Goal: Task Accomplishment & Management: Manage account settings

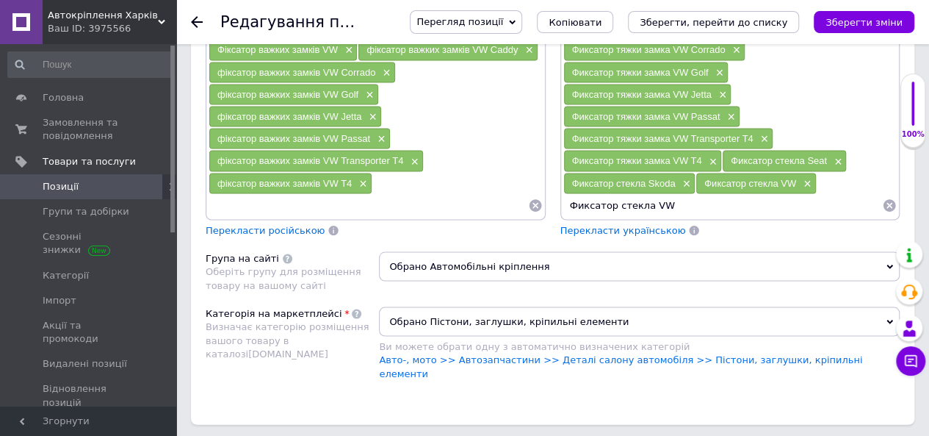
paste input "Golf"
type input "Фиксатор стекла VW Golf"
drag, startPoint x: 708, startPoint y: 151, endPoint x: 504, endPoint y: 130, distance: 205.3
click at [504, 130] on div "Пошукові запити (Українська) Фіксатор важких замків × Фіксатор важких замків Au…" at bounding box center [552, 26] width 709 height 436
paste input "Фиксатор стекла VW Golf"
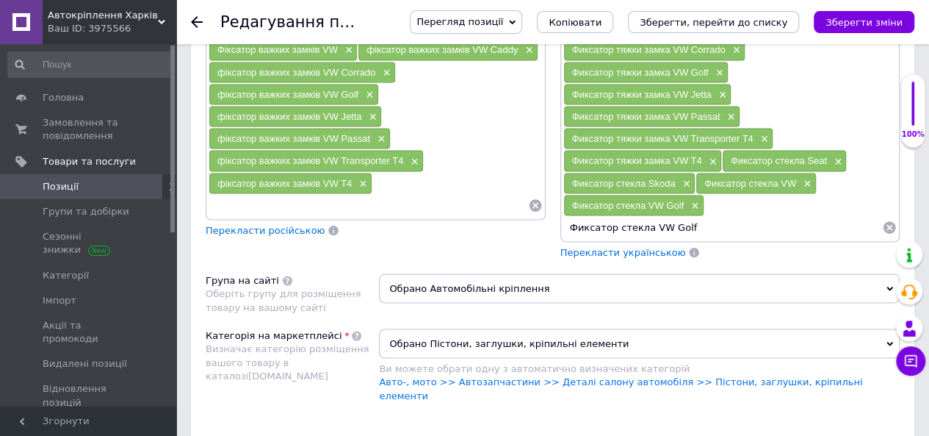
drag, startPoint x: 661, startPoint y: 170, endPoint x: 740, endPoint y: 172, distance: 79.4
click at [740, 216] on input "Фиксатор стекла VW Golf" at bounding box center [723, 227] width 320 height 22
paste input "Passat"
type input "Фиксатор стекла VW Passat"
drag, startPoint x: 740, startPoint y: 172, endPoint x: 511, endPoint y: 167, distance: 229.2
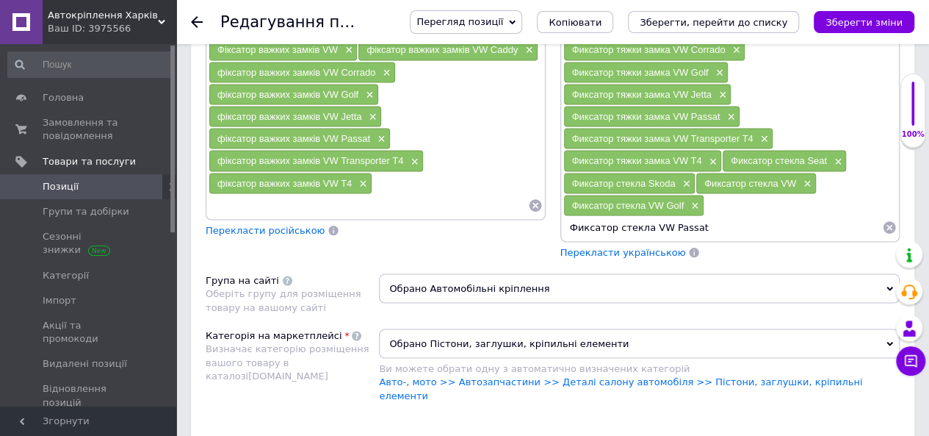
click at [511, 167] on div "Пошукові запити (Українська) Фіксатор важких замків × Фіксатор важких замків Au…" at bounding box center [552, 37] width 709 height 458
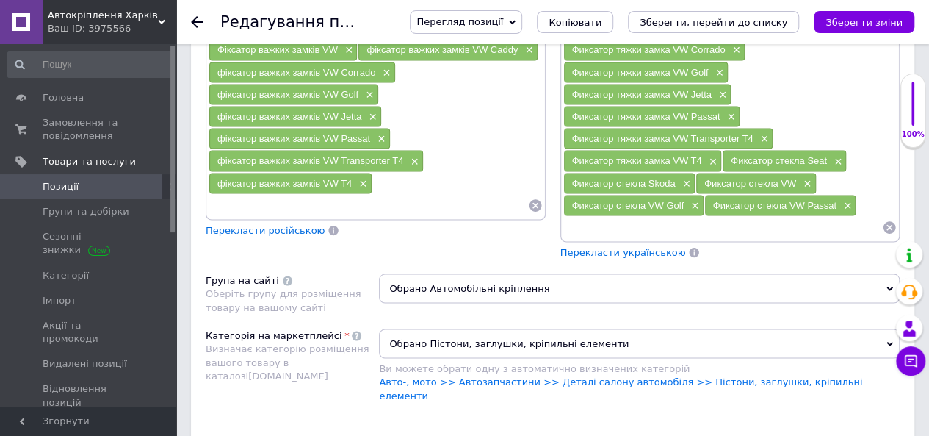
paste input "Фиксатор стекла VW Passat"
drag, startPoint x: 666, startPoint y: 171, endPoint x: 689, endPoint y: 174, distance: 23.7
click at [689, 216] on input "Фиксатор стекла VW Passat" at bounding box center [723, 227] width 320 height 22
drag, startPoint x: 662, startPoint y: 170, endPoint x: 732, endPoint y: 172, distance: 69.8
click at [732, 216] on input "Фиксатор стекла VW Passat" at bounding box center [723, 227] width 320 height 22
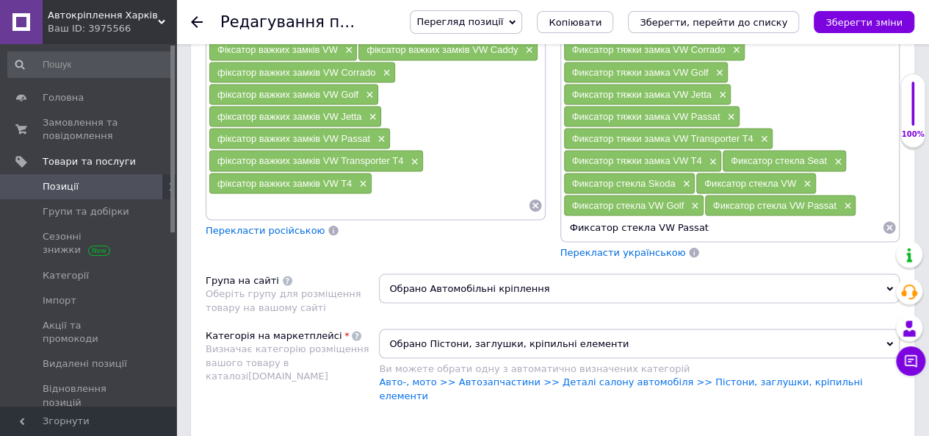
paste input "olo"
type input "Фиксатор стекла VW Polo"
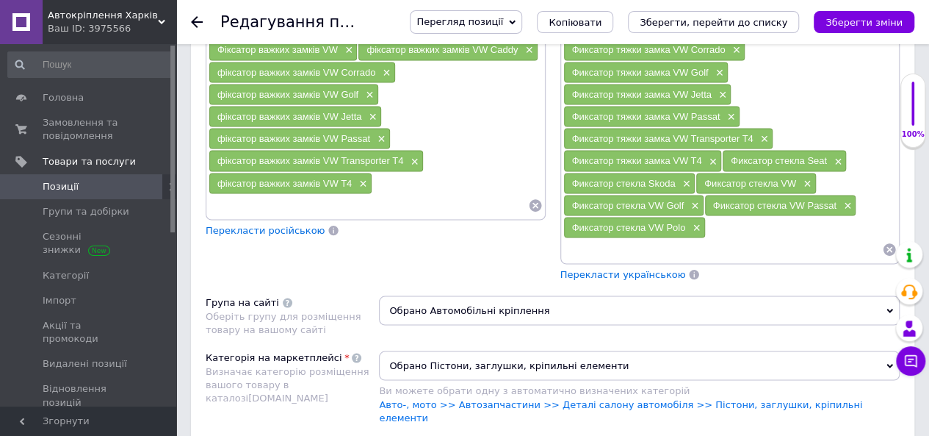
click at [611, 268] on span "Перекласти українською" at bounding box center [623, 273] width 126 height 11
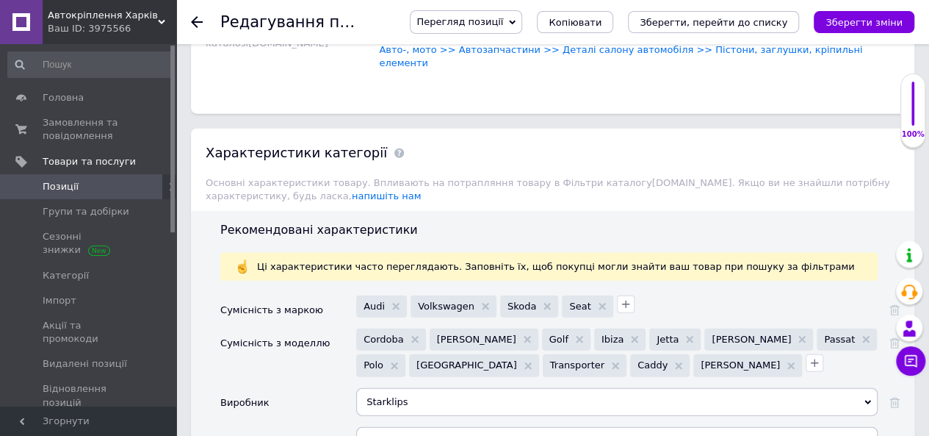
scroll to position [1763, 0]
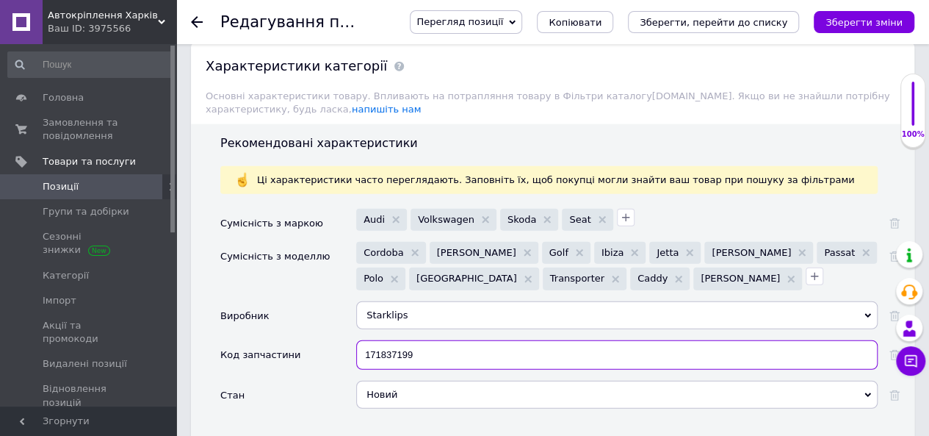
drag, startPoint x: 473, startPoint y: 290, endPoint x: 304, endPoint y: 279, distance: 169.3
click at [304, 340] on div "Код запчастини 171837199" at bounding box center [559, 360] width 679 height 40
paste input "6N0839511"
type input "6N0839511"
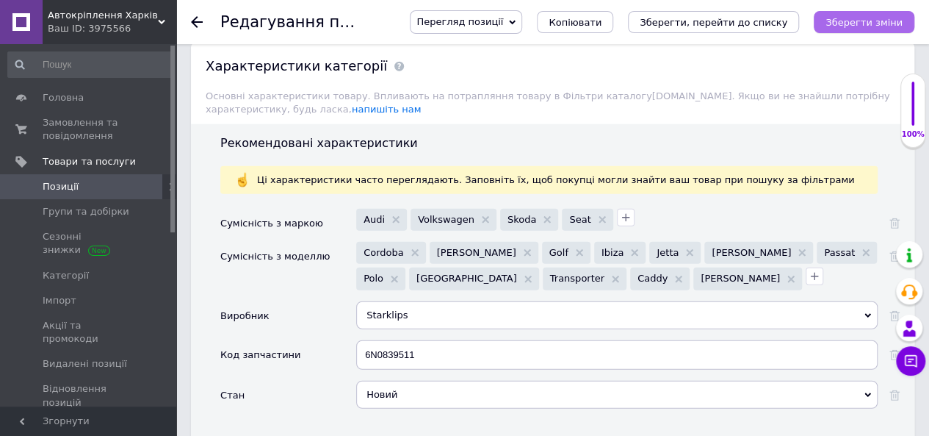
click at [866, 26] on icon "Зберегти зміни" at bounding box center [864, 22] width 77 height 11
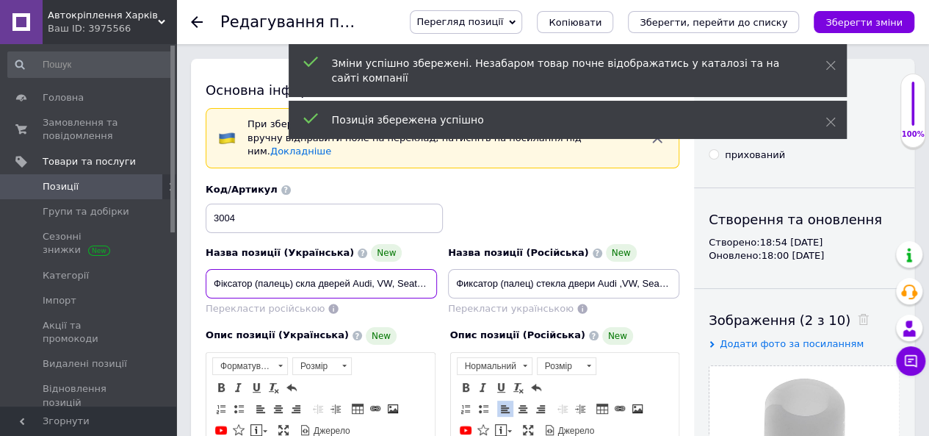
scroll to position [0, 73]
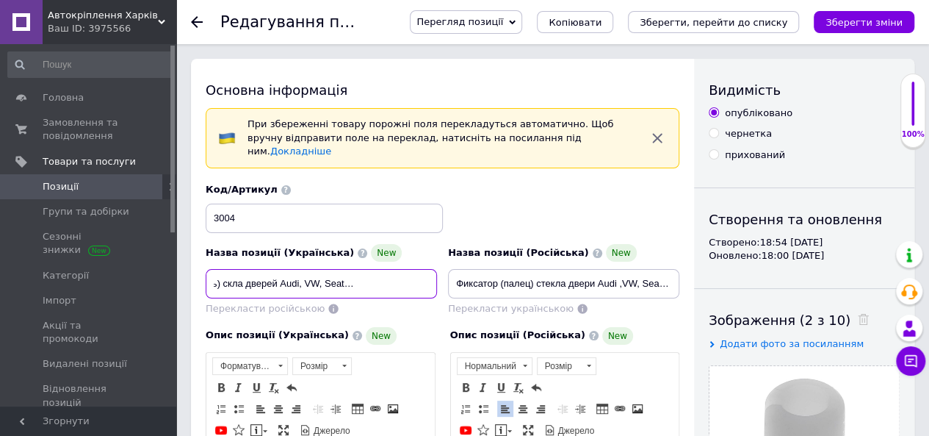
drag, startPoint x: 212, startPoint y: 270, endPoint x: 501, endPoint y: 274, distance: 289.5
click at [502, 275] on div "Назва позиції (Українська) New Фіксатор (палець) скла дверей Audi, VW, Seat, Sk…" at bounding box center [443, 249] width 485 height 144
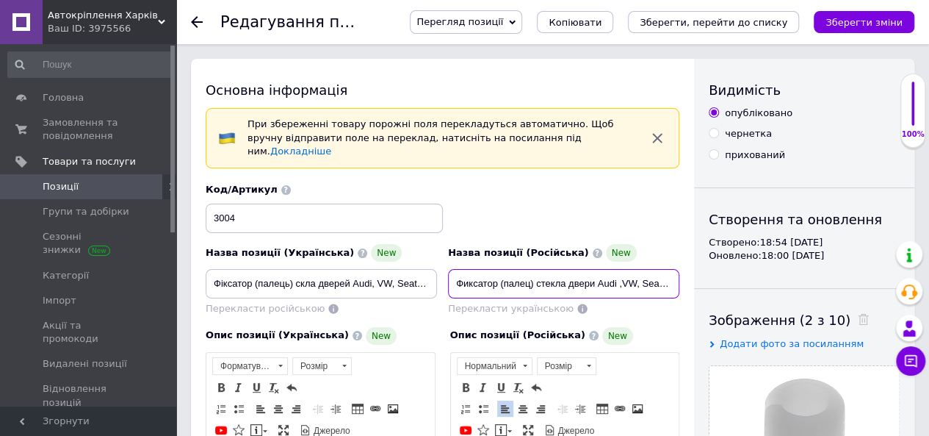
scroll to position [0, 75]
drag, startPoint x: 455, startPoint y: 270, endPoint x: 737, endPoint y: 264, distance: 281.4
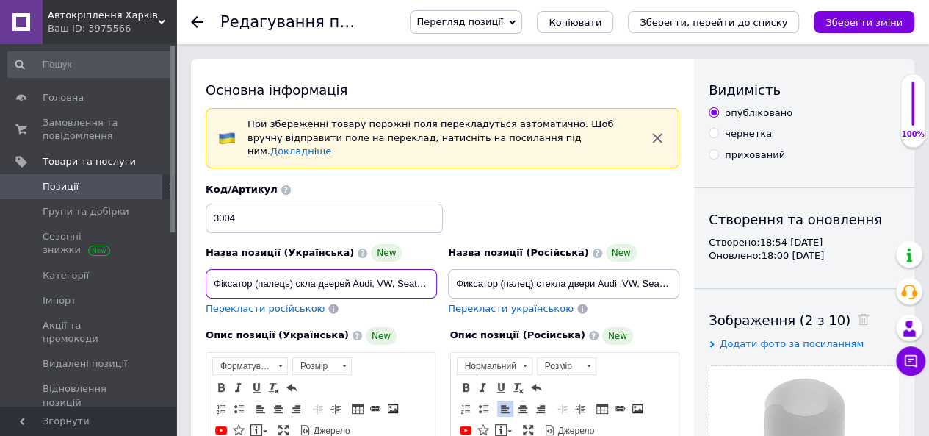
scroll to position [0, 73]
drag, startPoint x: 214, startPoint y: 268, endPoint x: 481, endPoint y: 288, distance: 267.4
click at [477, 270] on div "Назва позиції (Українська) New Фіксатор (палець) скла дверей Audi, VW, Seat, Sk…" at bounding box center [443, 249] width 485 height 144
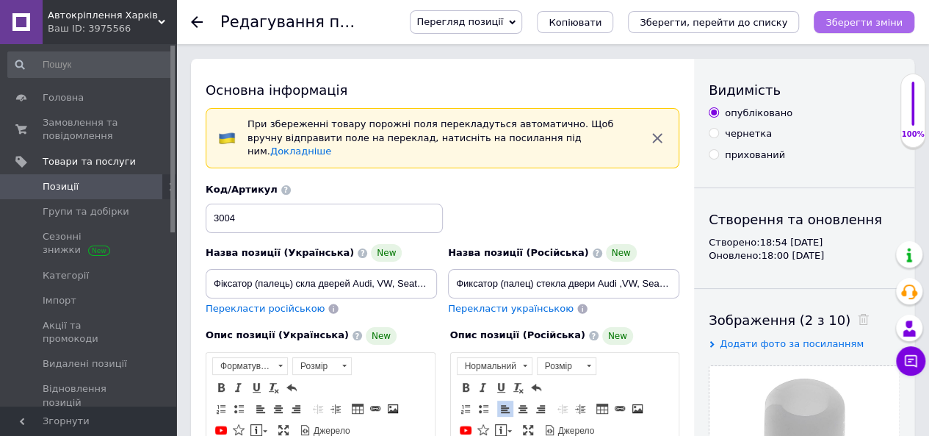
click at [854, 15] on button "Зберегти зміни" at bounding box center [864, 22] width 101 height 22
click at [68, 184] on span "Позиції" at bounding box center [61, 186] width 36 height 13
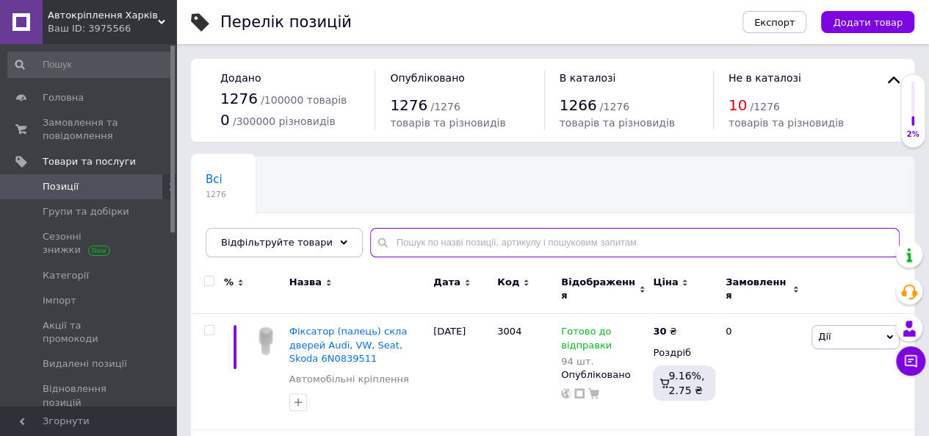
click at [391, 246] on input "text" at bounding box center [635, 242] width 530 height 29
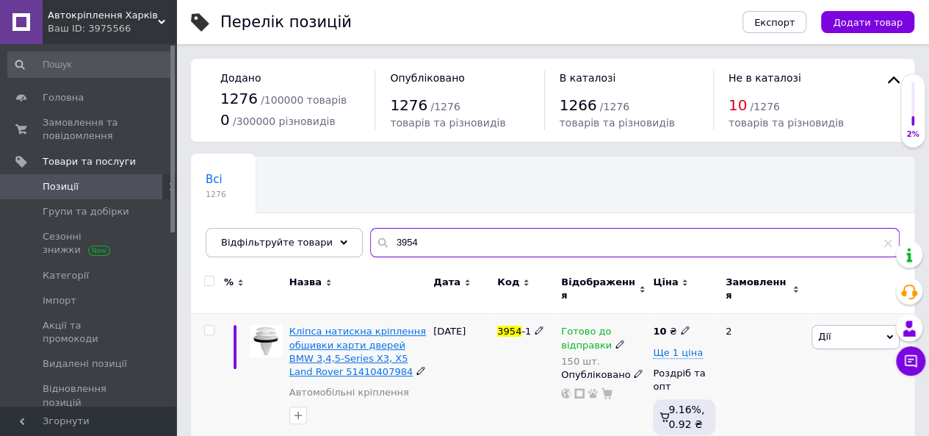
type input "3954"
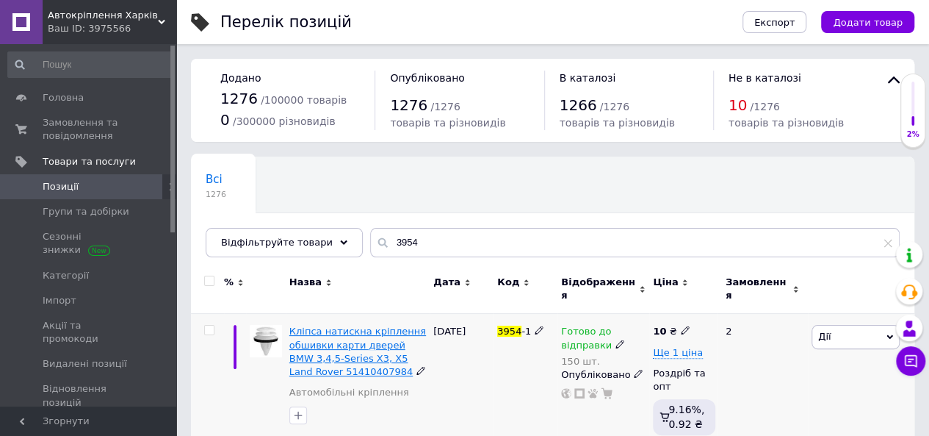
click at [343, 325] on span "Кліпса натискна кріплення обшивки карти дверей BMW 3,4,5-Series X3, X5 Land Rov…" at bounding box center [357, 350] width 137 height 51
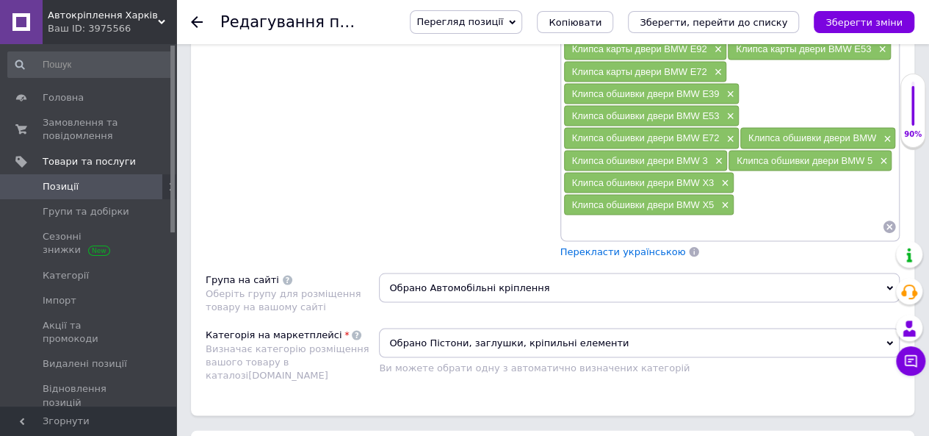
click at [652, 245] on span "Перекласти українською" at bounding box center [623, 250] width 126 height 11
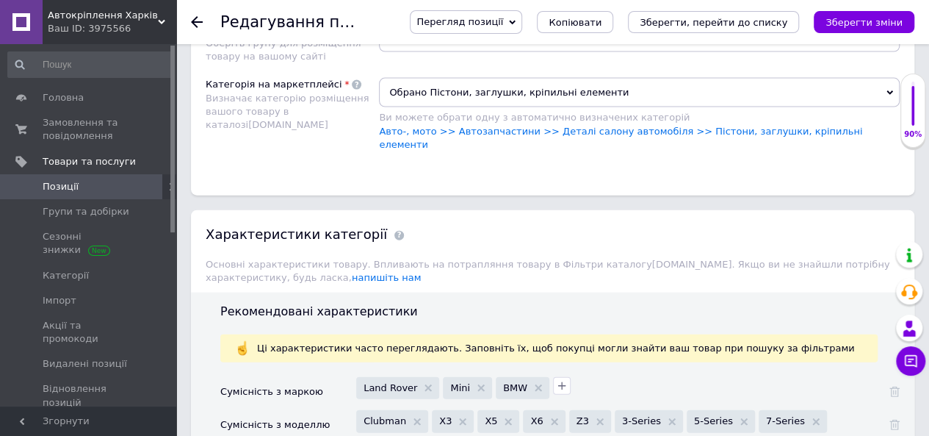
scroll to position [1997, 0]
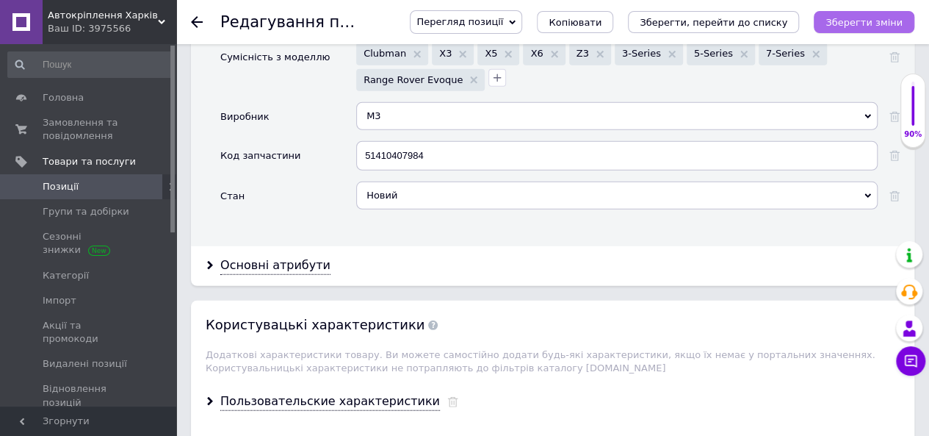
click at [882, 20] on icon "Зберегти зміни" at bounding box center [864, 22] width 77 height 11
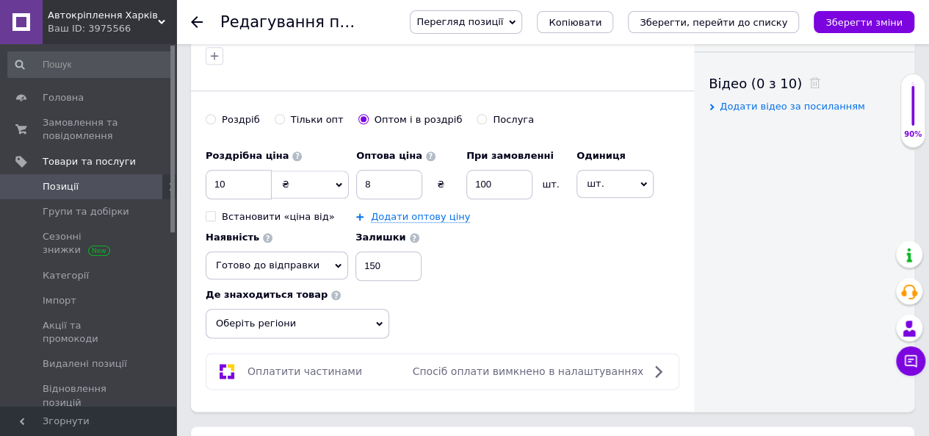
scroll to position [882, 0]
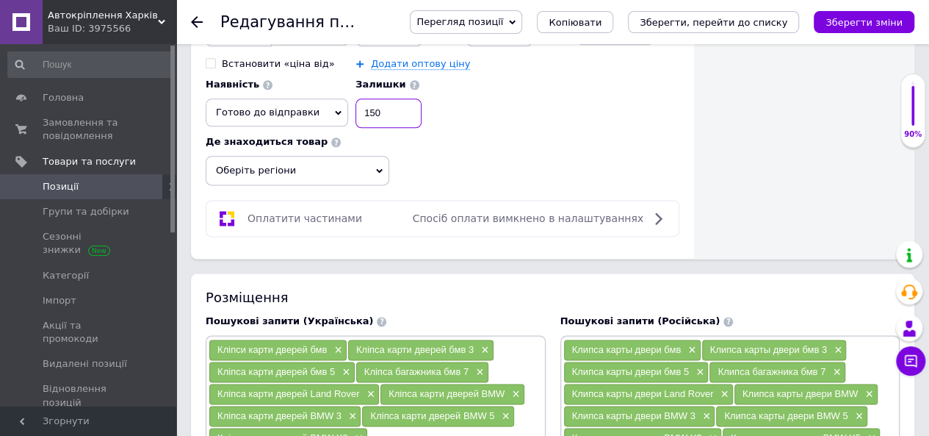
drag, startPoint x: 354, startPoint y: 98, endPoint x: 344, endPoint y: 93, distance: 11.5
click at [356, 98] on input "150" at bounding box center [389, 112] width 66 height 29
checkbox input "true"
type input "250"
checkbox input "true"
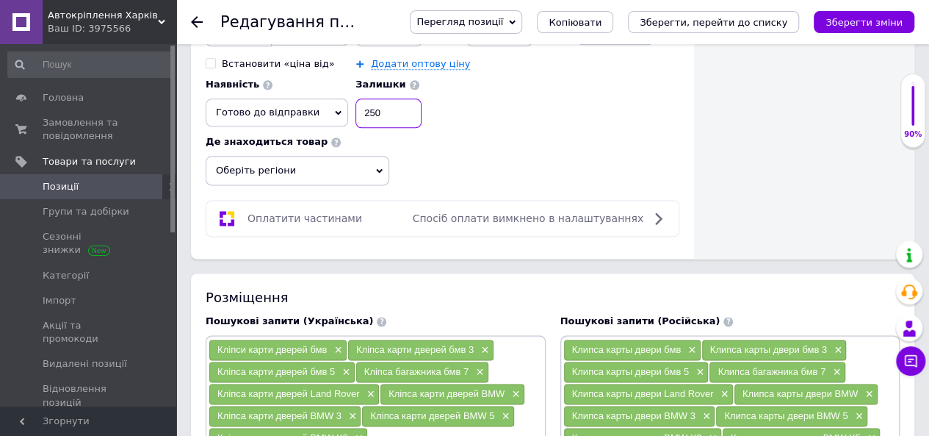
type input "250"
click at [491, 120] on div "Роздрібна ціна 10 ₴ $ EUR CHF GBP ¥ PLN ₸ MDL HUF KGS CNY TRY KRW lei Встановит…" at bounding box center [443, 87] width 474 height 197
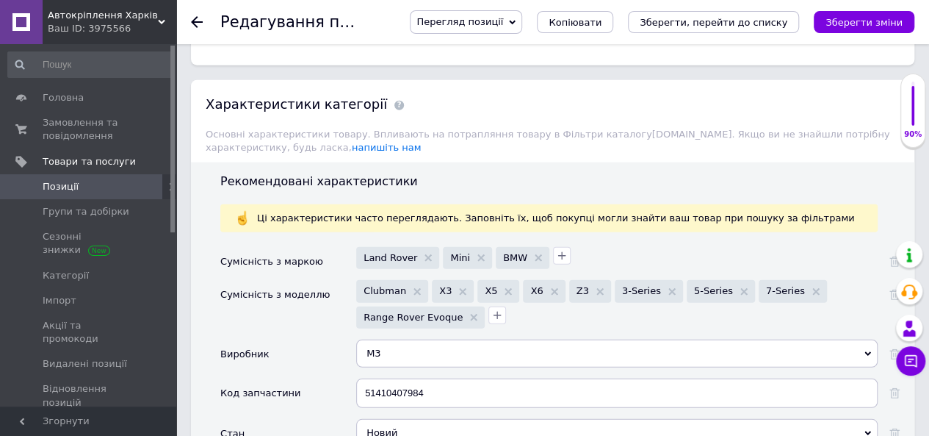
scroll to position [1763, 0]
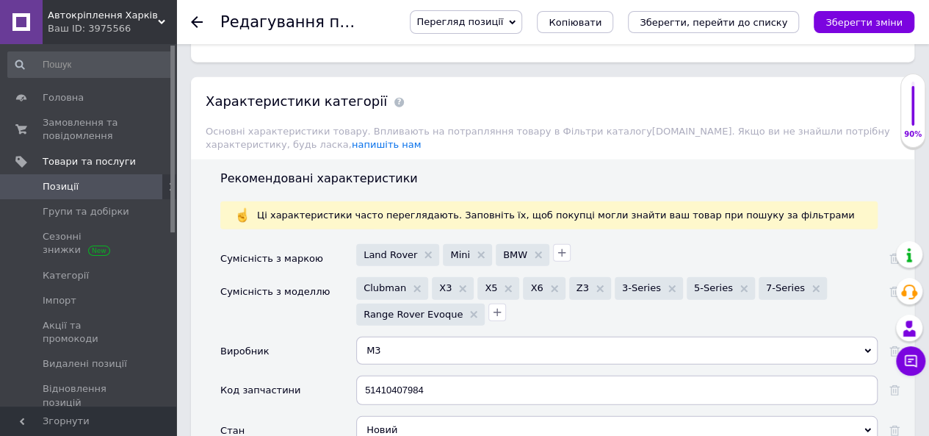
click at [417, 336] on div "M3" at bounding box center [617, 350] width 522 height 28
checkbox input "true"
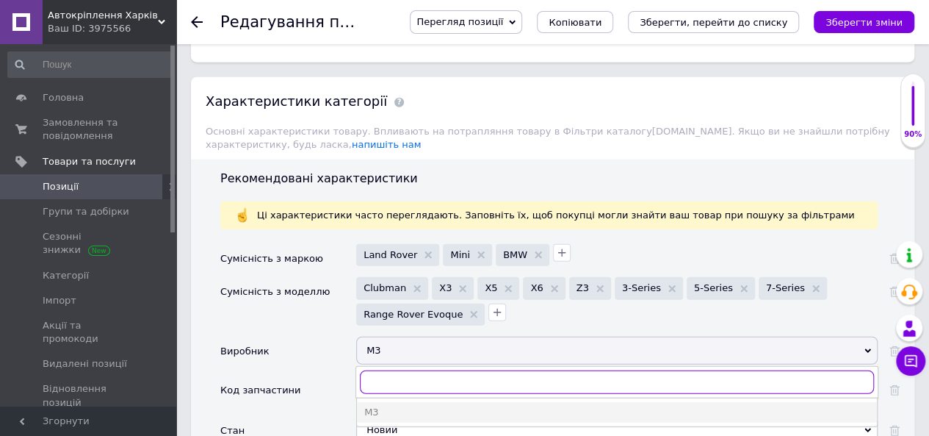
type input "s"
checkbox input "true"
type input "st"
checkbox input "true"
type input "star"
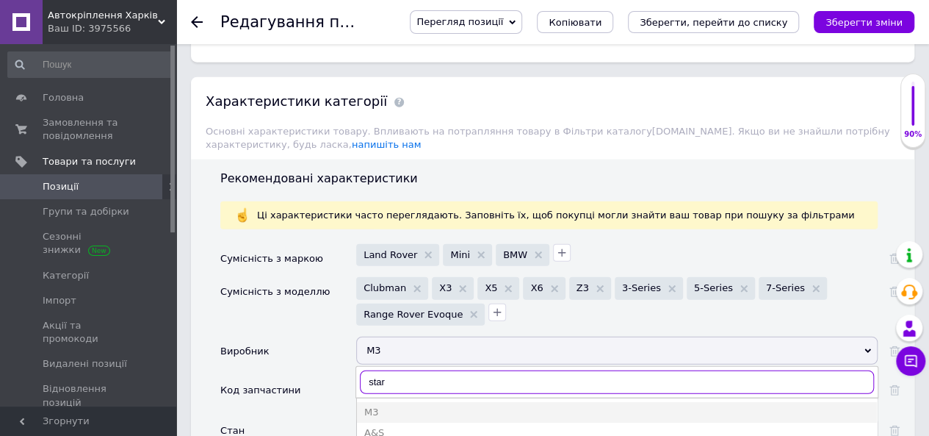
checkbox input "true"
type input "starkl"
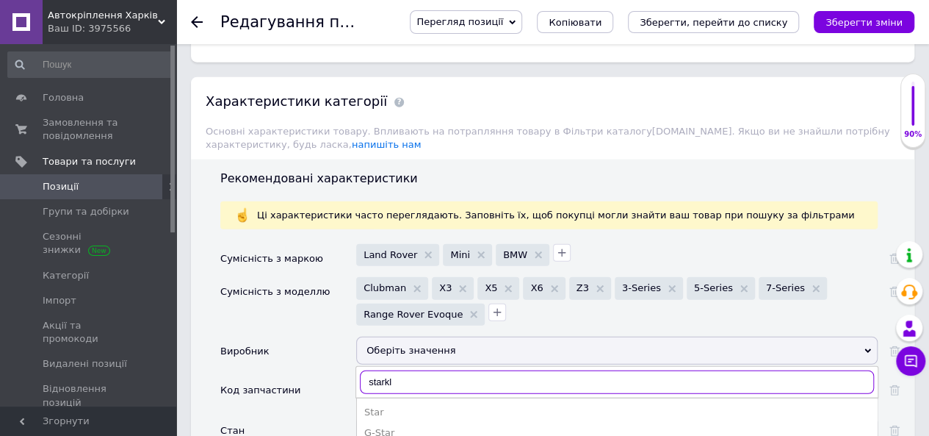
checkbox input "true"
type input "starkl"
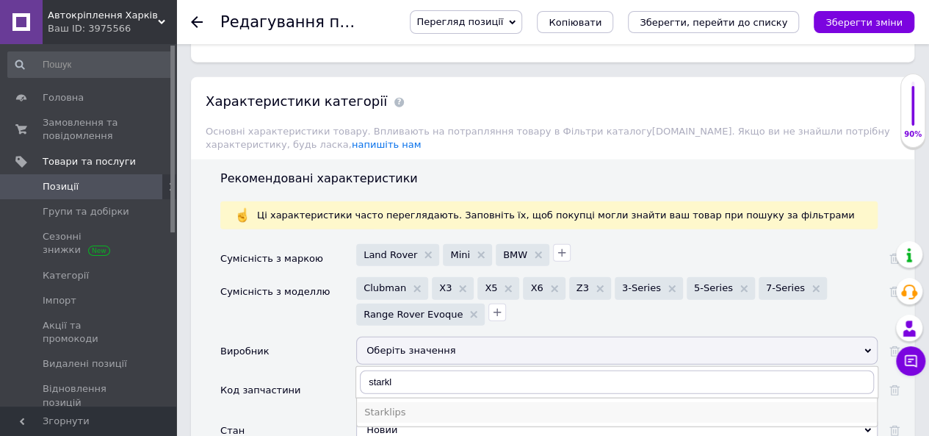
click at [418, 405] on div "Starklips" at bounding box center [616, 411] width 505 height 13
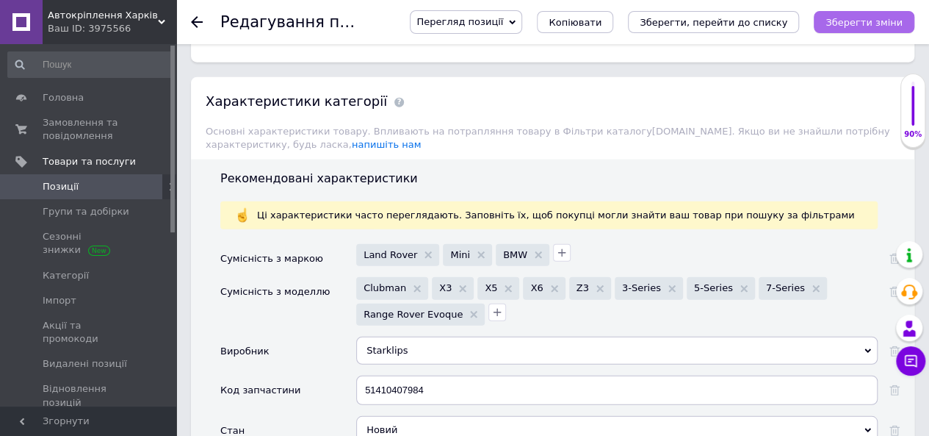
click at [884, 25] on icon "Зберегти зміни" at bounding box center [864, 22] width 77 height 11
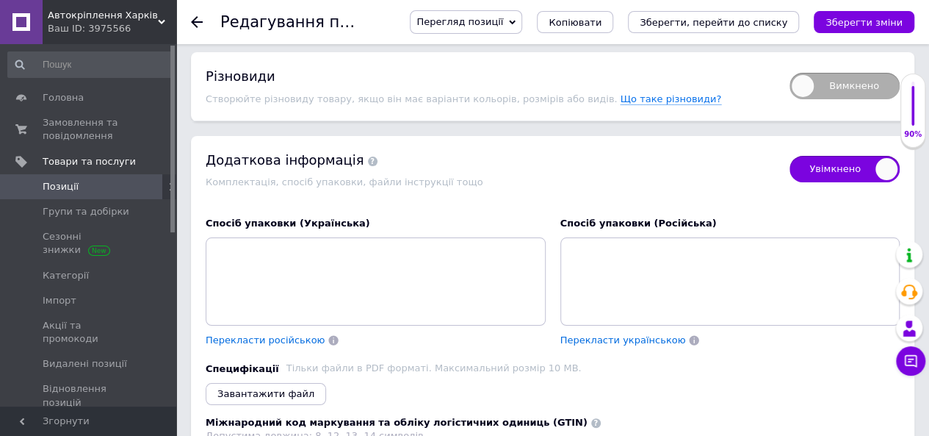
scroll to position [2718, 0]
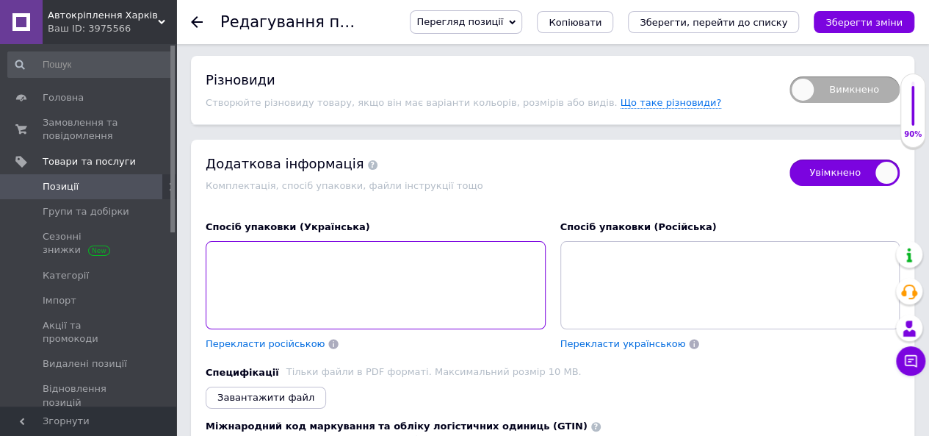
click at [425, 241] on textarea at bounding box center [376, 285] width 340 height 88
click at [368, 160] on span at bounding box center [373, 165] width 10 height 10
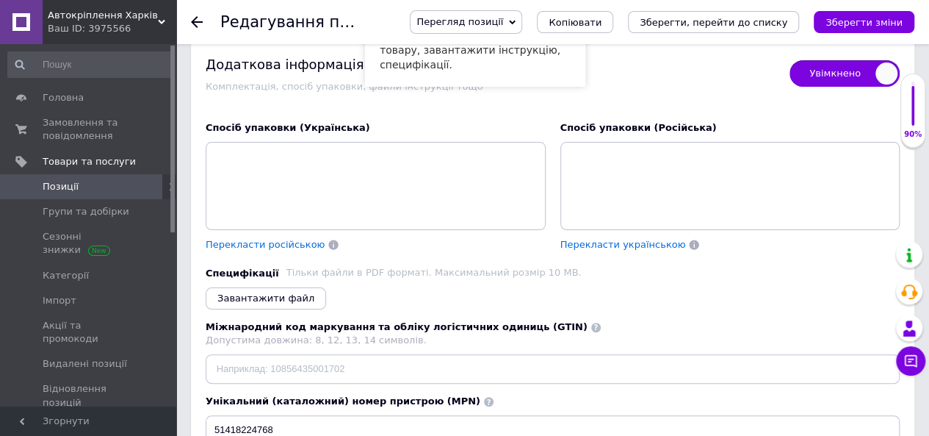
scroll to position [2938, 0]
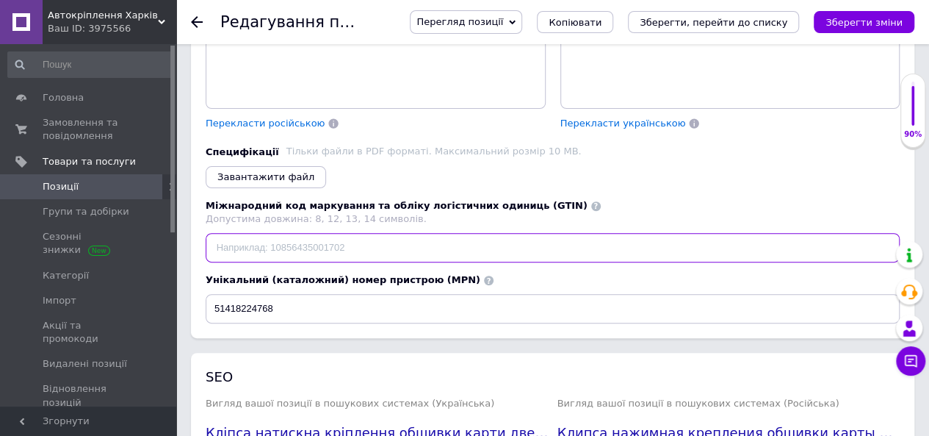
click at [321, 233] on input at bounding box center [553, 247] width 694 height 29
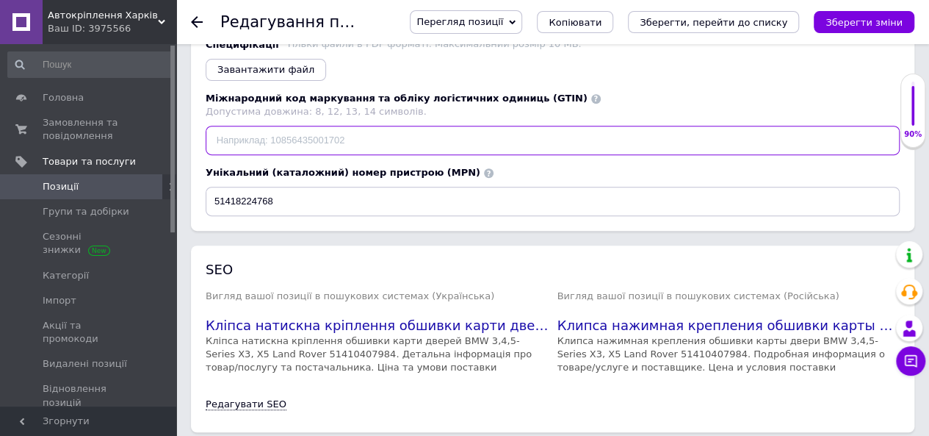
scroll to position [3055, 0]
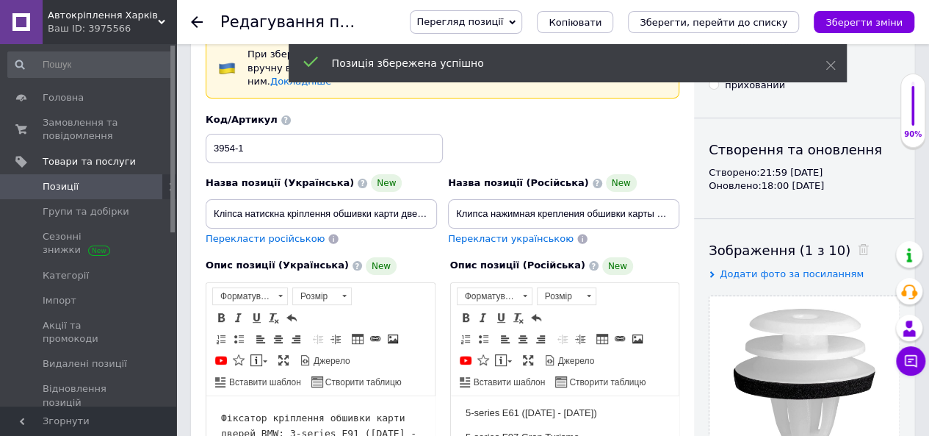
scroll to position [0, 0]
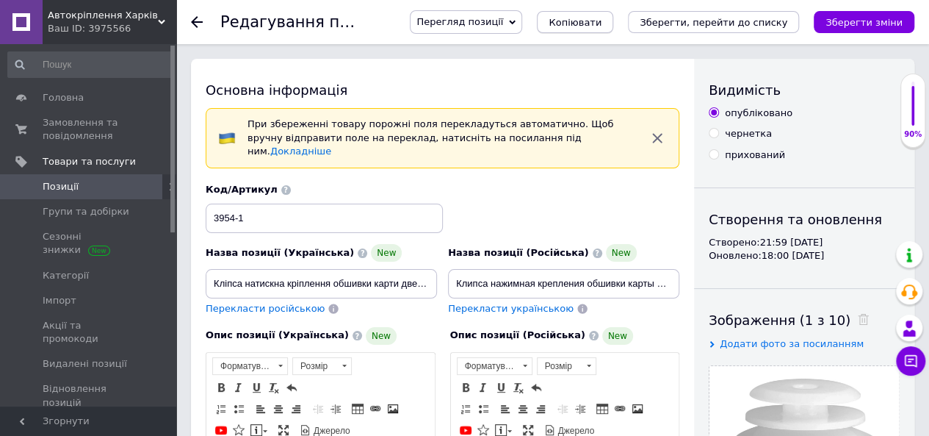
click at [602, 20] on span "Копіювати" at bounding box center [575, 22] width 53 height 11
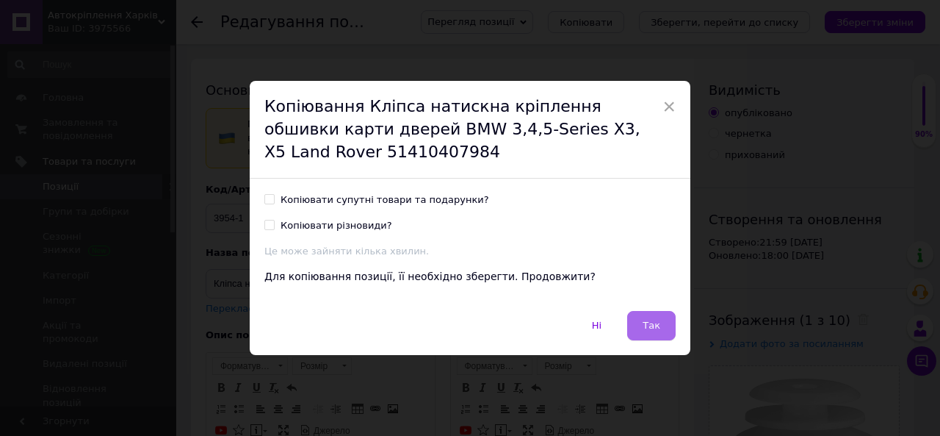
click at [649, 317] on button "Так" at bounding box center [651, 325] width 48 height 29
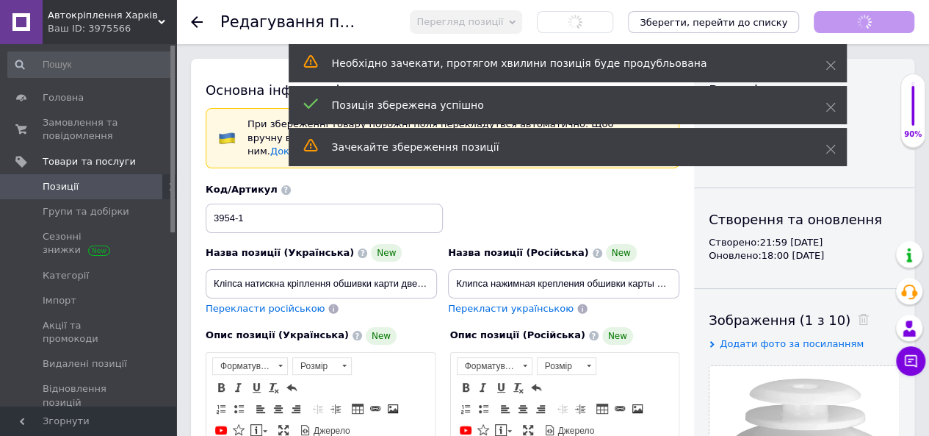
checkbox input "true"
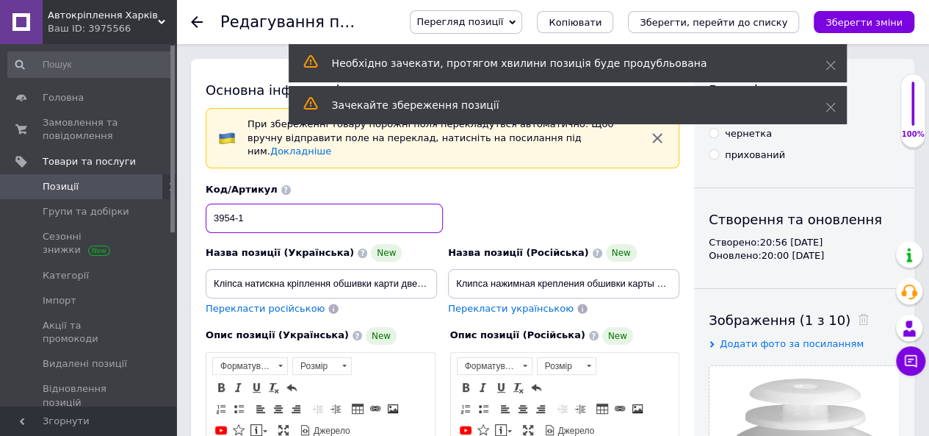
click at [294, 203] on input "3954-1" at bounding box center [324, 217] width 237 height 29
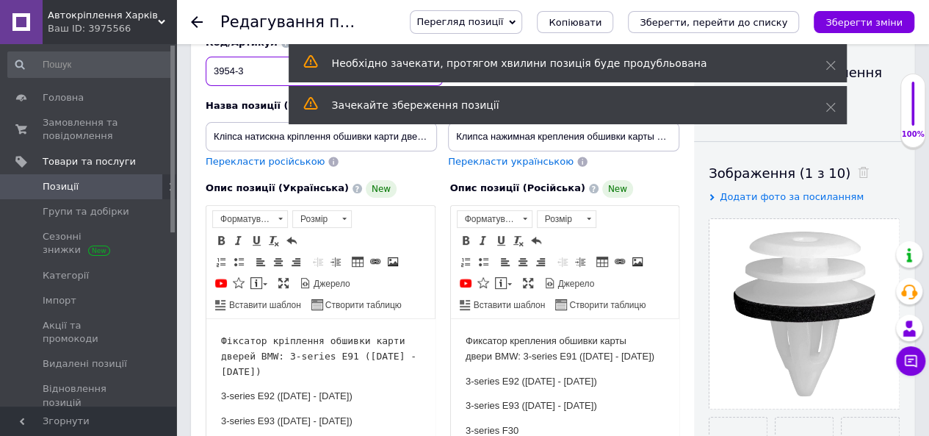
scroll to position [220, 0]
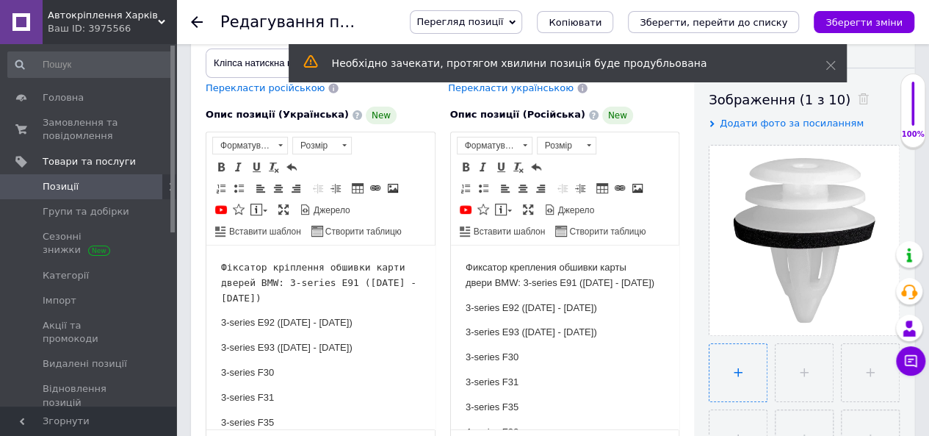
type input "3954-3"
click at [743, 369] on input "file" at bounding box center [738, 372] width 57 height 57
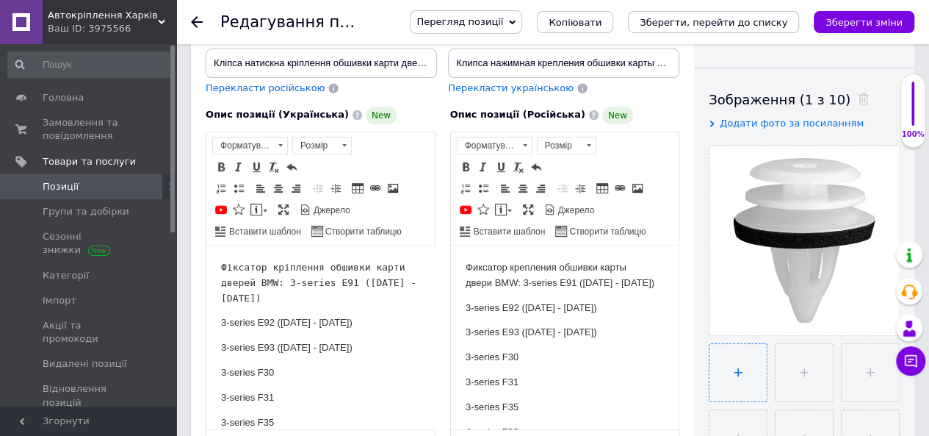
type input "C:\fakepath\3954-3.jpg"
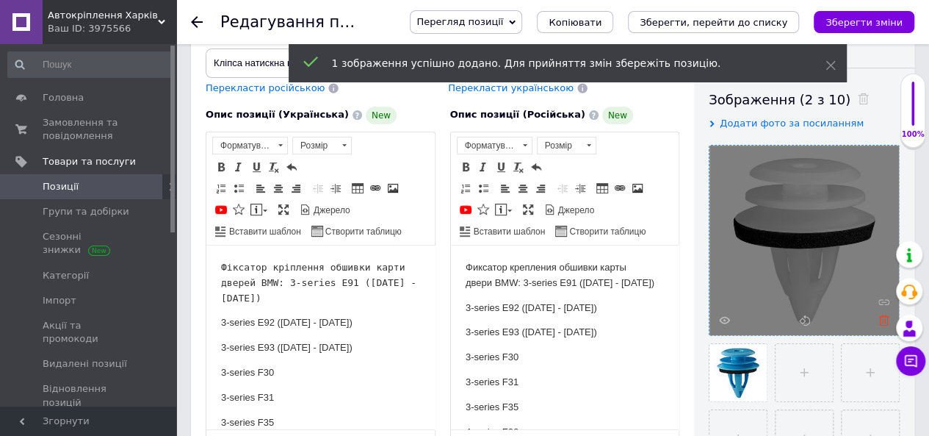
click at [883, 314] on use at bounding box center [884, 319] width 11 height 11
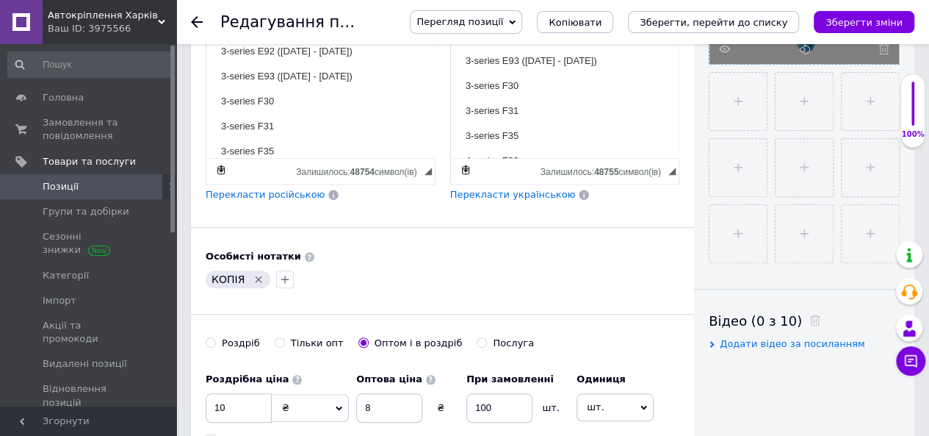
scroll to position [514, 0]
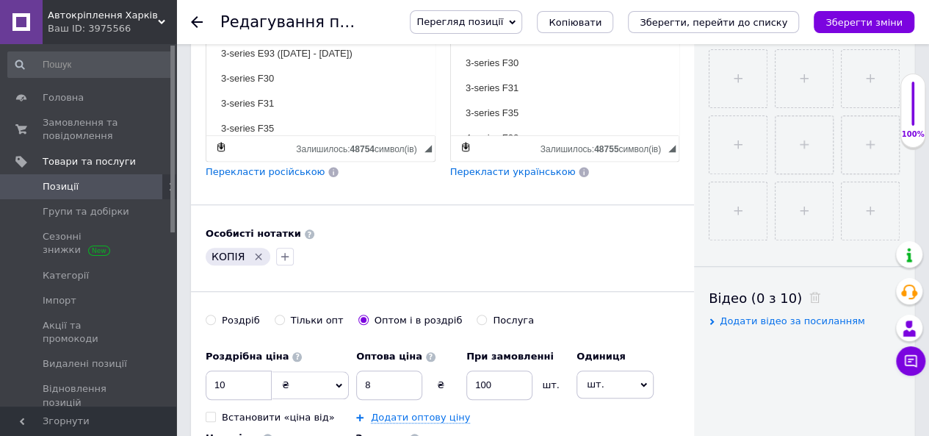
click at [256, 253] on icon "Видалити мітку" at bounding box center [259, 256] width 7 height 7
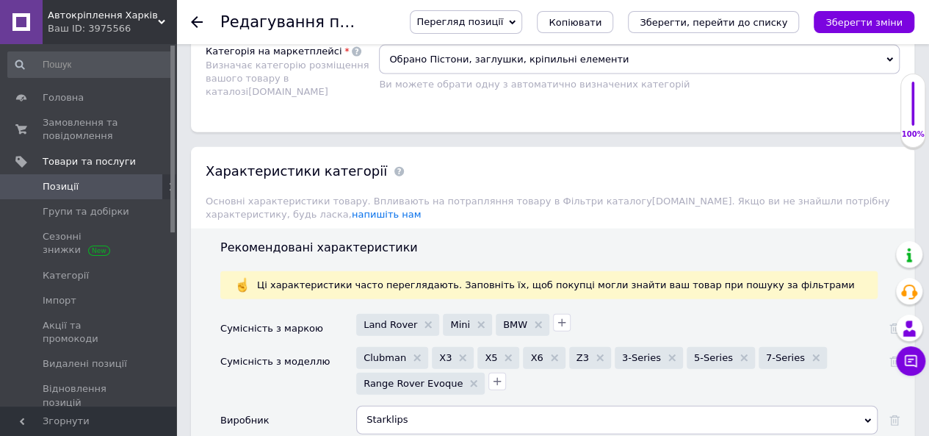
scroll to position [1836, 0]
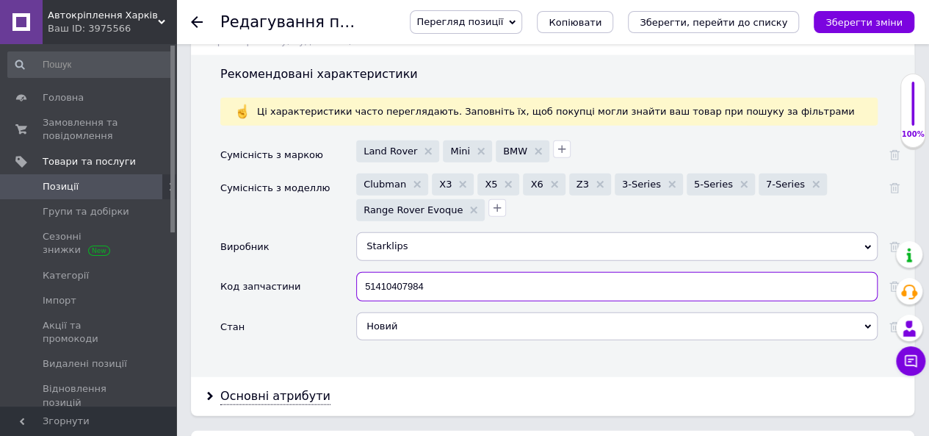
drag, startPoint x: 444, startPoint y: 256, endPoint x: 320, endPoint y: 257, distance: 123.4
click at [320, 272] on div "Код запчастини 51410407984" at bounding box center [559, 292] width 679 height 40
paste input "8224768"
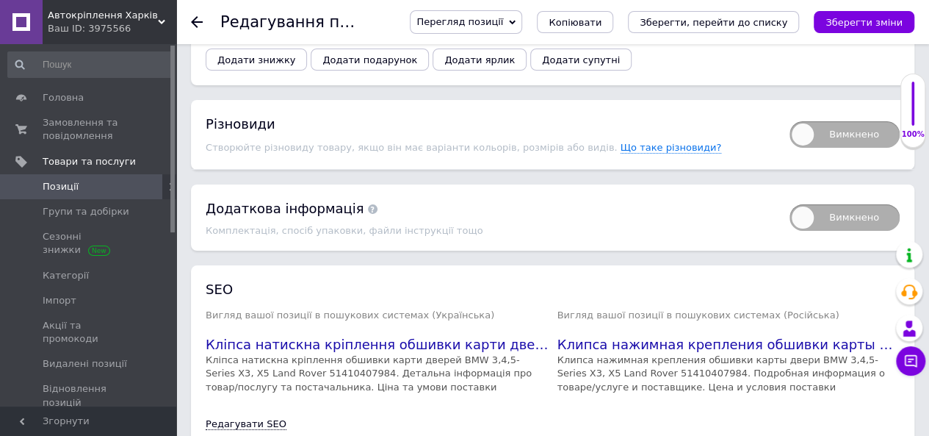
scroll to position [2645, 0]
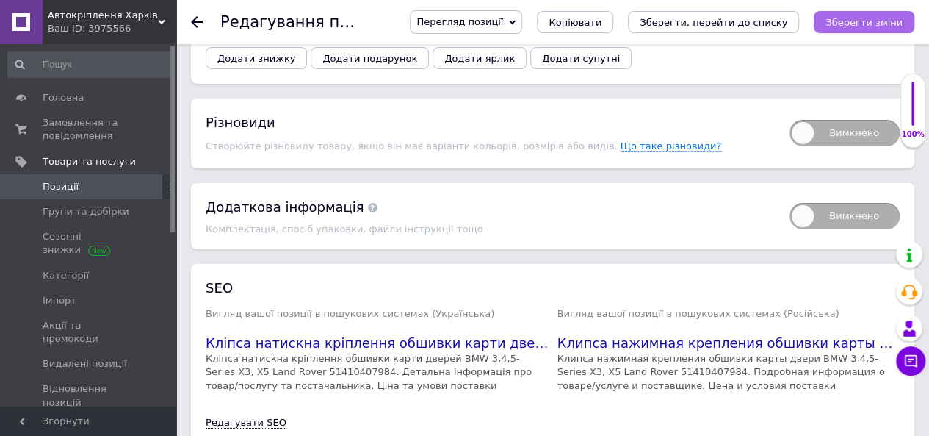
type input "51418224768"
click at [860, 21] on icon "Зберегти зміни" at bounding box center [864, 22] width 77 height 11
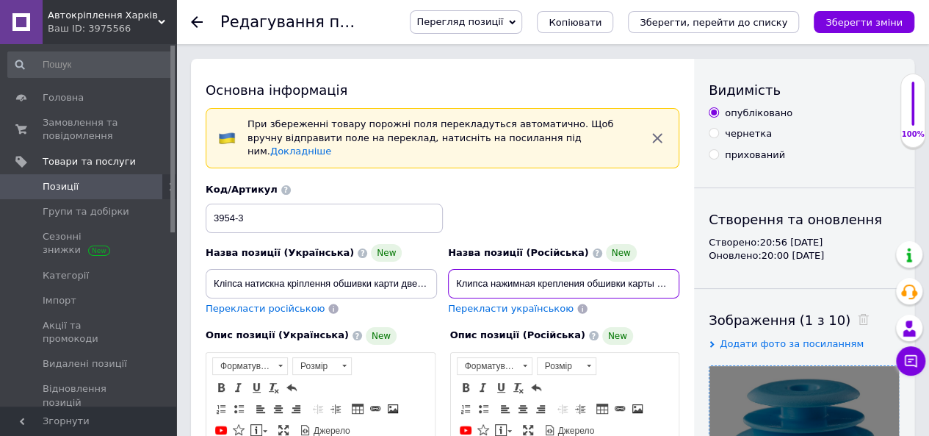
scroll to position [0, 237]
drag, startPoint x: 453, startPoint y: 267, endPoint x: 707, endPoint y: 265, distance: 254.2
click at [640, 269] on input "Клипса нажимная крепления обшивки карты двери BMW 3,4,5-Series X3, X5 Land Rove…" at bounding box center [563, 283] width 231 height 29
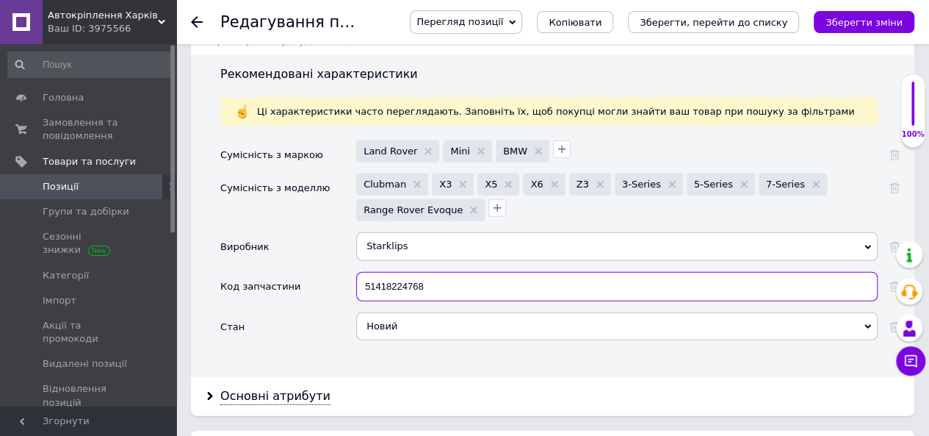
scroll to position [0, 0]
drag, startPoint x: 438, startPoint y: 250, endPoint x: 335, endPoint y: 245, distance: 103.0
click at [335, 272] on div "Код запчастини 51418224768" at bounding box center [559, 292] width 679 height 40
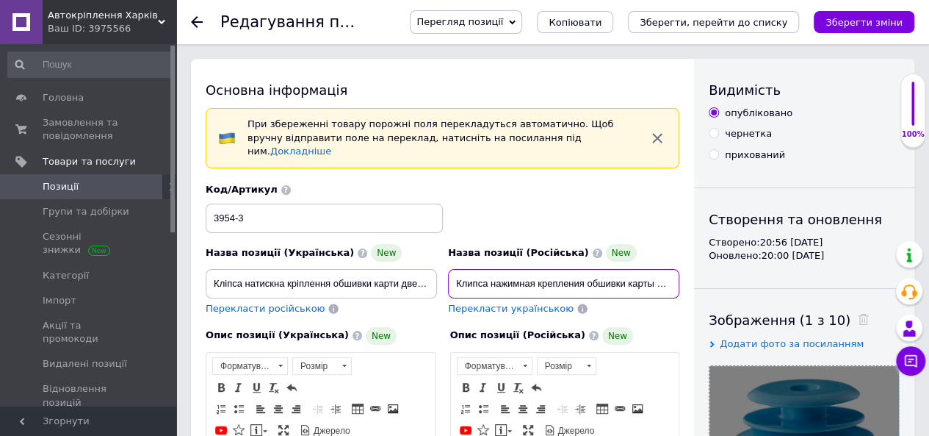
scroll to position [0, 237]
drag, startPoint x: 663, startPoint y: 265, endPoint x: 741, endPoint y: 272, distance: 78.1
click at [660, 269] on input "Клипса нажимная крепления обшивки карты двери BMW 3,4,5-Series X3, X5 Land Rove…" at bounding box center [563, 283] width 231 height 29
click at [614, 269] on input "Клипса нажимная крепления обшивки карты двери BMW 3,4,5-Series X3, X5 Land Rove…" at bounding box center [563, 283] width 231 height 29
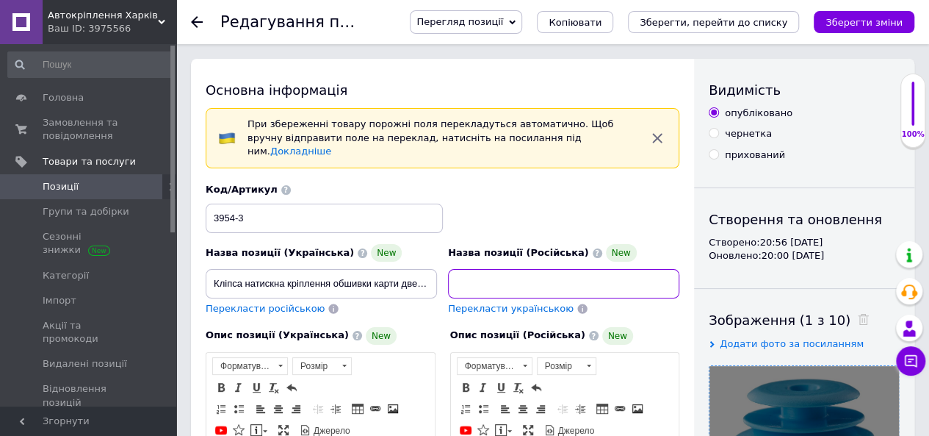
drag, startPoint x: 613, startPoint y: 265, endPoint x: 733, endPoint y: 342, distance: 142.7
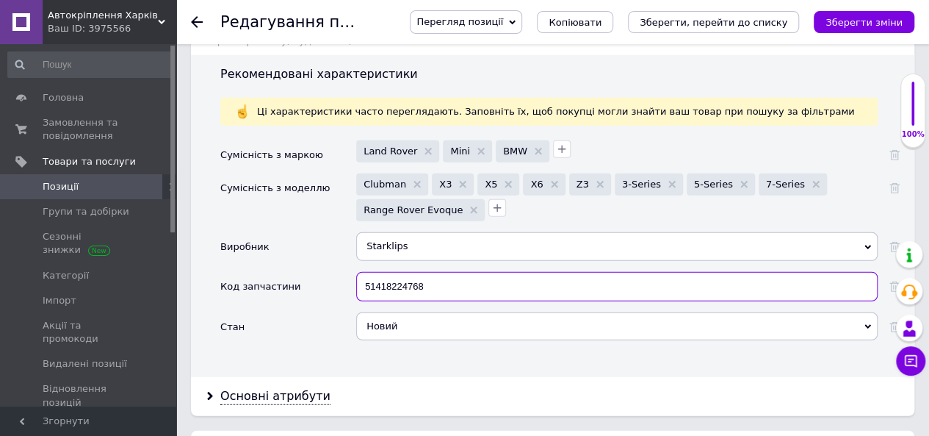
scroll to position [0, 0]
drag, startPoint x: 336, startPoint y: 249, endPoint x: 294, endPoint y: 245, distance: 42.8
click at [294, 272] on div "Код запчастини 51418224768" at bounding box center [559, 292] width 679 height 40
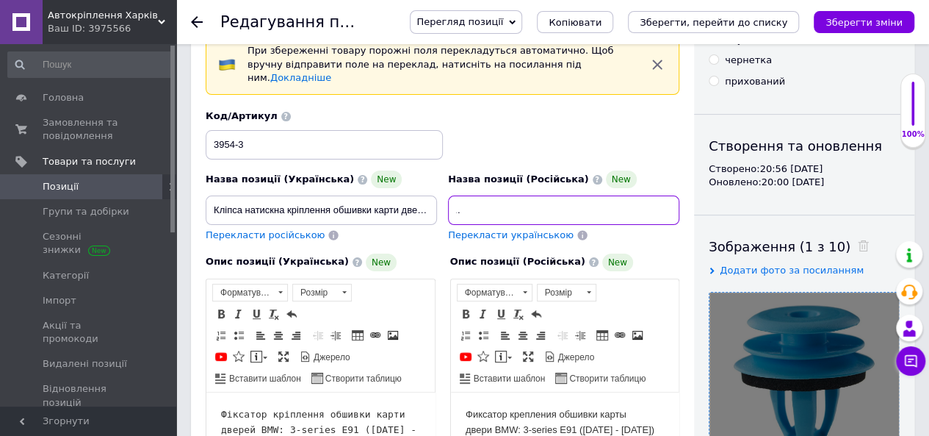
scroll to position [0, 237]
drag, startPoint x: 619, startPoint y: 197, endPoint x: 705, endPoint y: 195, distance: 86.7
click at [652, 195] on input "Клипса нажимная крепления обшивки карты двери BMW 3,4,5-Series X3, X5 Land Rove…" at bounding box center [563, 209] width 231 height 29
drag, startPoint x: 613, startPoint y: 195, endPoint x: 749, endPoint y: 195, distance: 136.6
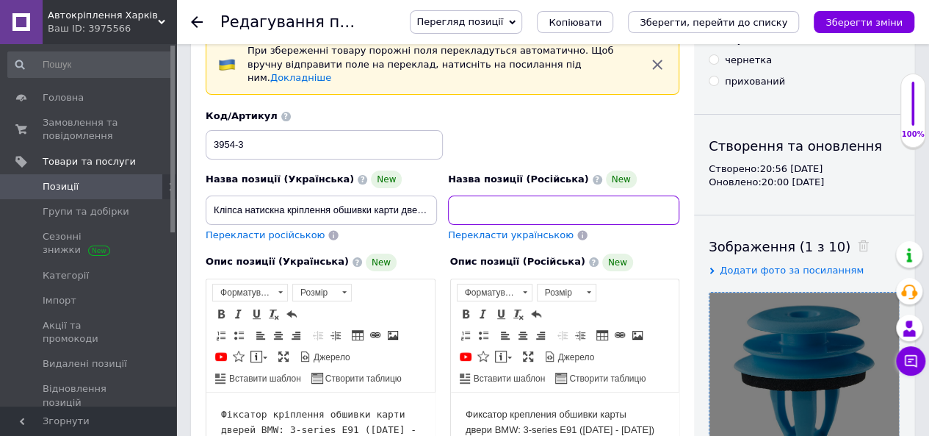
paste input "8224768"
type input "Клипса нажимная крепления обшивки карты двери BMW 3,4,5-Series X3, X5 Land Rove…"
drag, startPoint x: 369, startPoint y: 203, endPoint x: 374, endPoint y: 195, distance: 9.9
click at [370, 201] on input "Кліпса натискна кріплення обшивки карти дверей BMW 3,4,5-Series X3, X5 Land Rov…" at bounding box center [321, 209] width 231 height 29
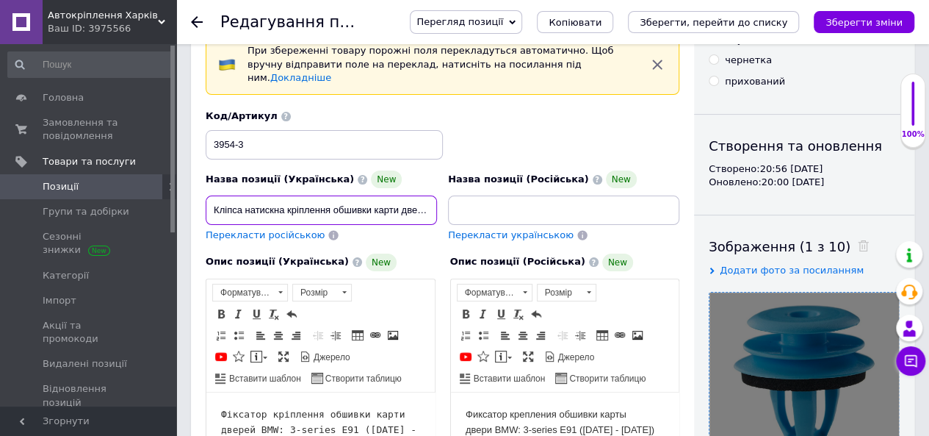
scroll to position [0, 0]
click at [374, 195] on input "Кліпса натискна кріплення обшивки карти дверей BMW 3,4,5-Series X3, X5 Land Rov…" at bounding box center [321, 209] width 231 height 29
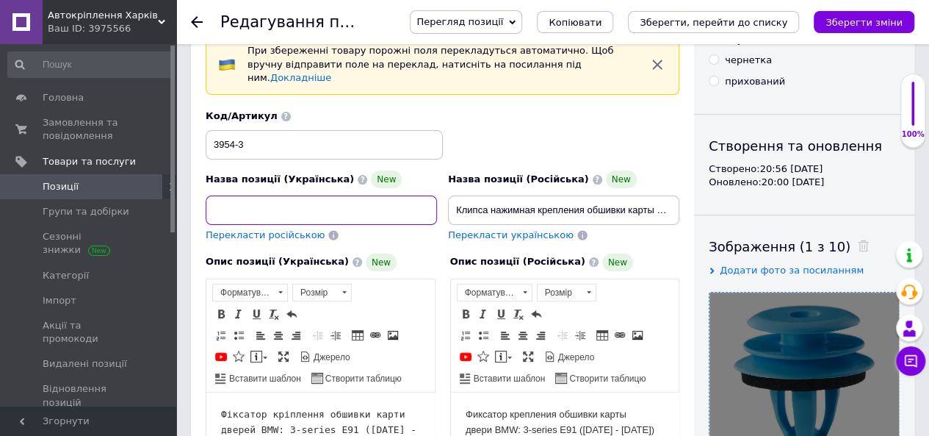
drag, startPoint x: 410, startPoint y: 194, endPoint x: 553, endPoint y: 196, distance: 143.3
click at [553, 196] on div "Назва позиції (Українська) New Кліпса натискна кріплення обшивки карти дверей B…" at bounding box center [443, 176] width 485 height 144
click at [380, 198] on input "Кліпса натискна кріплення обшивки карти дверей BMW 3,4,5-Series X3, X5 Land Rov…" at bounding box center [321, 209] width 231 height 29
drag, startPoint x: 370, startPoint y: 192, endPoint x: 498, endPoint y: 195, distance: 127.8
click at [498, 195] on div "Назва позиції (Українська) New Кліпса натискна кріплення обшивки карти дверей B…" at bounding box center [443, 176] width 485 height 144
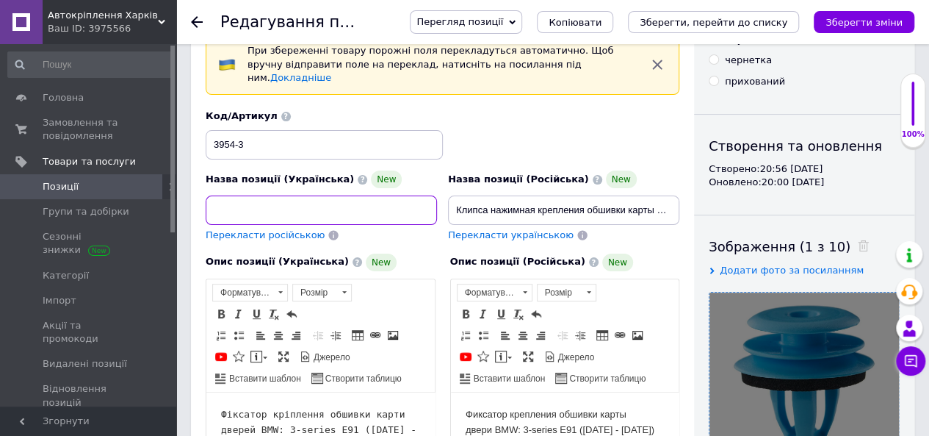
paste input "8224768"
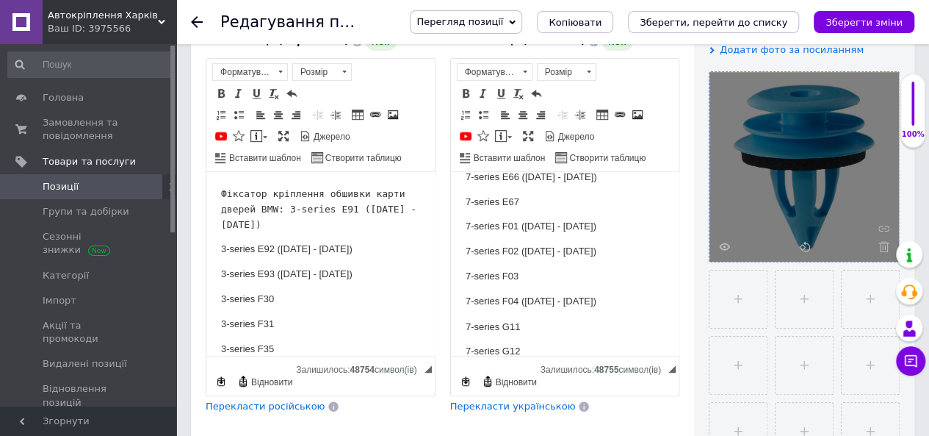
scroll to position [1316, 0]
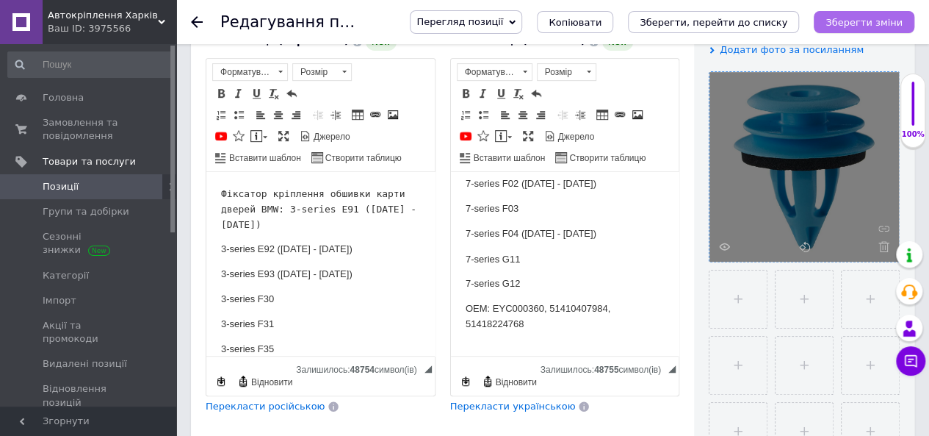
type input "Кліпса натискна кріплення обшивки карти дверей BMW 3,4,5-Series X3, X5 Land Rov…"
click at [882, 21] on icon "Зберегти зміни" at bounding box center [864, 22] width 77 height 11
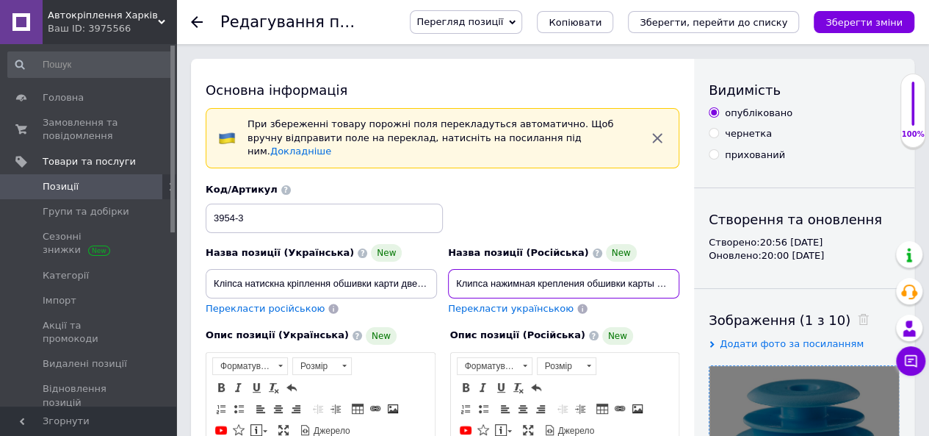
scroll to position [0, 237]
drag, startPoint x: 453, startPoint y: 267, endPoint x: 782, endPoint y: 287, distance: 330.5
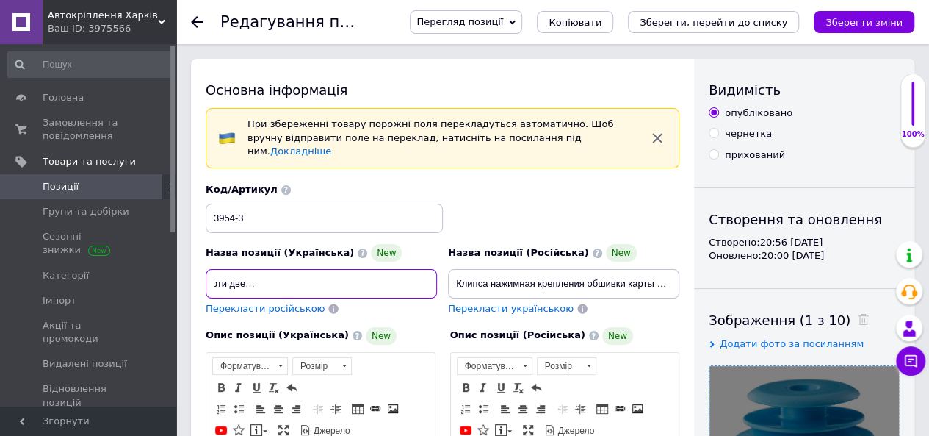
scroll to position [0, 230]
drag, startPoint x: 211, startPoint y: 267, endPoint x: 555, endPoint y: 287, distance: 345.1
click at [555, 287] on div "Назва позиції (Українська) New Кліпса натискна кріплення обшивки карти дверей B…" at bounding box center [443, 249] width 485 height 144
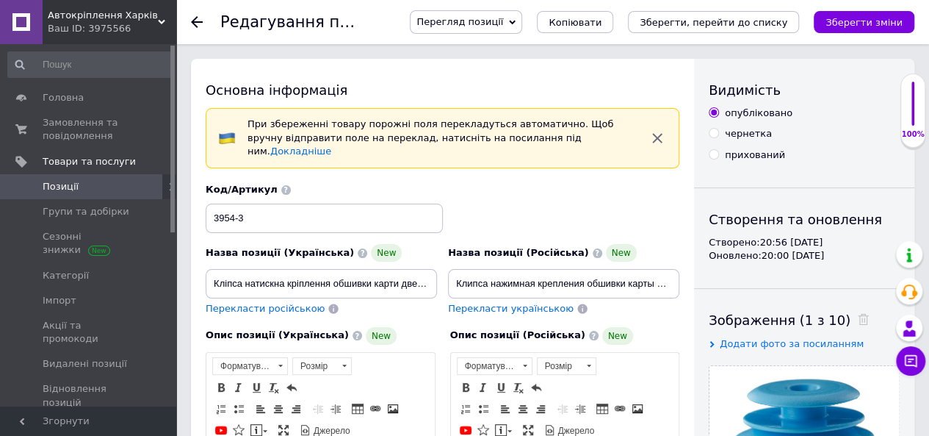
click at [73, 187] on span "Позиції" at bounding box center [61, 186] width 36 height 13
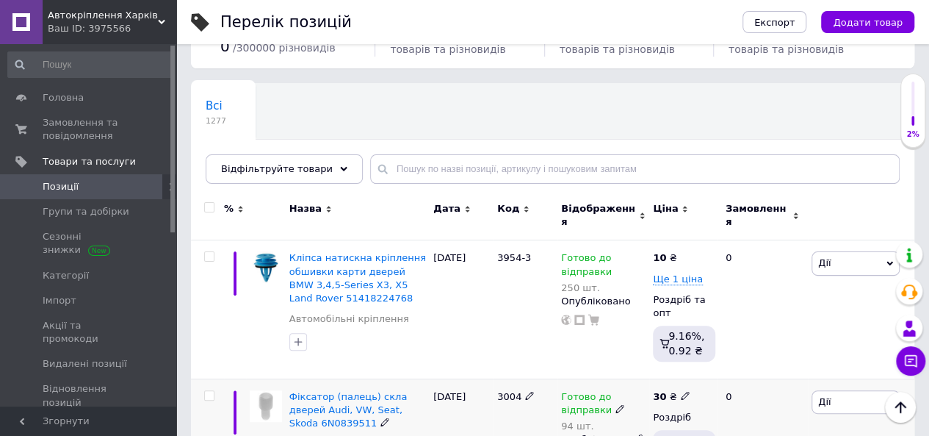
scroll to position [73, 0]
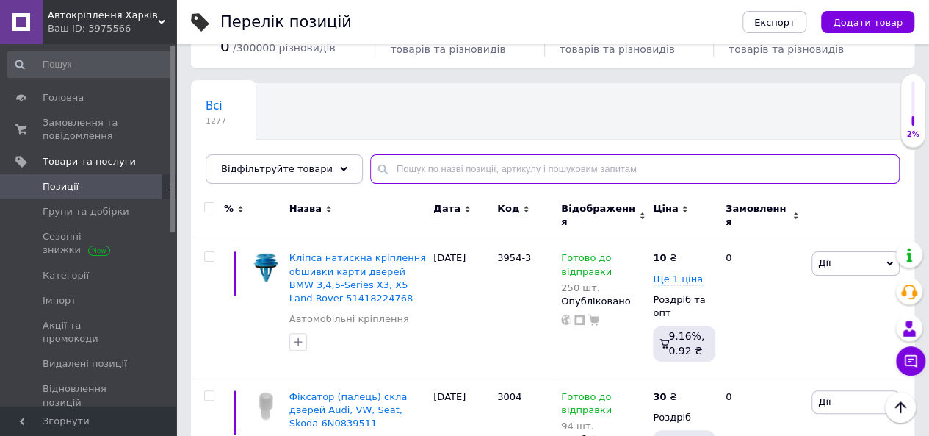
click at [414, 165] on input "text" at bounding box center [635, 168] width 530 height 29
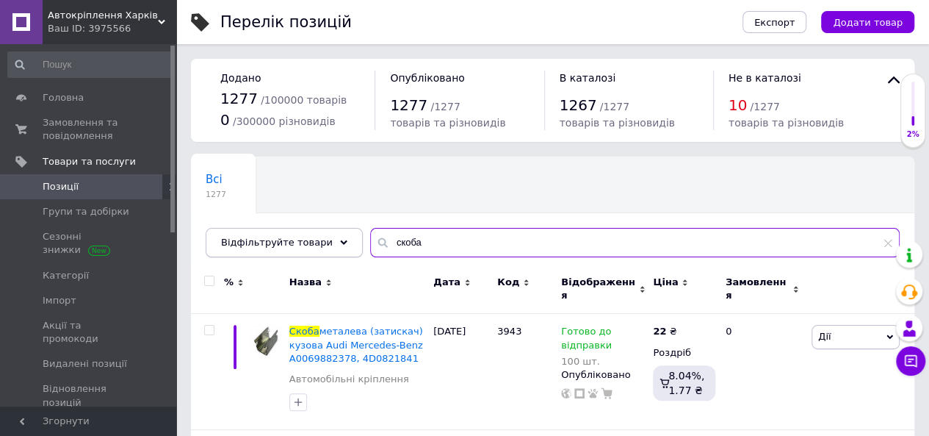
drag, startPoint x: 419, startPoint y: 236, endPoint x: 322, endPoint y: 237, distance: 96.2
click at [322, 237] on div "Відфільтруйте товари скоба" at bounding box center [553, 242] width 694 height 29
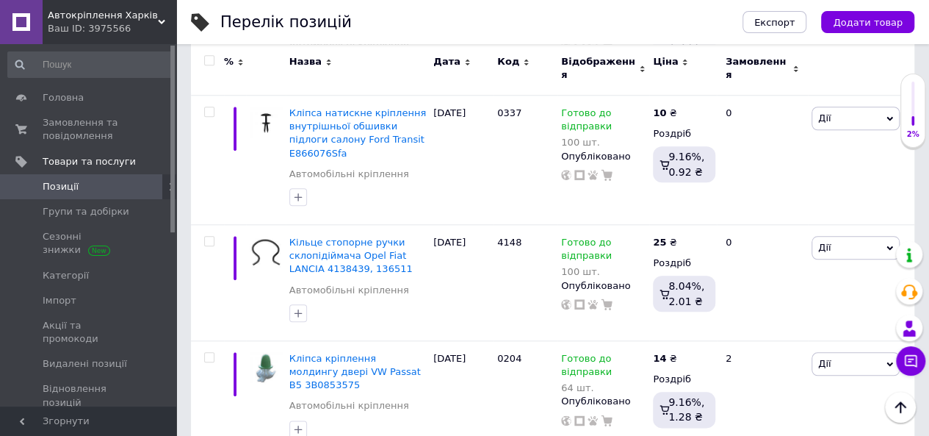
scroll to position [9229, 0]
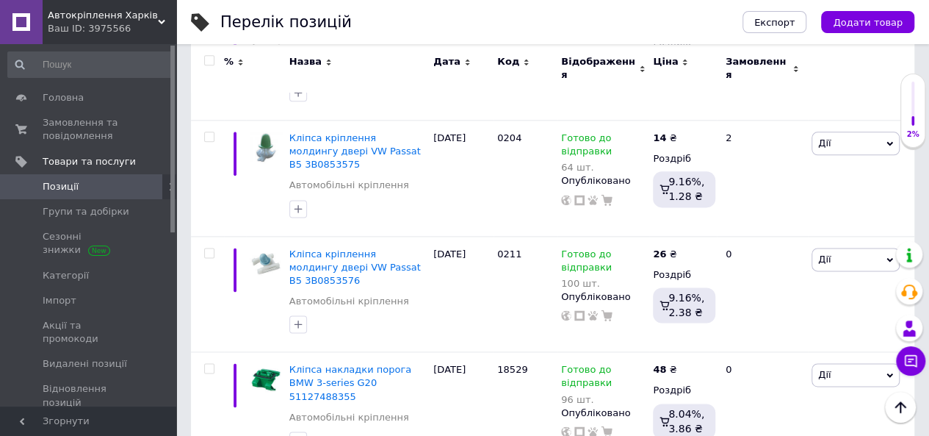
type input "фиксатор"
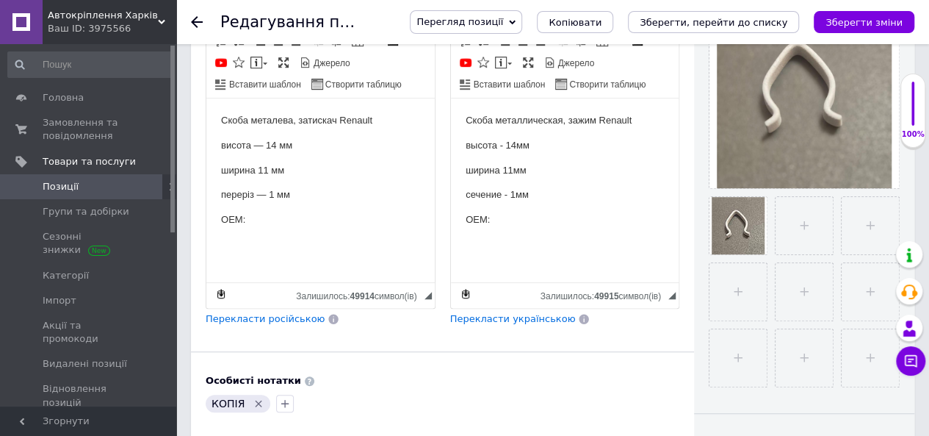
scroll to position [588, 0]
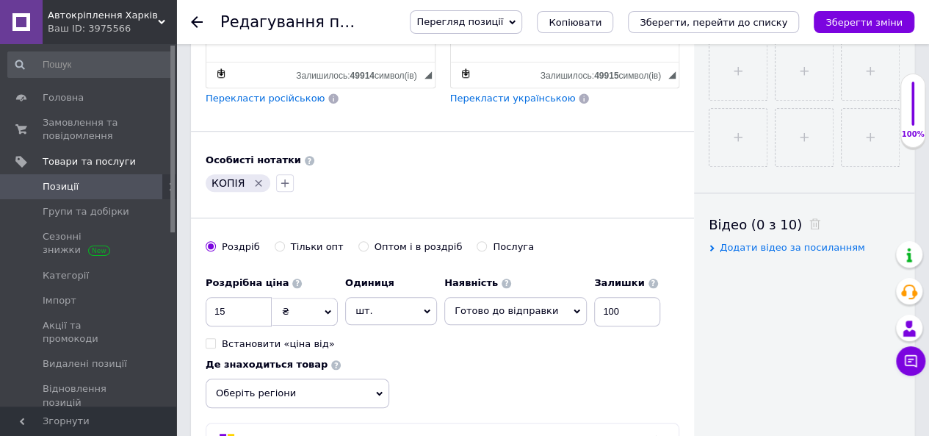
click at [256, 180] on icon "Видалити мітку" at bounding box center [259, 183] width 7 height 7
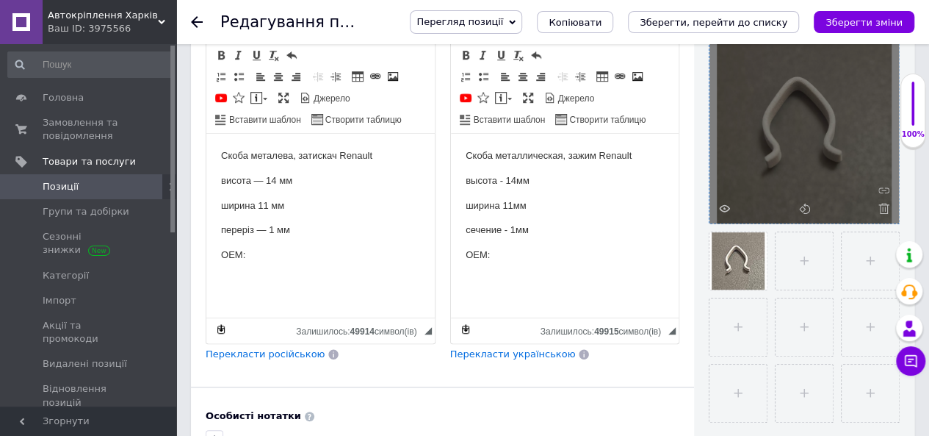
scroll to position [220, 0]
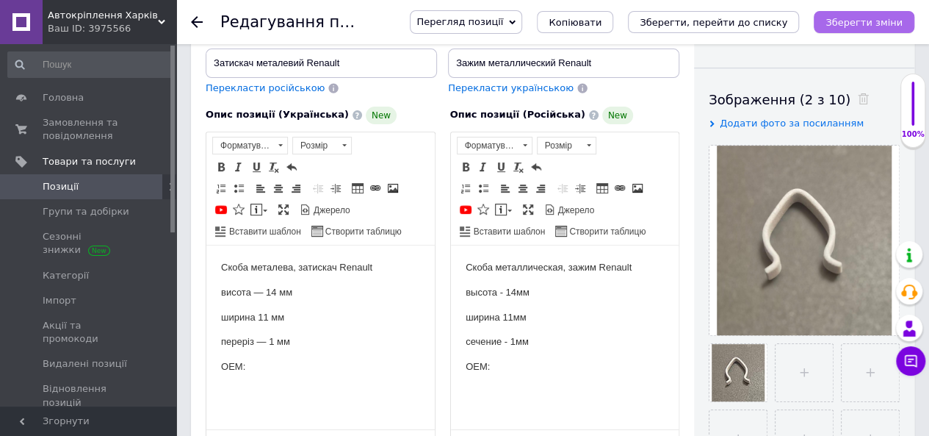
click at [852, 21] on icon "Зберегти зміни" at bounding box center [864, 22] width 77 height 11
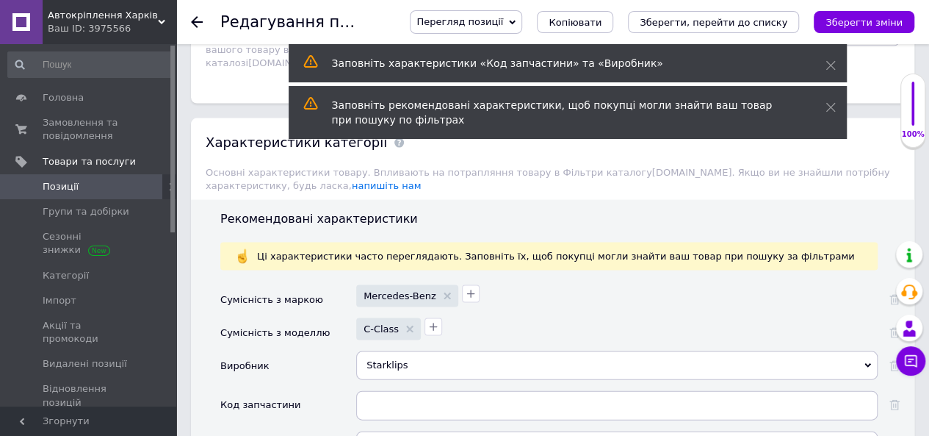
scroll to position [1469, 0]
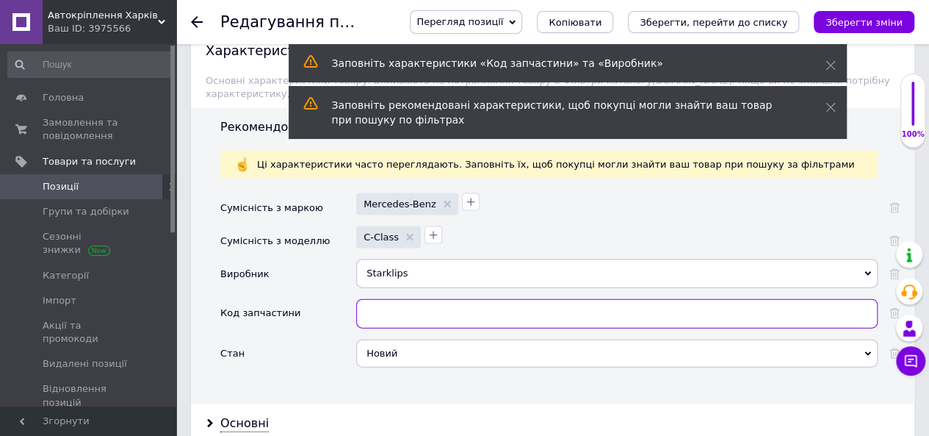
click at [419, 299] on input "text" at bounding box center [617, 313] width 522 height 29
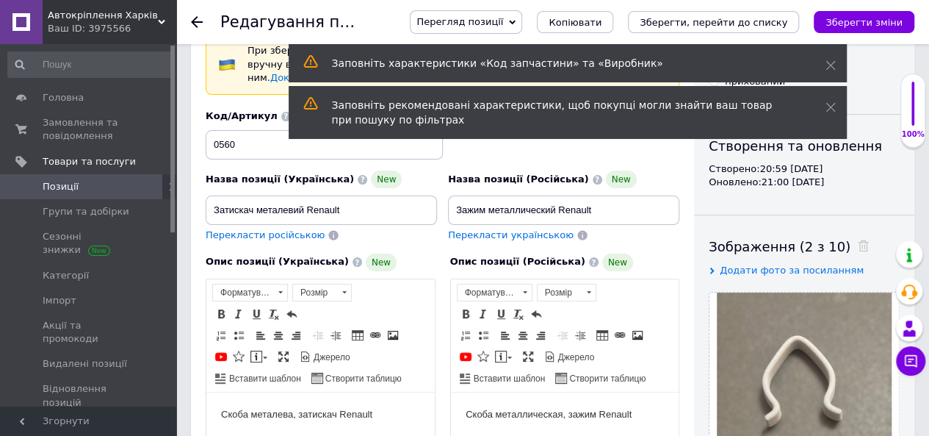
scroll to position [0, 0]
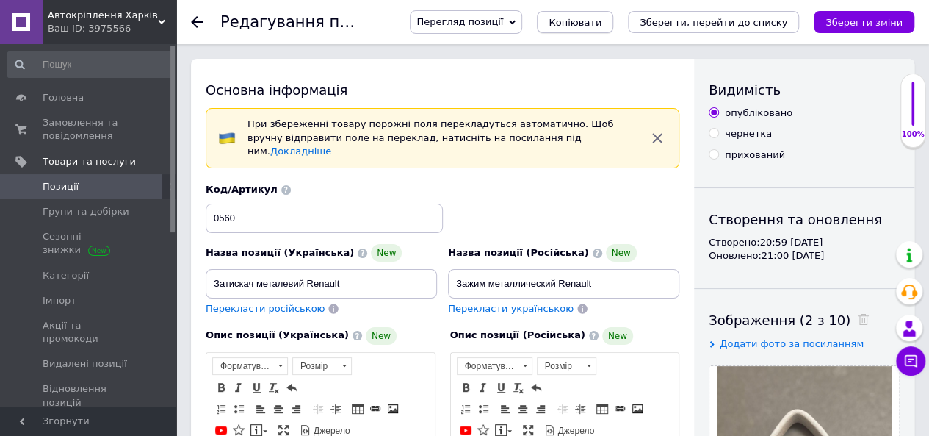
click at [602, 24] on span "Копіювати" at bounding box center [575, 22] width 53 height 11
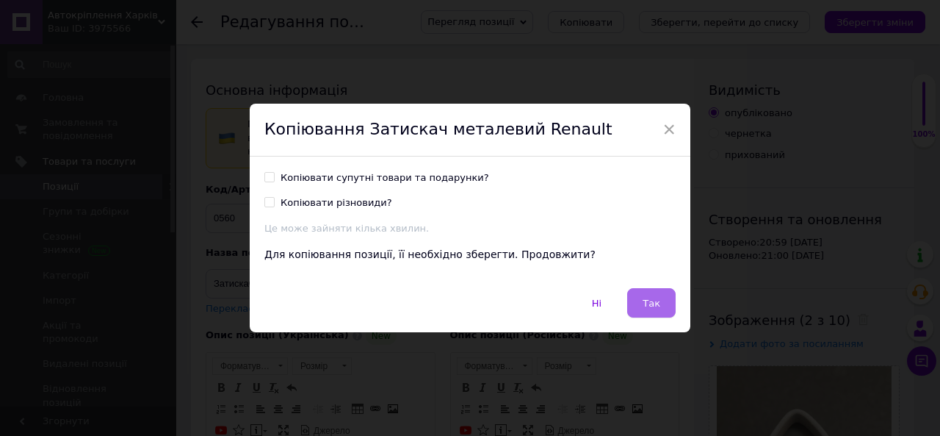
click at [646, 305] on span "Так" at bounding box center [652, 303] width 18 height 11
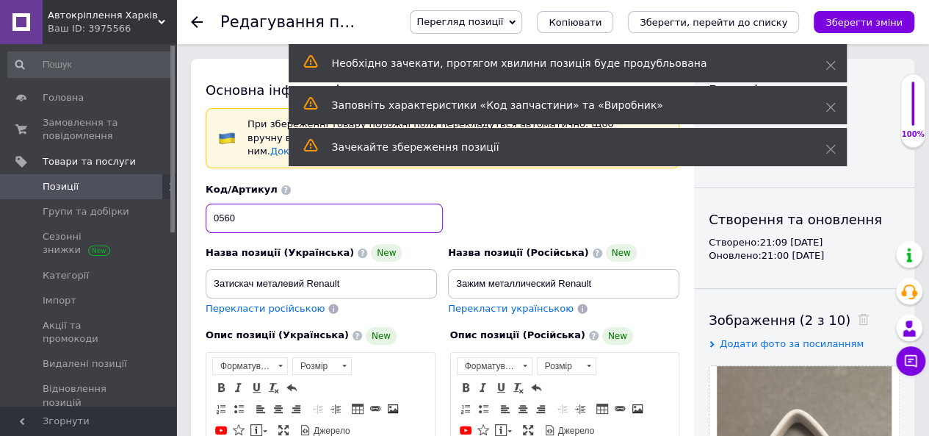
drag, startPoint x: 262, startPoint y: 205, endPoint x: 209, endPoint y: 205, distance: 52.9
click at [209, 205] on input "0560" at bounding box center [324, 217] width 237 height 29
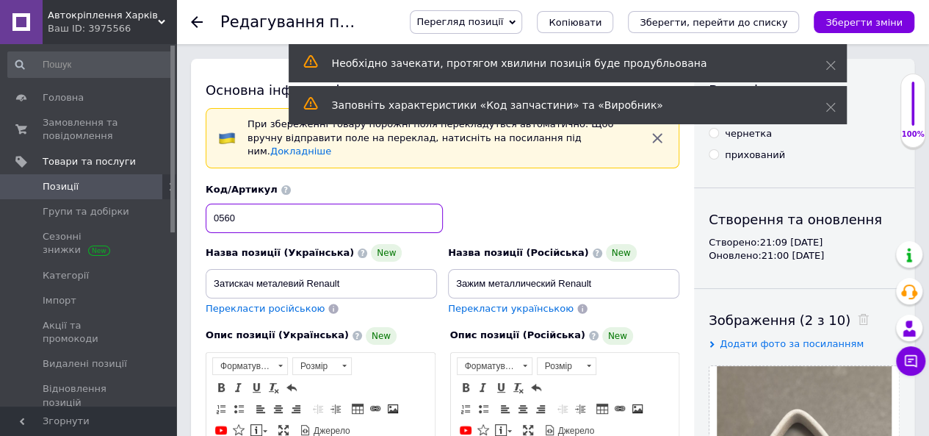
click at [294, 209] on input "0560" at bounding box center [324, 217] width 237 height 29
click at [278, 203] on input "0560" at bounding box center [324, 217] width 237 height 29
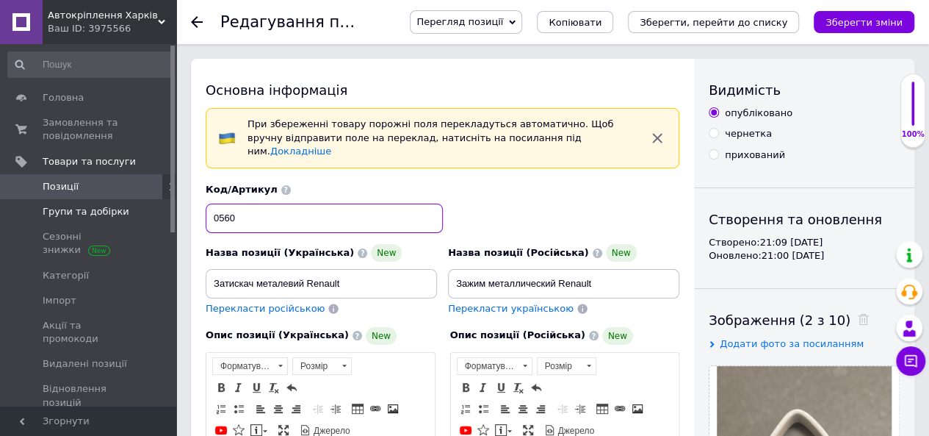
drag, startPoint x: 278, startPoint y: 203, endPoint x: 107, endPoint y: 204, distance: 171.2
type input "4614"
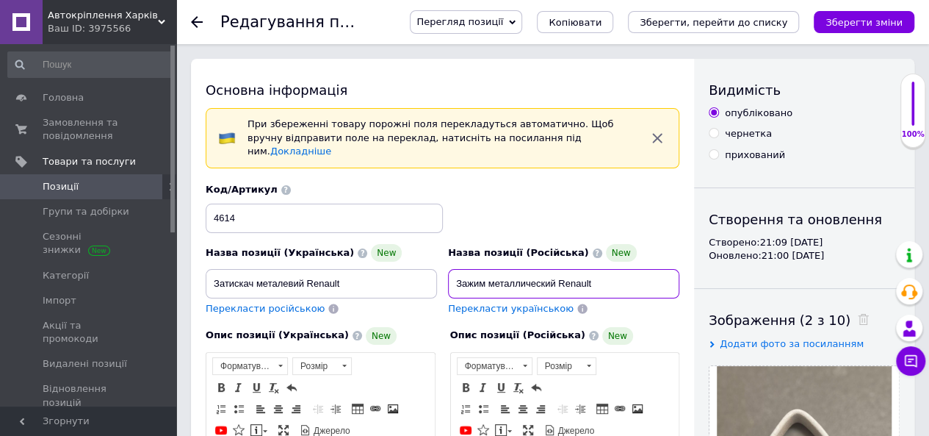
drag, startPoint x: 625, startPoint y: 278, endPoint x: 455, endPoint y: 278, distance: 170.4
click at [455, 278] on input "Зажим металлический Renault" at bounding box center [563, 283] width 231 height 29
click at [492, 269] on input "Зажим металлический Renault" at bounding box center [563, 283] width 231 height 29
click at [497, 269] on input "Зажим металлический Renault" at bounding box center [563, 283] width 231 height 29
drag, startPoint x: 555, startPoint y: 270, endPoint x: 433, endPoint y: 271, distance: 122.0
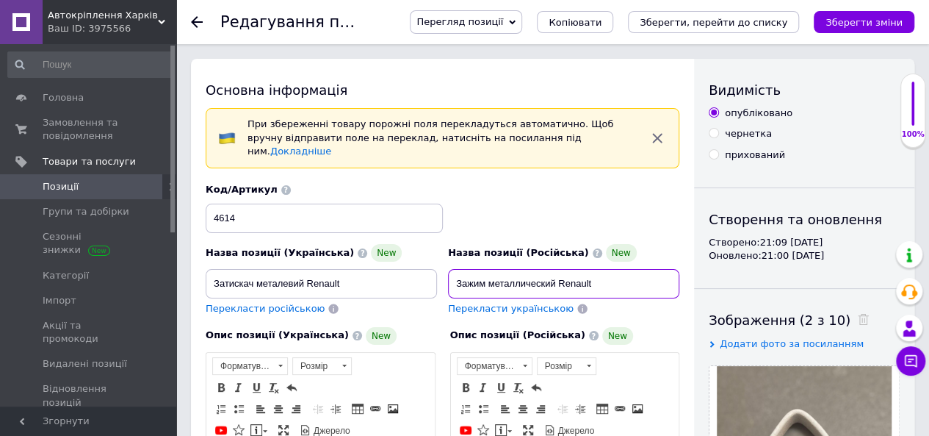
click at [433, 271] on div "Назва позиції (Українська) New Затискач металевий Renault Перекласти російською…" at bounding box center [443, 249] width 485 height 144
click at [648, 269] on input "Скоба (фиксатор) молдинга Renault" at bounding box center [563, 283] width 231 height 29
paste input "7703076044"
type input "Скоба (фиксатор) молдинга Renault 7703076044"
click at [582, 269] on input "Скоба (фиксатор) молдинга Renault 7703076044" at bounding box center [563, 283] width 231 height 29
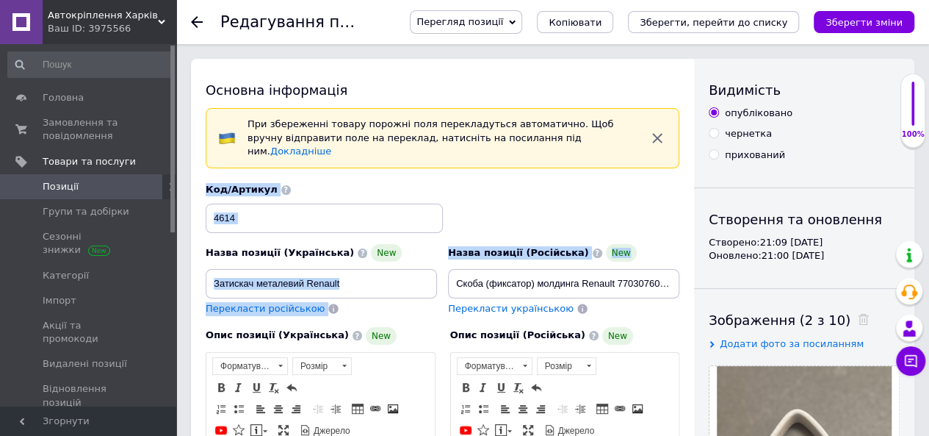
drag, startPoint x: 681, startPoint y: 270, endPoint x: 385, endPoint y: 268, distance: 296.0
click at [385, 268] on div "Назва позиції (Українська) New Затискач металевий Renault Перекласти російською…" at bounding box center [443, 249] width 485 height 144
click at [536, 275] on input "Скоба (фиксатор) молдинга Renault 7703076044" at bounding box center [563, 283] width 231 height 29
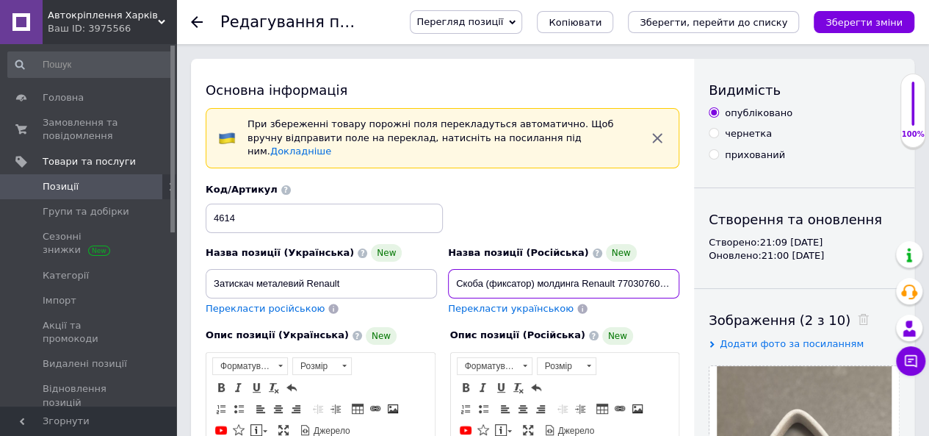
drag, startPoint x: 584, startPoint y: 270, endPoint x: 519, endPoint y: 264, distance: 64.9
click at [578, 270] on input "Скоба (фиксатор) молдинга Renault 7703076044" at bounding box center [563, 283] width 231 height 29
drag, startPoint x: 453, startPoint y: 268, endPoint x: 704, endPoint y: 262, distance: 252.1
click at [509, 269] on input "Скоба (фиксатор) молдинга Renault 7703076044" at bounding box center [563, 283] width 231 height 29
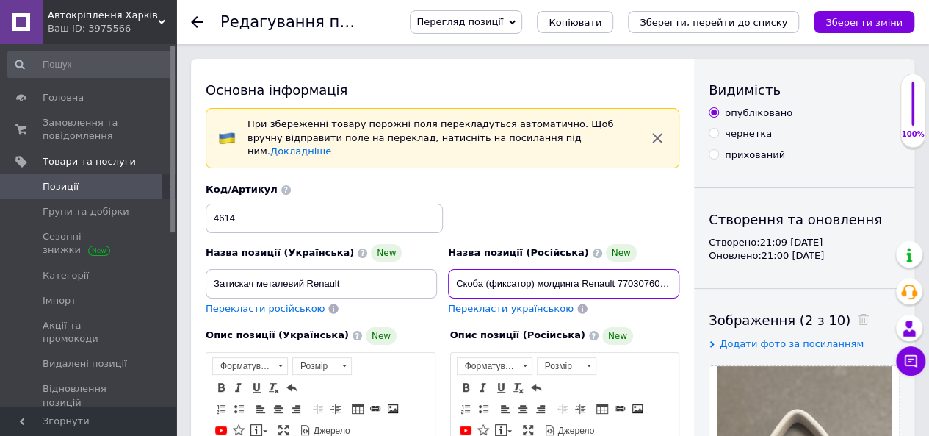
click at [527, 269] on input "Скоба (фиксатор) молдинга Renault 7703076044" at bounding box center [563, 283] width 231 height 29
drag, startPoint x: 674, startPoint y: 268, endPoint x: 436, endPoint y: 269, distance: 238.0
click at [436, 270] on div "Назва позиції (Українська) New Затискач металевий Renault Перекласти російською…" at bounding box center [443, 249] width 485 height 144
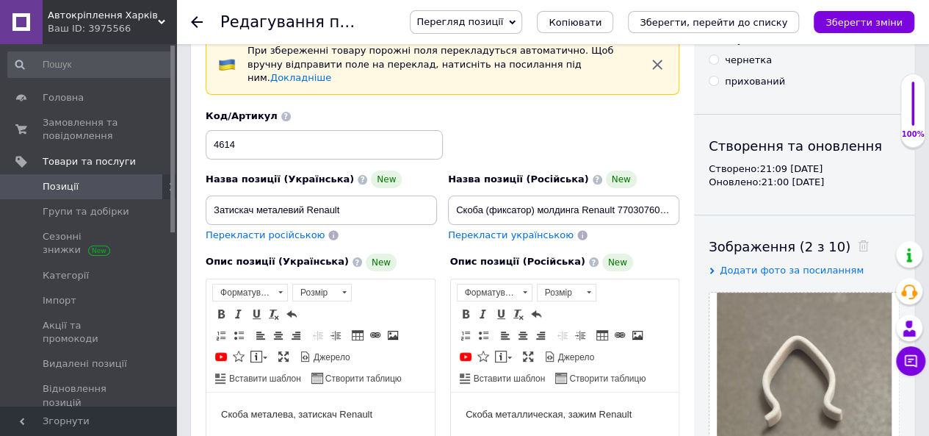
click at [511, 229] on span "Перекласти українською" at bounding box center [511, 234] width 126 height 11
type input "Скоба (фіксатор) молдингу Renault 7703076044"
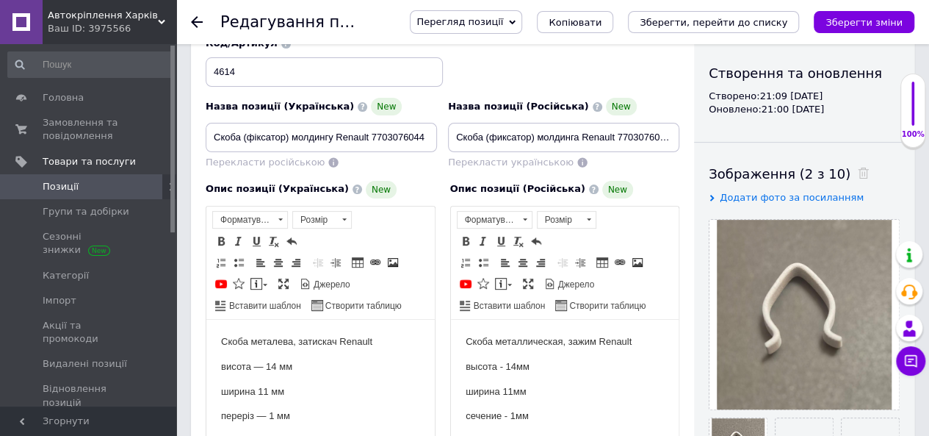
scroll to position [294, 0]
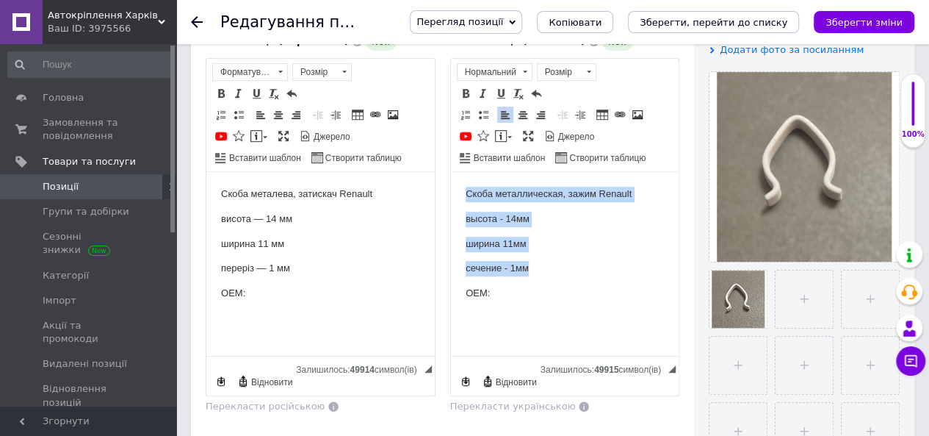
drag, startPoint x: 461, startPoint y: 192, endPoint x: 642, endPoint y: 260, distance: 193.2
click at [642, 260] on html "Скоба металлическая, зажим Renault высота - 14мм ширина 11мм сечение - 1мм OEM:" at bounding box center [564, 243] width 228 height 144
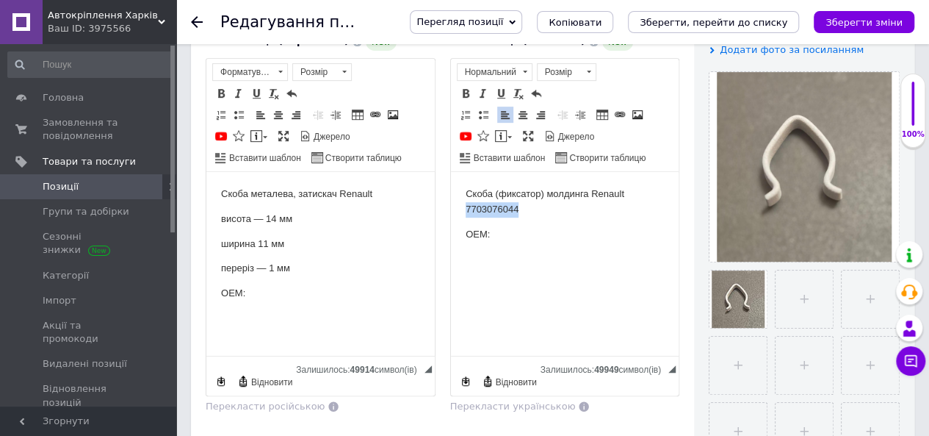
drag, startPoint x: 462, startPoint y: 207, endPoint x: 550, endPoint y: 213, distance: 88.3
click at [550, 213] on html "Скоба (фиксатор) молдинга Renault 7703076044 OEM:" at bounding box center [564, 213] width 228 height 84
copy p "7703076044"
click at [513, 250] on html "Скоба (фиксатор) молдинга Renault 7703076044 OEM:" at bounding box center [564, 213] width 228 height 84
paste body "Редактор, FA9986CE-637B-4799-B014-46FF749E5396"
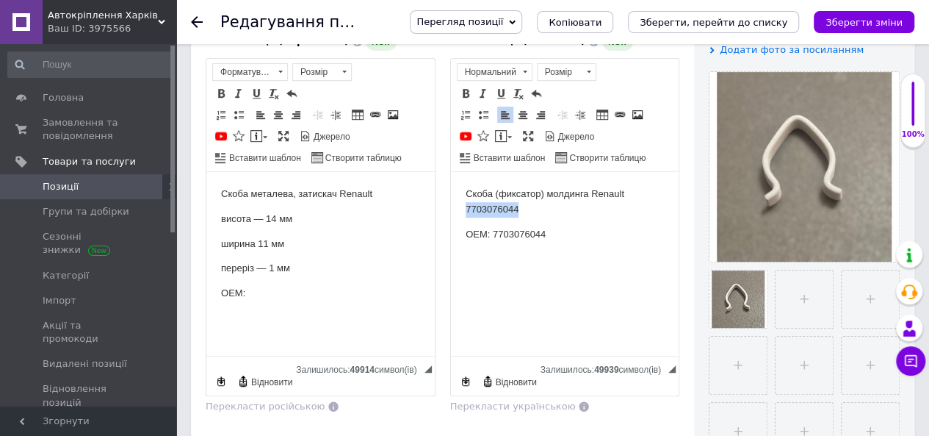
drag, startPoint x: 520, startPoint y: 209, endPoint x: 661, endPoint y: 209, distance: 141.0
click at [450, 209] on html "Скоба (фиксатор) молдинга Renault 7703076044 OEM: 7703076044" at bounding box center [564, 213] width 228 height 84
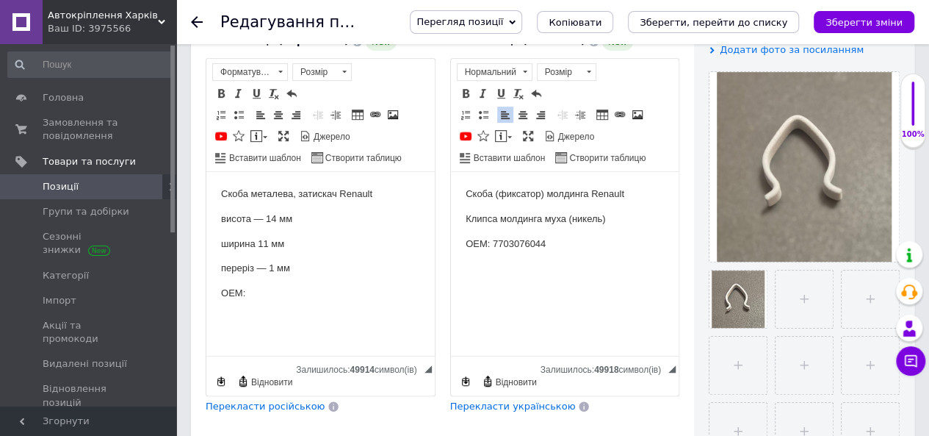
click at [572, 232] on body "Скоба (фиксатор) молдинга Renault Клипса молдинга муха (никель) OEM: 7703076044" at bounding box center [564, 218] width 199 height 65
click at [802, 303] on input "file" at bounding box center [804, 298] width 57 height 57
type input "C:\fakepath\4614.jpg"
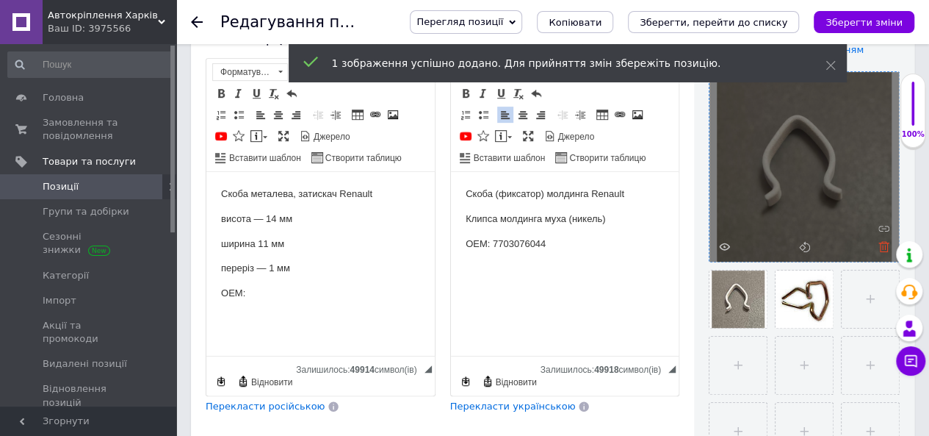
click at [883, 248] on icon at bounding box center [884, 246] width 11 height 11
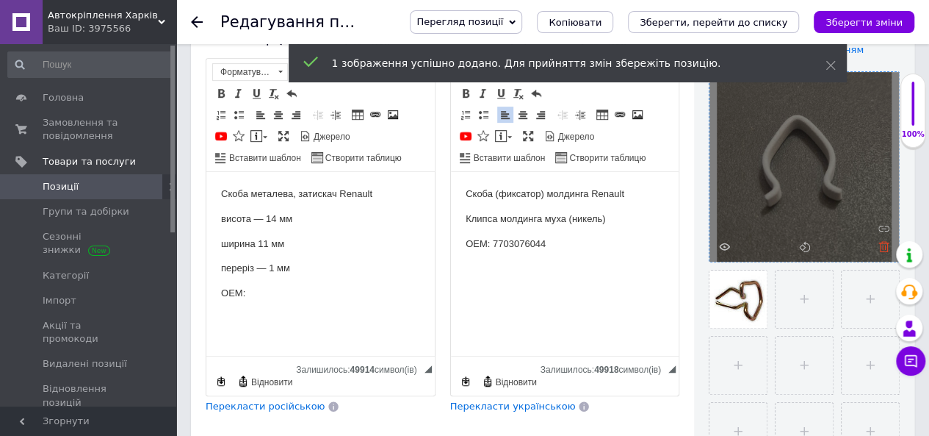
click at [884, 246] on icon at bounding box center [884, 246] width 11 height 11
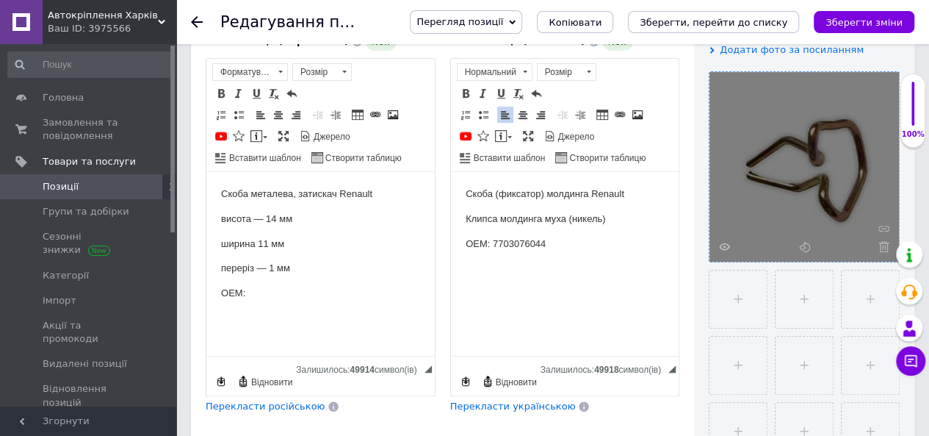
click at [473, 400] on span "Перекласти українською" at bounding box center [513, 405] width 126 height 11
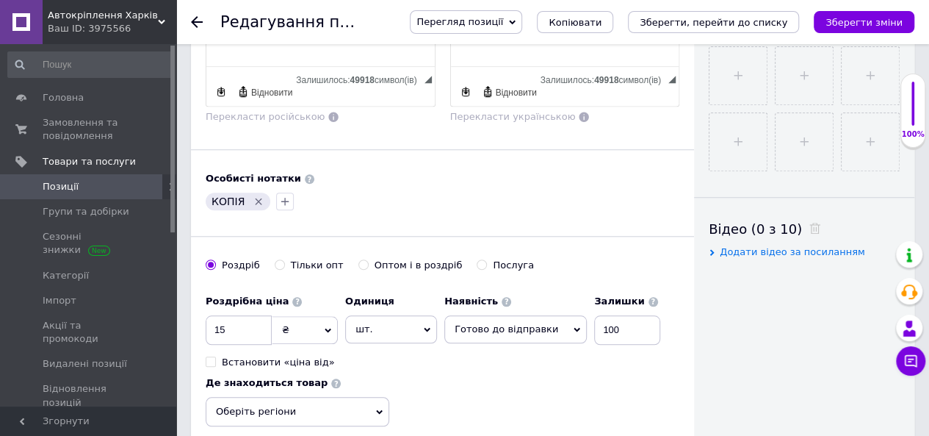
scroll to position [588, 0]
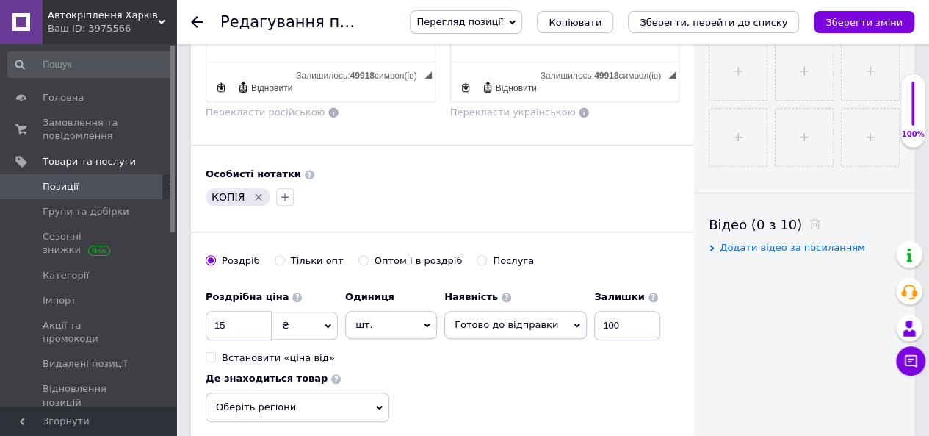
click at [259, 191] on icon "Видалити мітку" at bounding box center [259, 197] width 12 height 12
drag, startPoint x: 232, startPoint y: 303, endPoint x: 177, endPoint y: 303, distance: 55.1
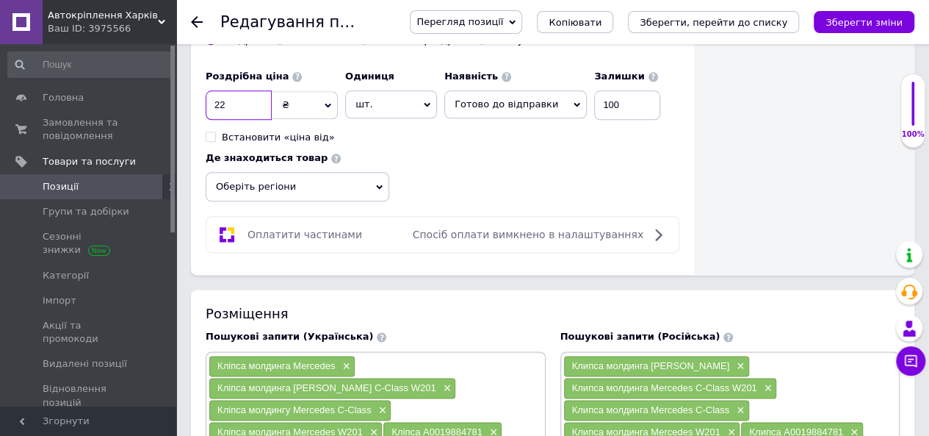
scroll to position [1028, 0]
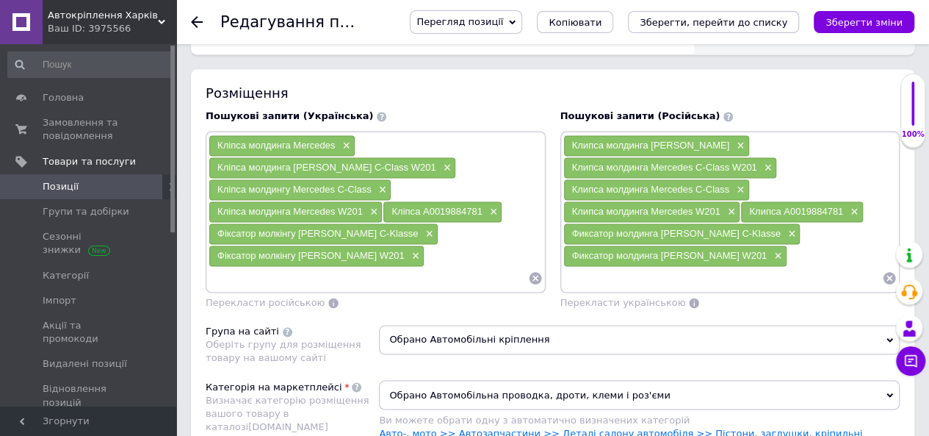
type input "22"
click at [635, 267] on input at bounding box center [723, 278] width 320 height 22
paste input "Renault"
type input "Фиксатор молдинга Renault"
drag, startPoint x: 699, startPoint y: 253, endPoint x: 503, endPoint y: 252, distance: 196.1
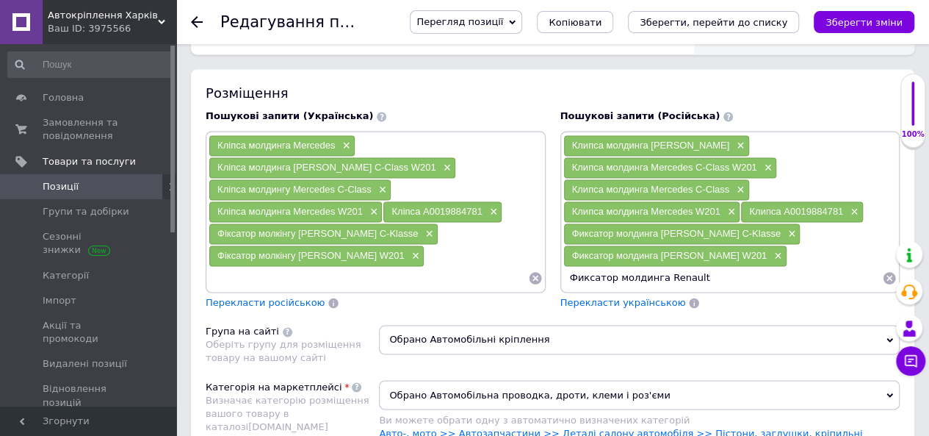
click at [503, 252] on div "Пошукові запити (Українська) Кліпса молдинга Mercedes × Кліпса молдинга Mercede…" at bounding box center [552, 209] width 709 height 214
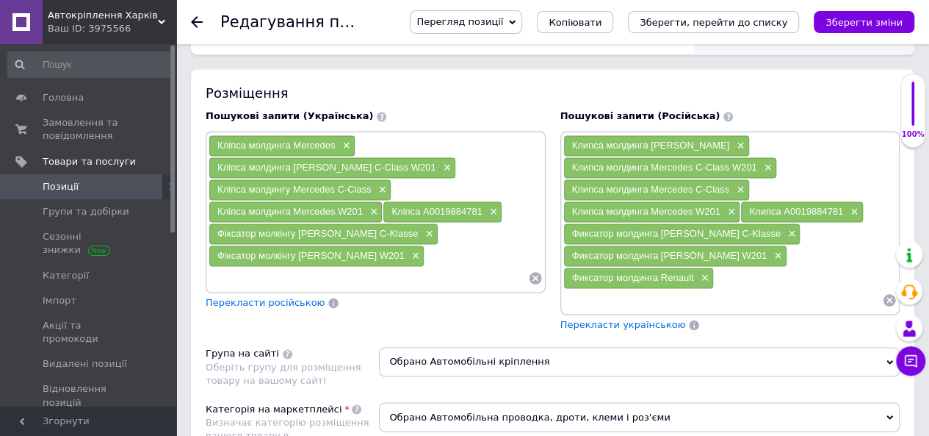
paste input "Фиксатор молдинга Renault"
type input "скоба молдинга Renault"
drag, startPoint x: 624, startPoint y: 274, endPoint x: 547, endPoint y: 275, distance: 77.1
click at [545, 275] on div "Пошукові запити (Українська) Кліпса молдинга [PERSON_NAME] × Кліпса молдинга [P…" at bounding box center [552, 220] width 709 height 237
paste input "Фиксатор молдинга Renault"
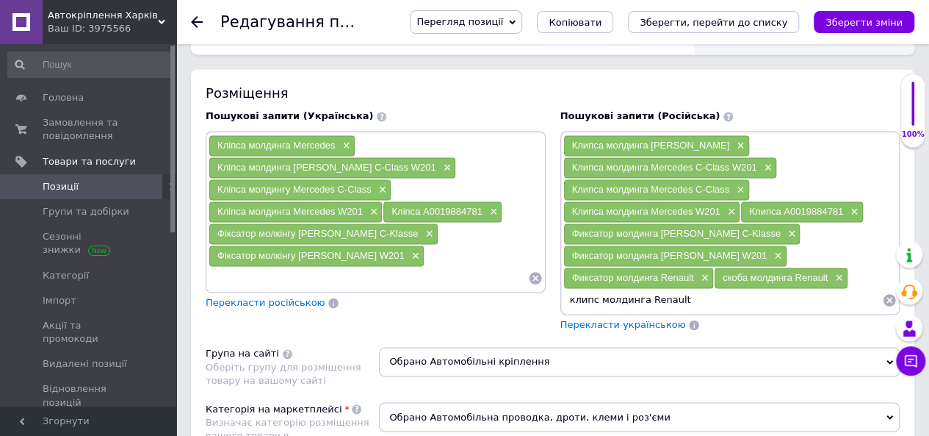
type input "клипса молдинга Renault"
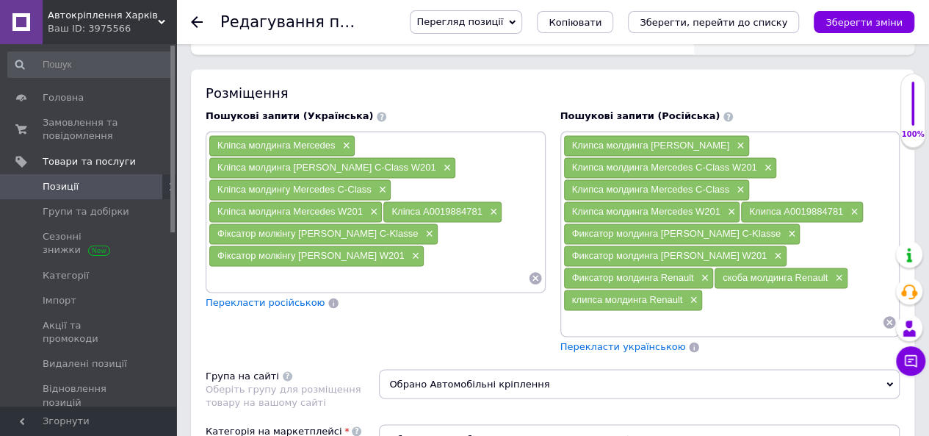
paste input "Фиксатор молдинга Renault"
type input "муха молдинга Renault"
paste input "Фиксатор молдинга Renault"
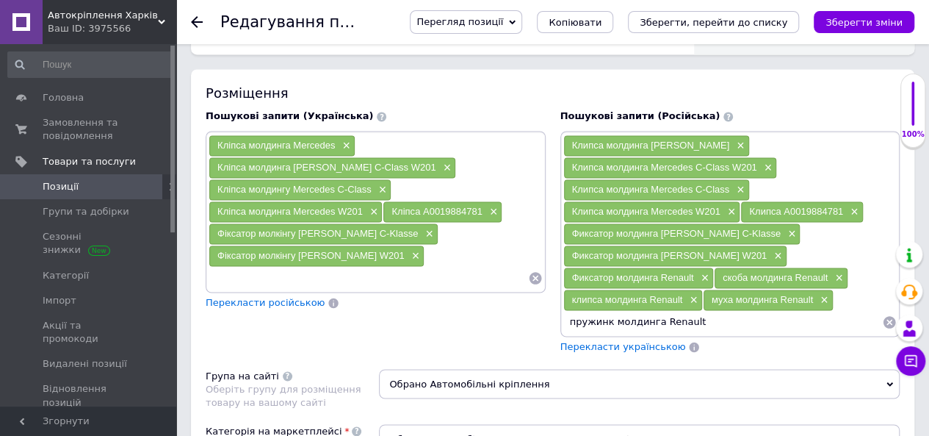
type input "пружинка молдинга Renault"
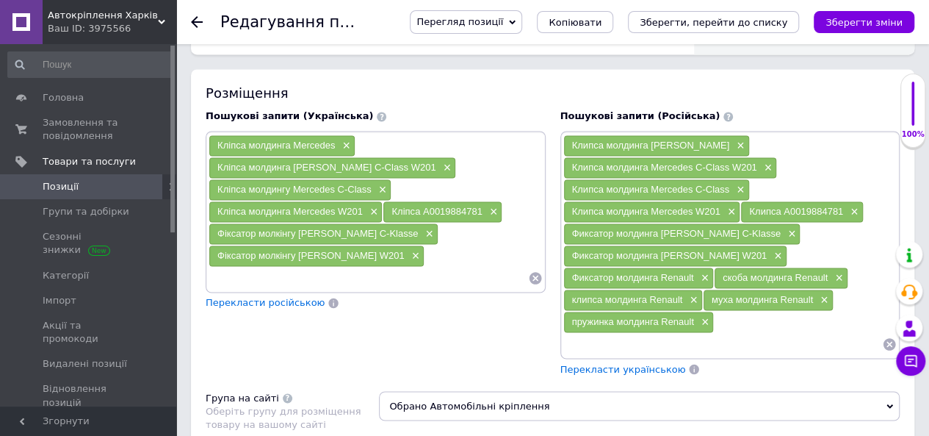
click at [601, 363] on span "Перекласти українською" at bounding box center [623, 368] width 126 height 11
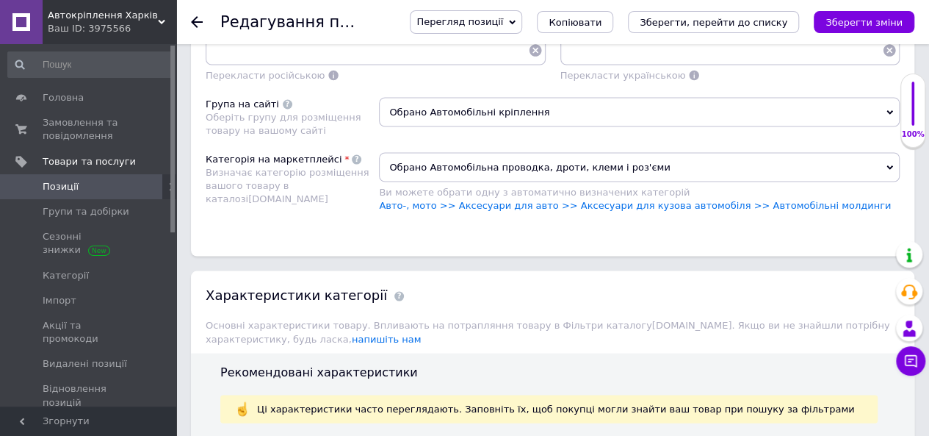
scroll to position [1469, 0]
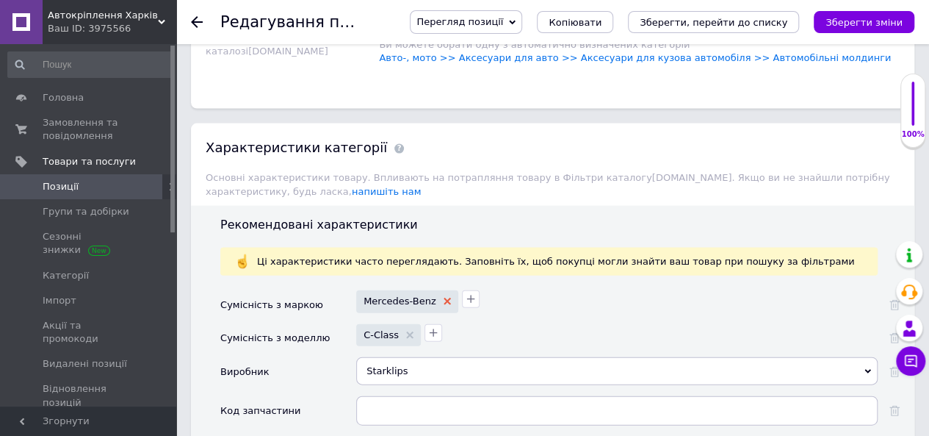
click at [444, 298] on icon at bounding box center [447, 301] width 7 height 7
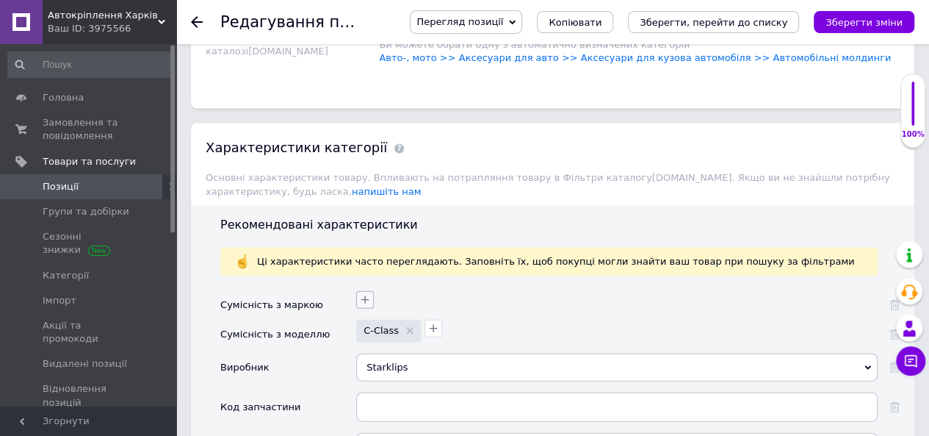
click at [367, 294] on icon "button" at bounding box center [365, 300] width 12 height 12
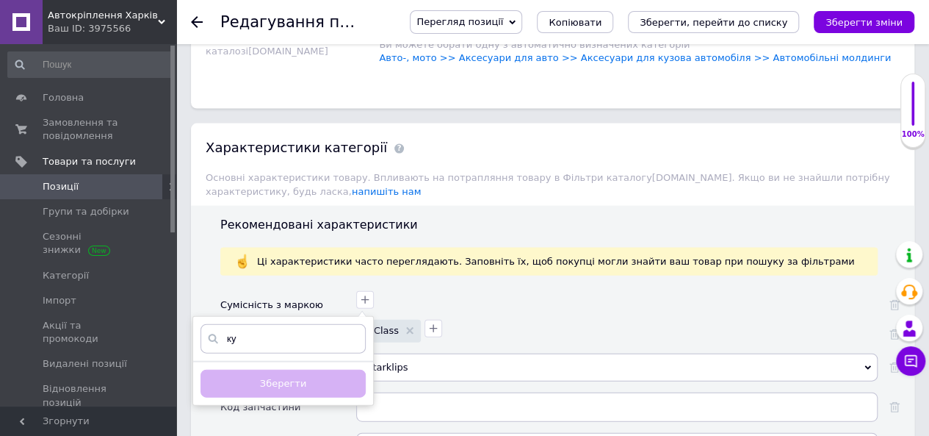
type input "к"
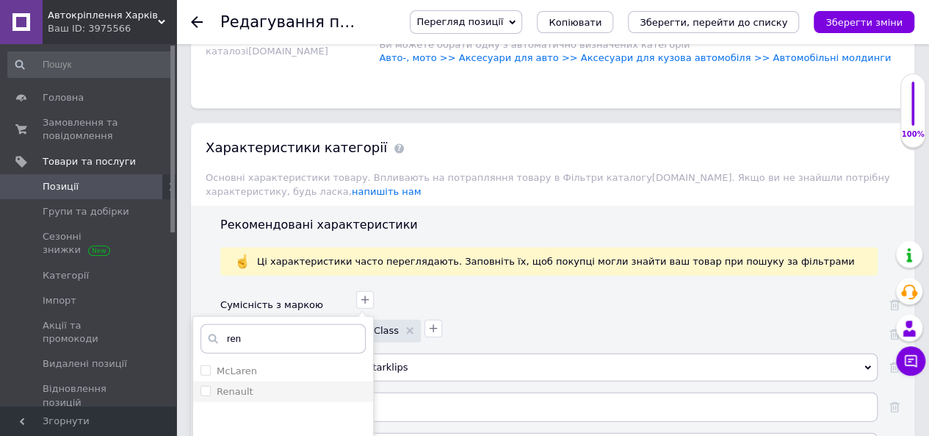
type input "ren"
click at [289, 385] on div "Renault" at bounding box center [283, 391] width 165 height 13
checkbox input "true"
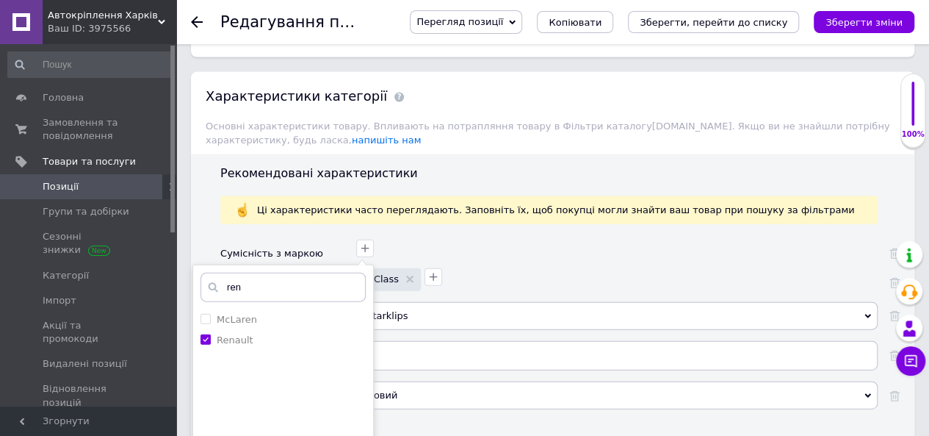
scroll to position [1616, 0]
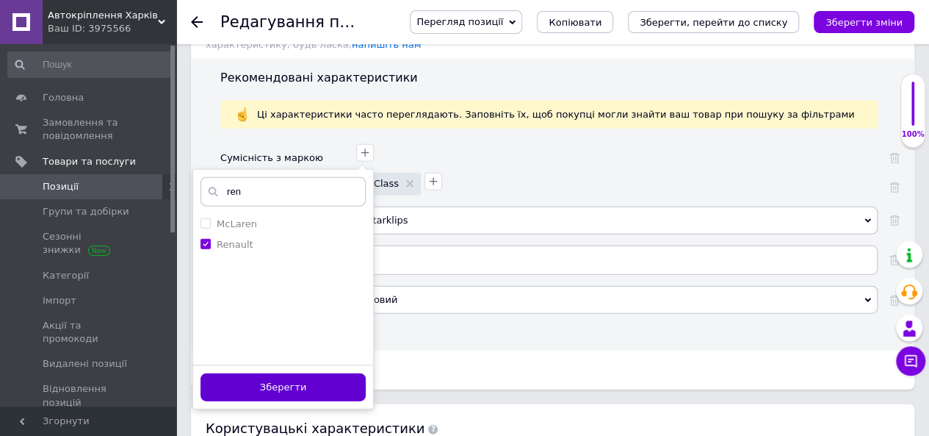
click at [289, 373] on button "Зберегти" at bounding box center [283, 387] width 165 height 29
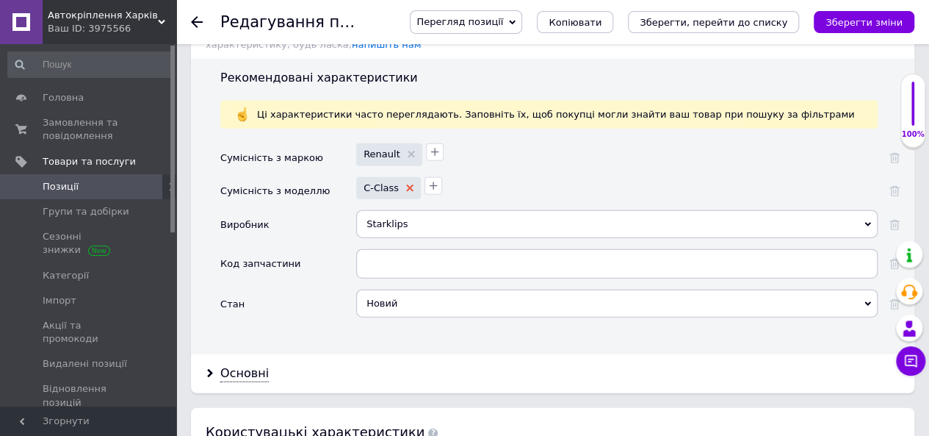
click at [406, 184] on use at bounding box center [409, 187] width 7 height 7
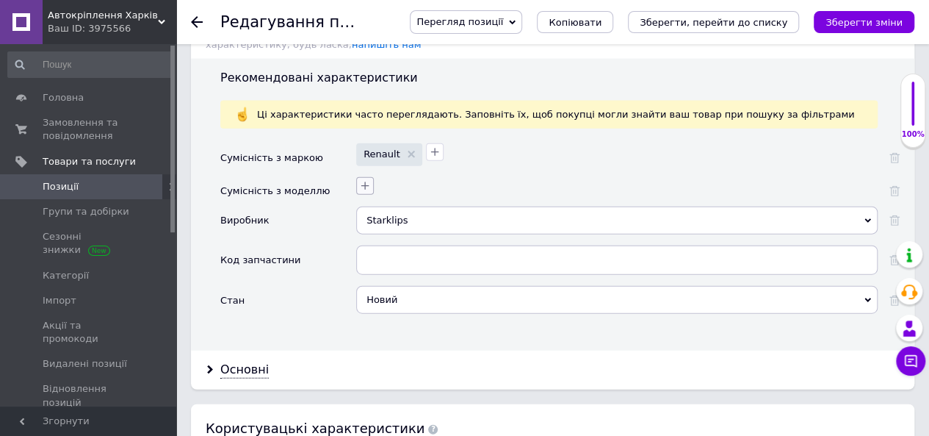
click at [364, 180] on icon "button" at bounding box center [365, 186] width 12 height 12
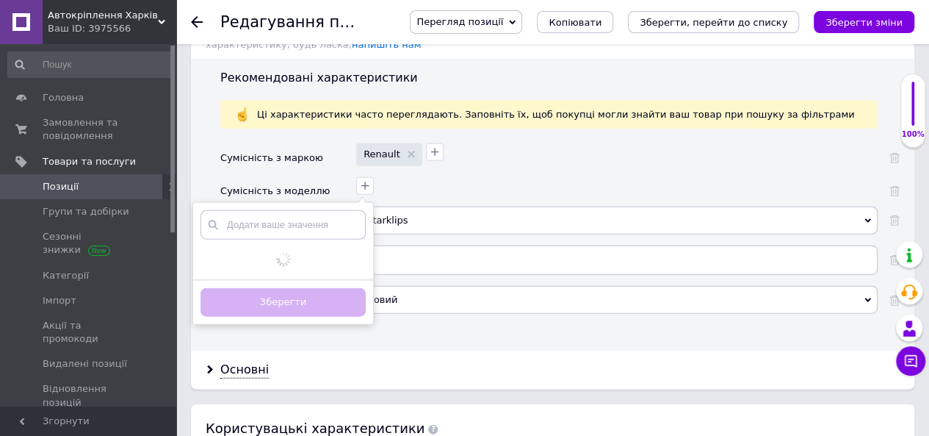
click at [286, 210] on input "text" at bounding box center [283, 224] width 165 height 29
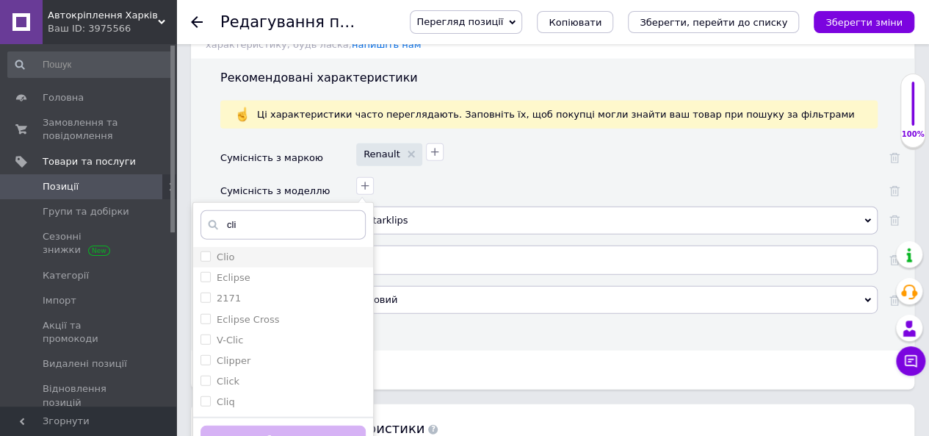
type input "cli"
click at [262, 250] on div "Clio" at bounding box center [283, 256] width 165 height 13
checkbox input "true"
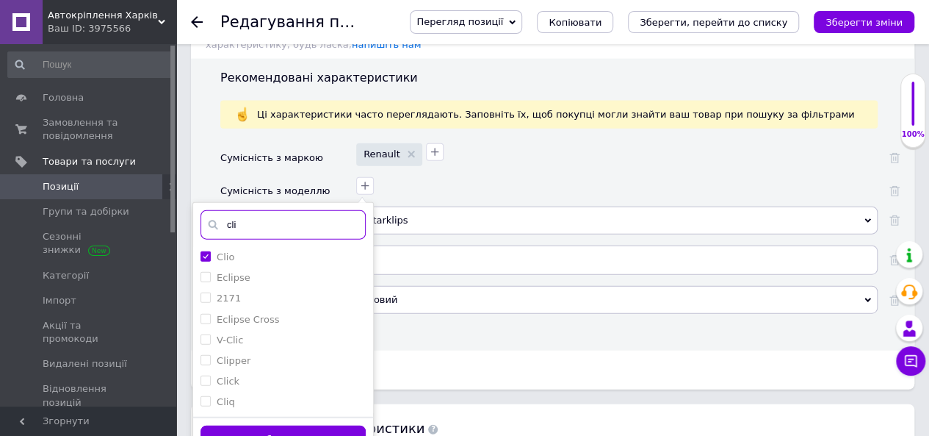
drag, startPoint x: 223, startPoint y: 198, endPoint x: 267, endPoint y: 196, distance: 44.1
click at [267, 210] on input "cli" at bounding box center [283, 224] width 165 height 29
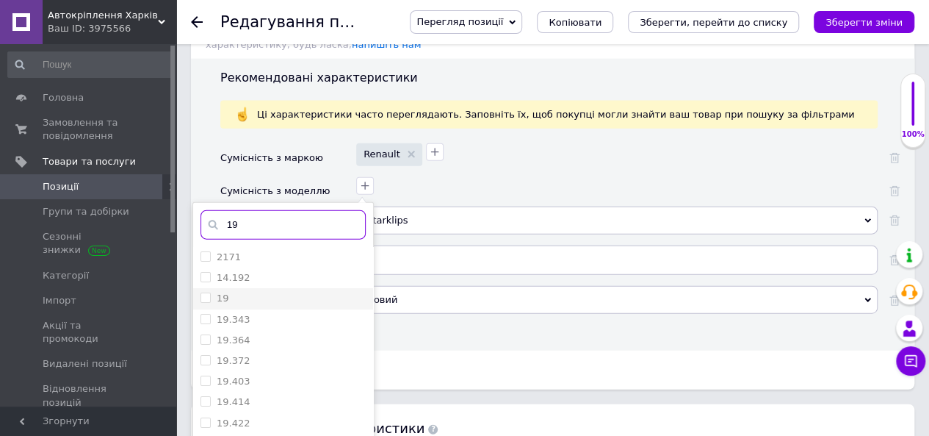
type input "19"
click at [269, 292] on div "19" at bounding box center [283, 298] width 165 height 13
checkbox input "true"
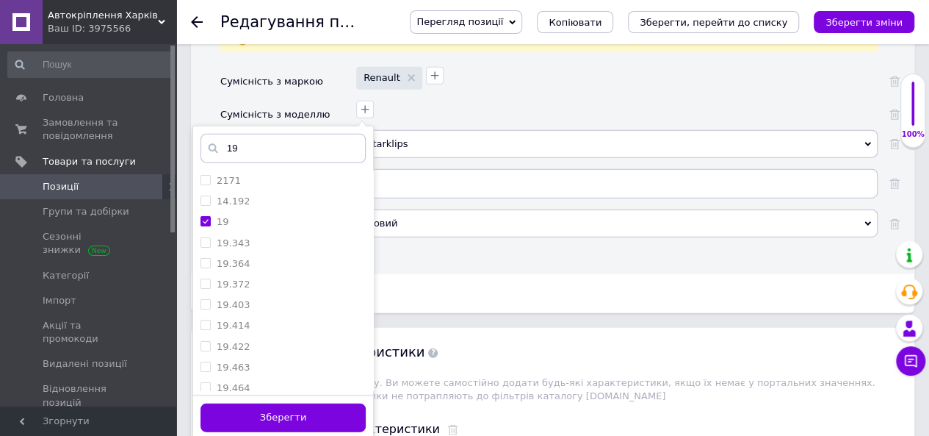
scroll to position [1763, 0]
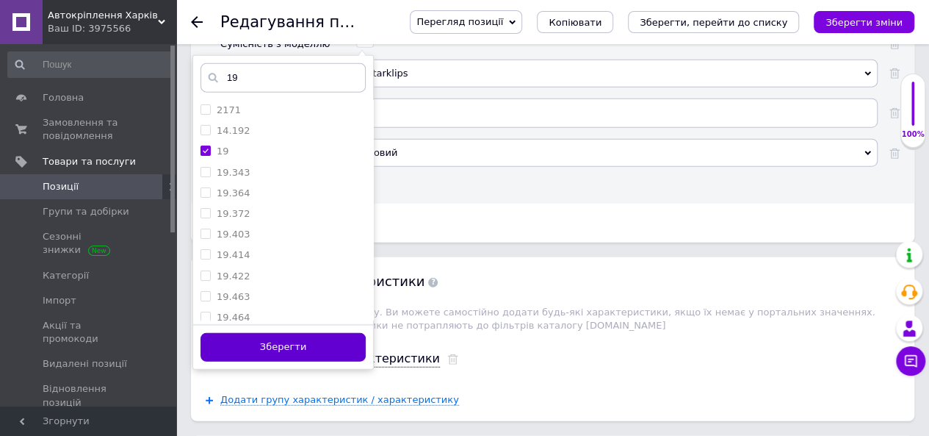
click at [307, 333] on button "Зберегти" at bounding box center [283, 347] width 165 height 29
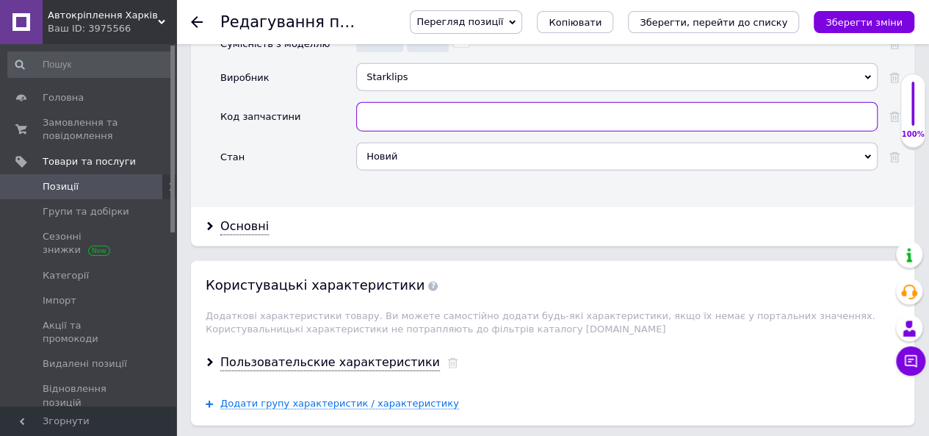
click at [378, 102] on input "text" at bounding box center [617, 116] width 522 height 29
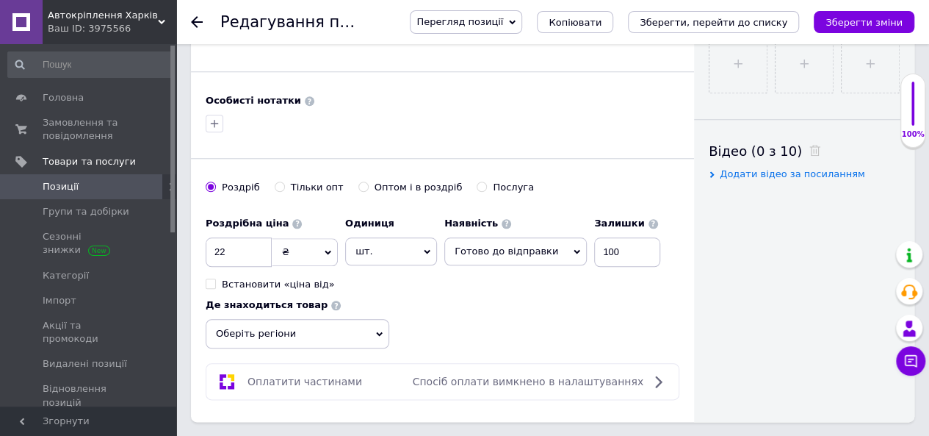
scroll to position [367, 0]
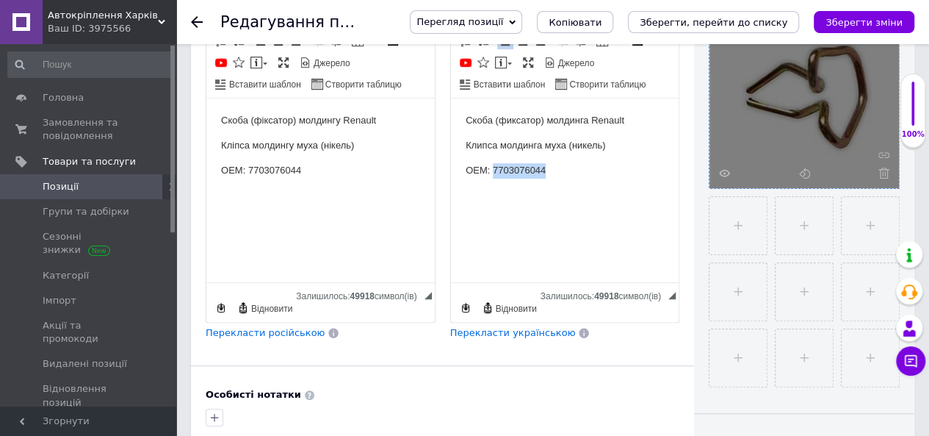
drag, startPoint x: 491, startPoint y: 169, endPoint x: 552, endPoint y: 163, distance: 60.5
click at [552, 163] on p "OEM: 7703076044" at bounding box center [564, 169] width 199 height 15
copy p "7703076044"
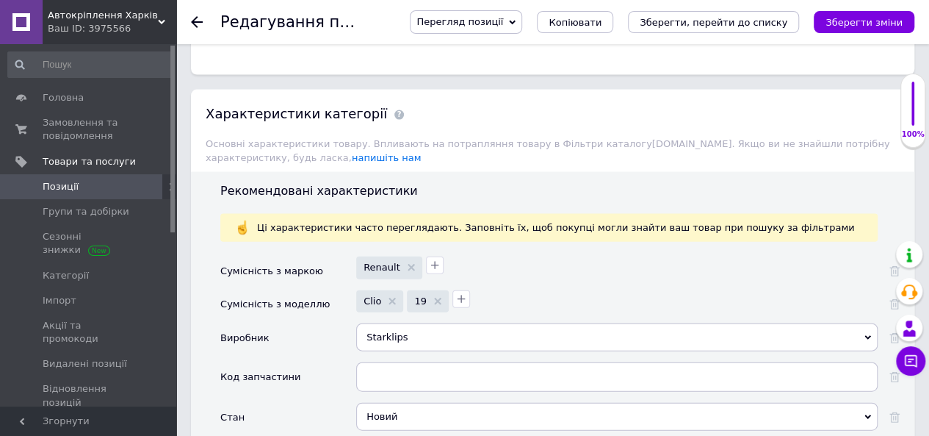
scroll to position [1690, 0]
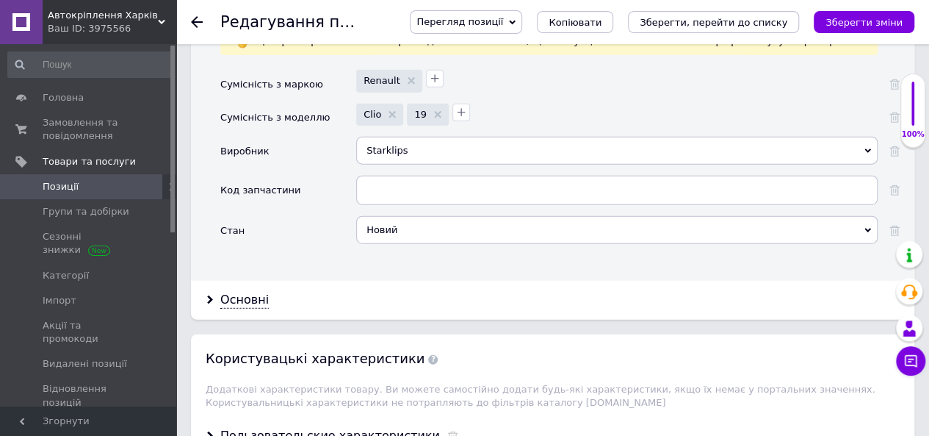
drag, startPoint x: 401, startPoint y: 143, endPoint x: 401, endPoint y: 151, distance: 8.1
click at [401, 143] on div "Starklips Starklips" at bounding box center [617, 156] width 522 height 39
click at [401, 176] on input "text" at bounding box center [617, 190] width 522 height 29
paste input "7703076044"
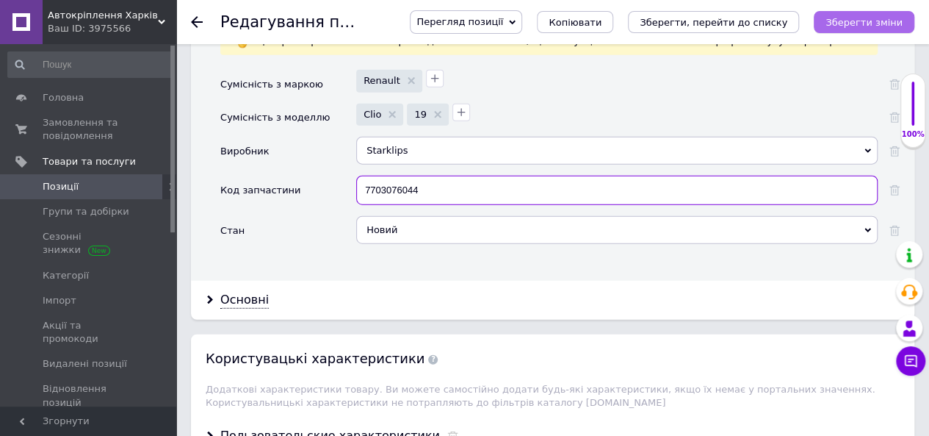
type input "7703076044"
click at [859, 24] on icon "Зберегти зміни" at bounding box center [864, 22] width 77 height 11
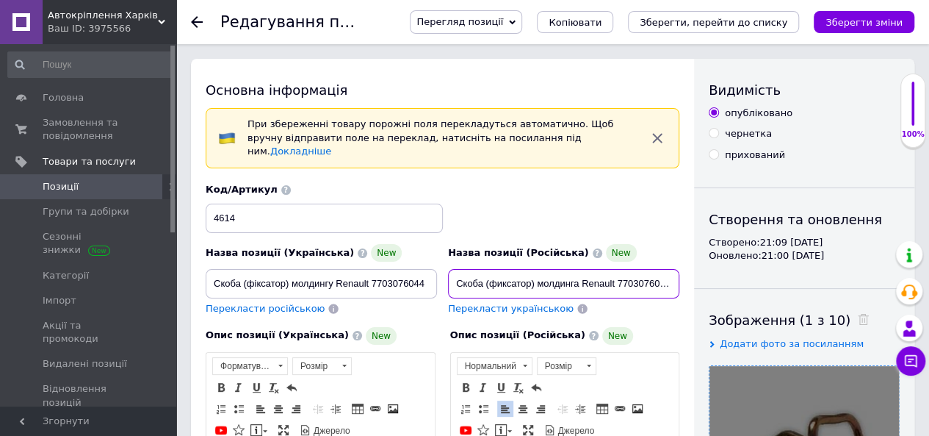
scroll to position [0, 0]
drag, startPoint x: 453, startPoint y: 266, endPoint x: 728, endPoint y: 267, distance: 274.7
drag, startPoint x: 212, startPoint y: 270, endPoint x: 507, endPoint y: 267, distance: 294.6
click at [507, 268] on div "Назва позиції (Українська) New Скоба (фіксатор) молдингу Renault 7703076044 Пер…" at bounding box center [443, 249] width 485 height 144
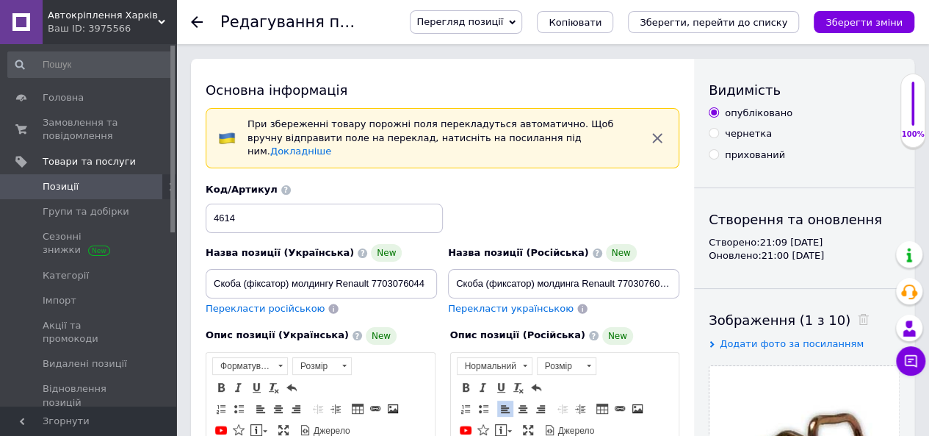
click at [63, 187] on span "Позиції" at bounding box center [61, 186] width 36 height 13
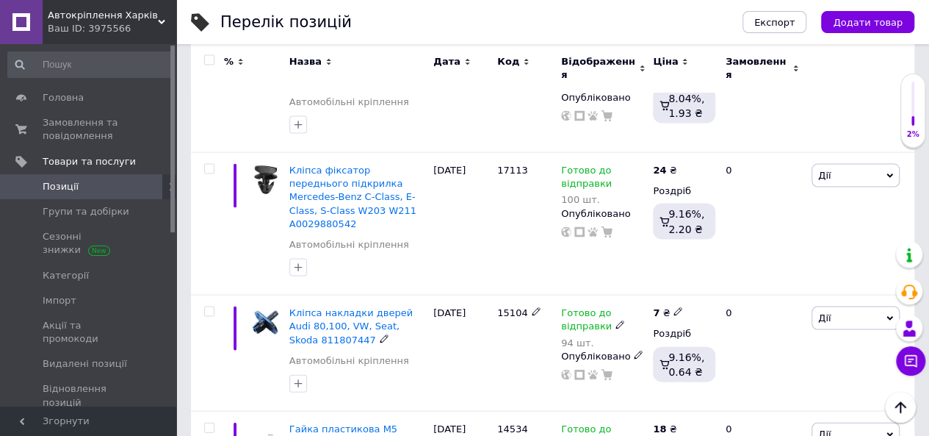
scroll to position [1469, 0]
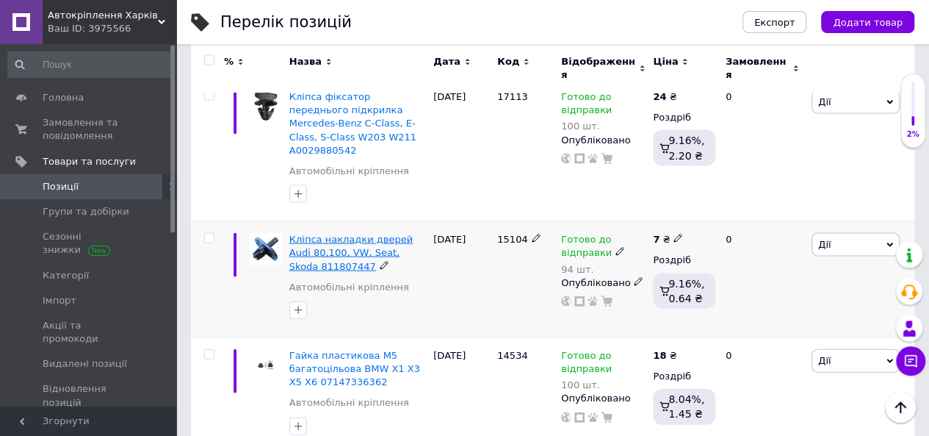
click at [353, 234] on span "Кліпса накладки дверей Audi 80,100, VW, Seat, Skoda 811807447" at bounding box center [350, 252] width 123 height 37
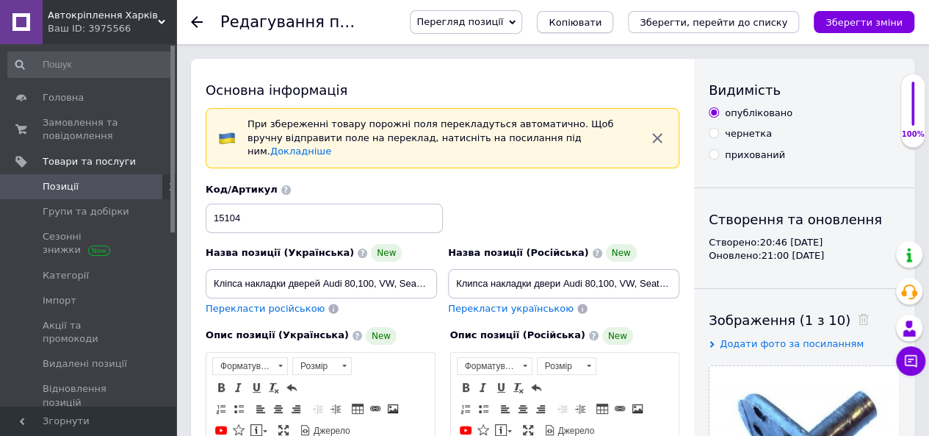
click at [602, 18] on span "Копіювати" at bounding box center [575, 22] width 53 height 11
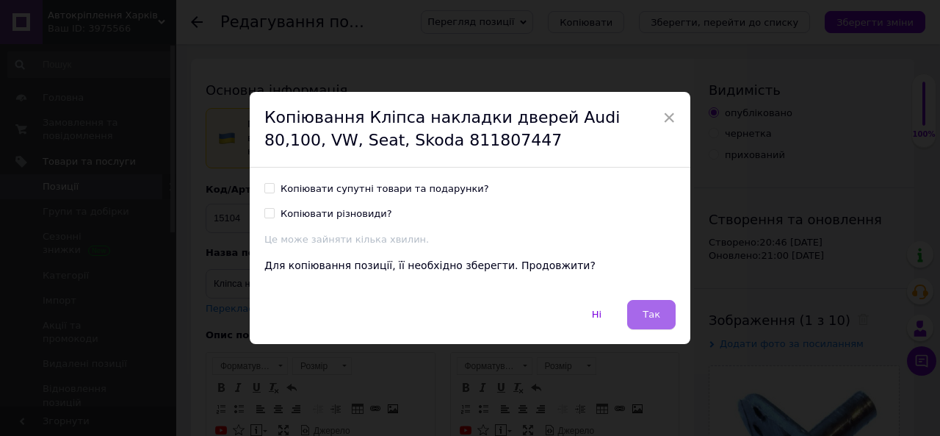
click at [646, 317] on span "Так" at bounding box center [652, 314] width 18 height 11
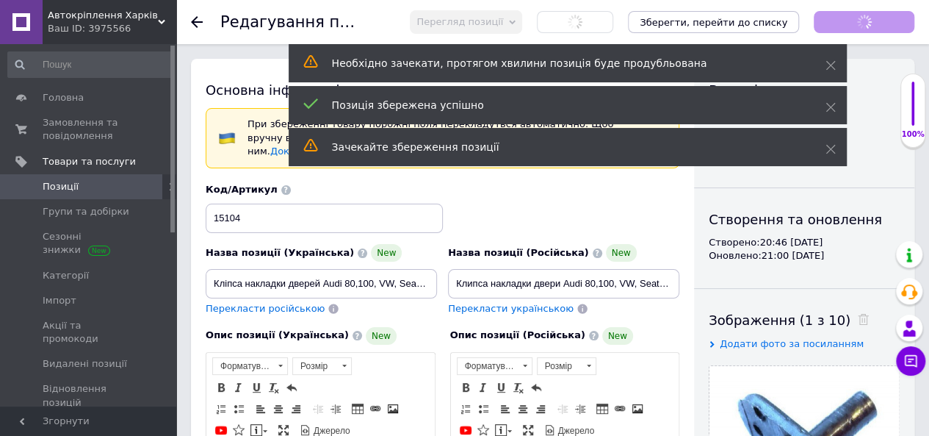
checkbox input "true"
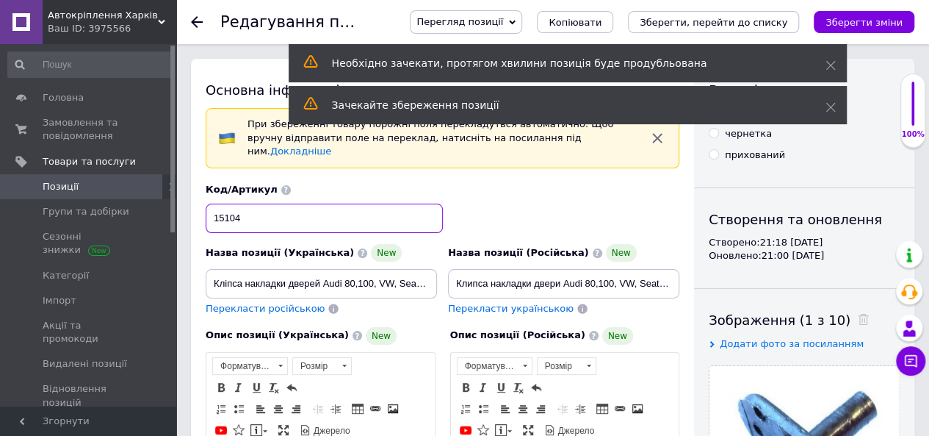
drag, startPoint x: 256, startPoint y: 209, endPoint x: 135, endPoint y: 193, distance: 121.6
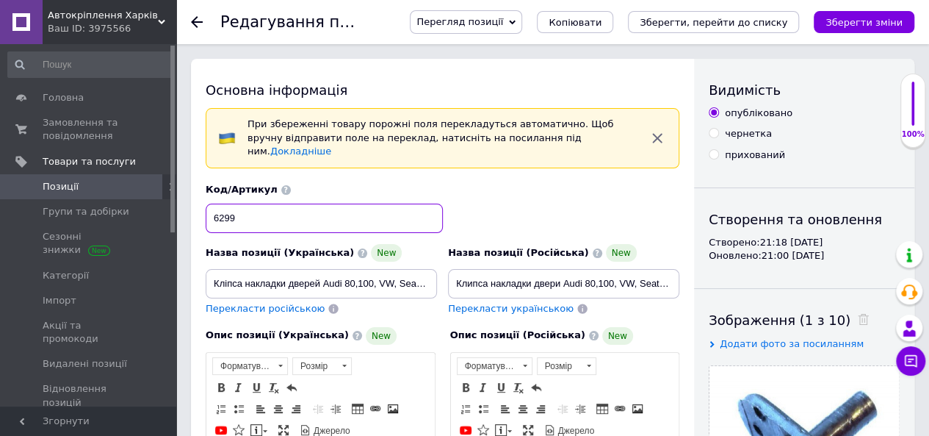
type input "6299"
drag, startPoint x: 489, startPoint y: 272, endPoint x: 530, endPoint y: 275, distance: 41.3
click at [530, 275] on input "Клипса накладки двери Audi 80,100, VW, Seat ,Skoda 811807447" at bounding box center [563, 283] width 231 height 29
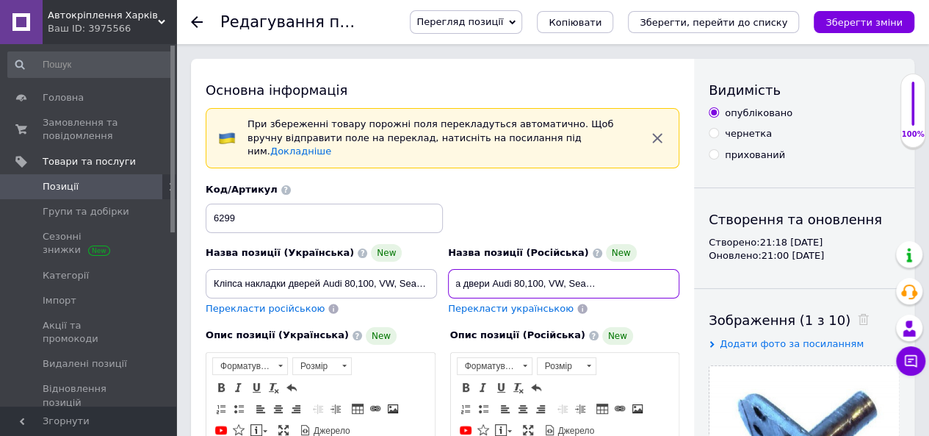
drag, startPoint x: 563, startPoint y: 268, endPoint x: 545, endPoint y: 275, distance: 19.5
click at [545, 275] on input "Клипса молдинга двери Audi 80,100, VW, Seat ,Skoda 811807447" at bounding box center [563, 283] width 231 height 29
paste input "A3 A4 A6 A8 80"
click at [623, 269] on input "Клипса молдинга двери Audi A3 A4 A6 A8 80 100 VW, Seat ,Skoda 811807447" at bounding box center [563, 283] width 231 height 29
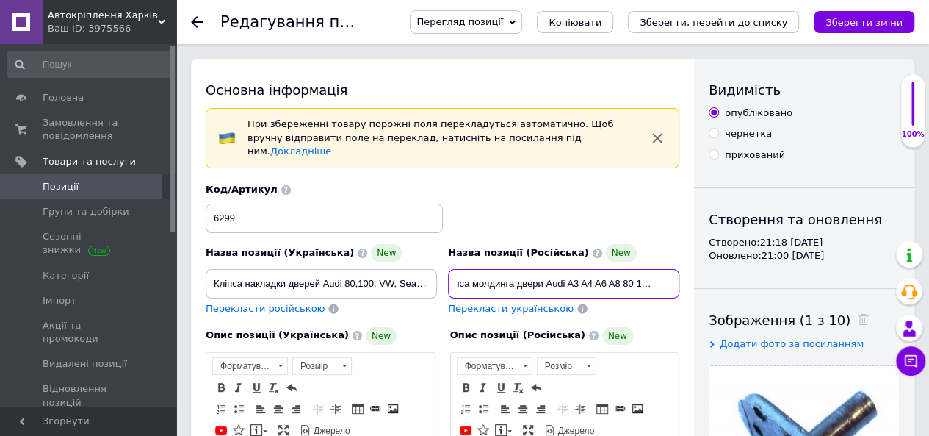
drag, startPoint x: 630, startPoint y: 273, endPoint x: 773, endPoint y: 262, distance: 142.9
paste input "4A0853825"
type input "Клипса молдинга двери Audi A3 A4 A6 A8 80 100 VW 4A0853825"
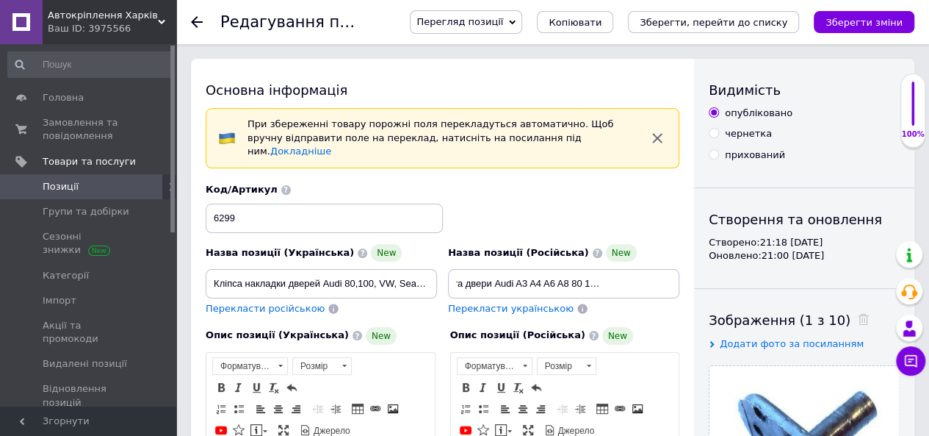
scroll to position [0, 0]
click at [536, 303] on span "Перекласти українською" at bounding box center [511, 308] width 126 height 11
type input "Кліпса молдингу двері Audi A3 A4 A6 A8 80 100 VW 4A0853825"
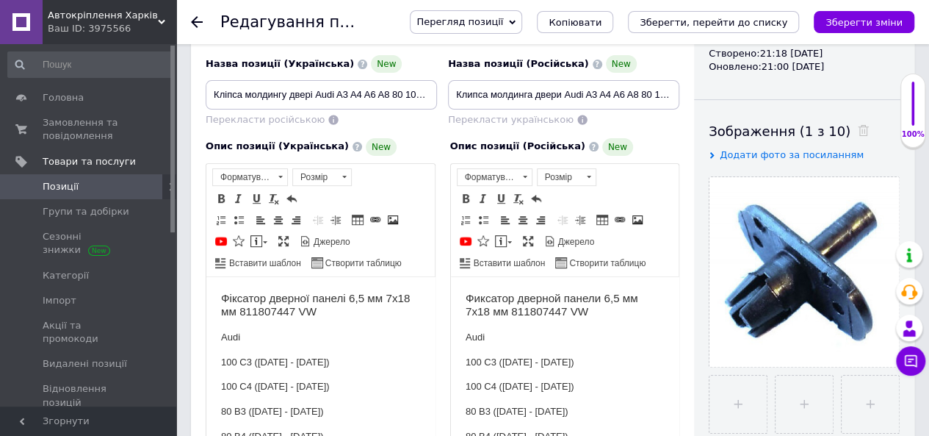
scroll to position [220, 0]
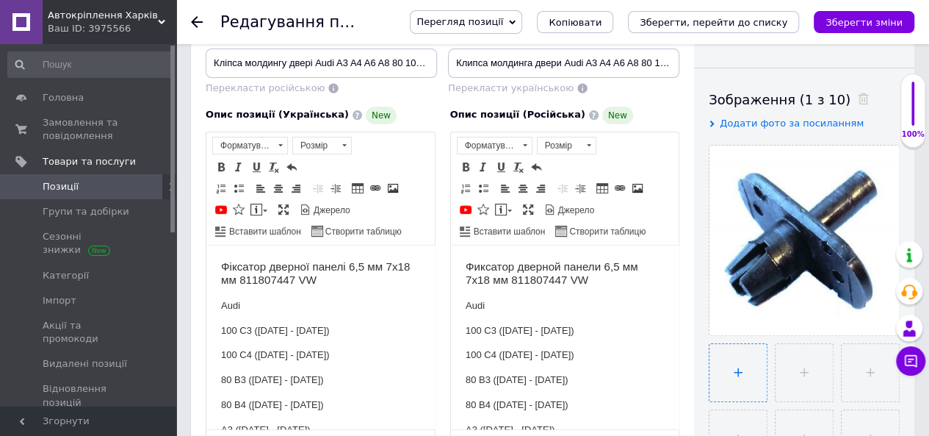
click at [735, 377] on input "file" at bounding box center [738, 372] width 57 height 57
type input "C:\fakepath\6299.jpg"
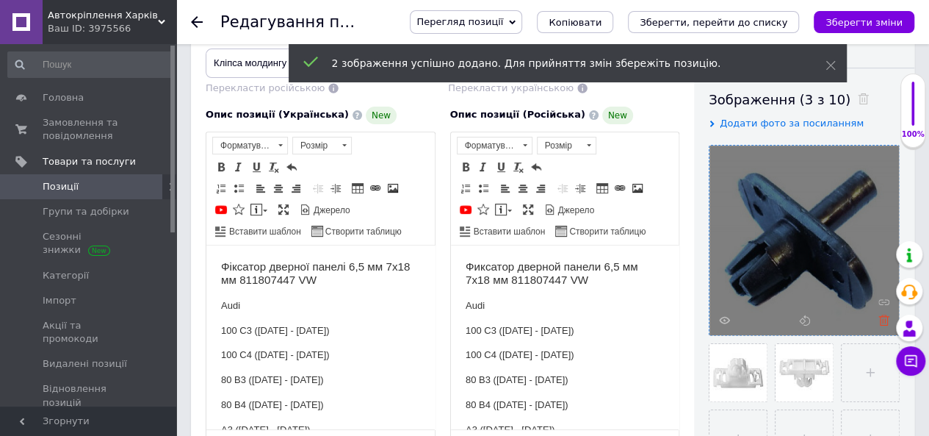
click at [884, 322] on icon at bounding box center [884, 319] width 11 height 11
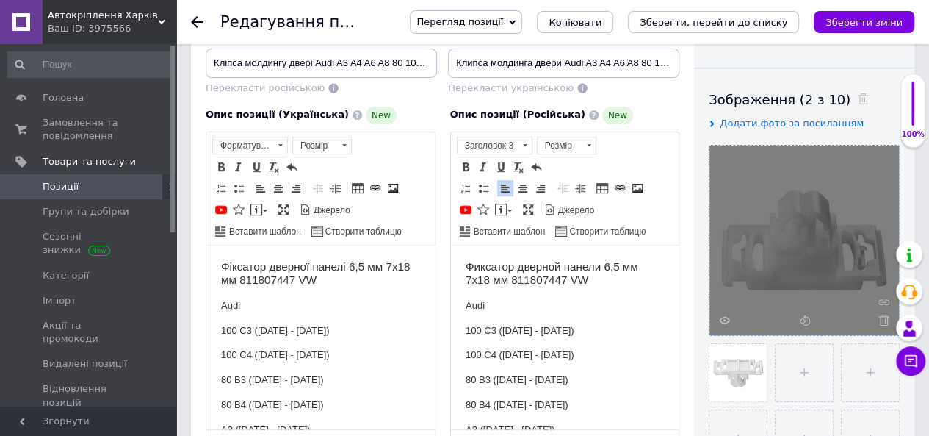
click at [540, 264] on h3 "Фиксатор дверной панели 6,5 мм 7x18 мм 811807447 VW" at bounding box center [564, 272] width 199 height 27
click at [585, 264] on h3 "Фиксатор дверной панели 6,5 мм 7x18 мм 811807447 VW" at bounding box center [564, 272] width 199 height 27
drag, startPoint x: 576, startPoint y: 287, endPoint x: 546, endPoint y: 279, distance: 31.2
click at [574, 287] on body "Фиксатор дверной панели 6,5 мм 7x18 мм 811807447 VW Audi 100 C3 ([DATE] - [DATE…" at bounding box center [564, 403] width 199 height 288
click at [536, 270] on h3 "Фиксатор дверной панели 6,5 мм 7x18 мм 811807447 VW" at bounding box center [564, 272] width 199 height 27
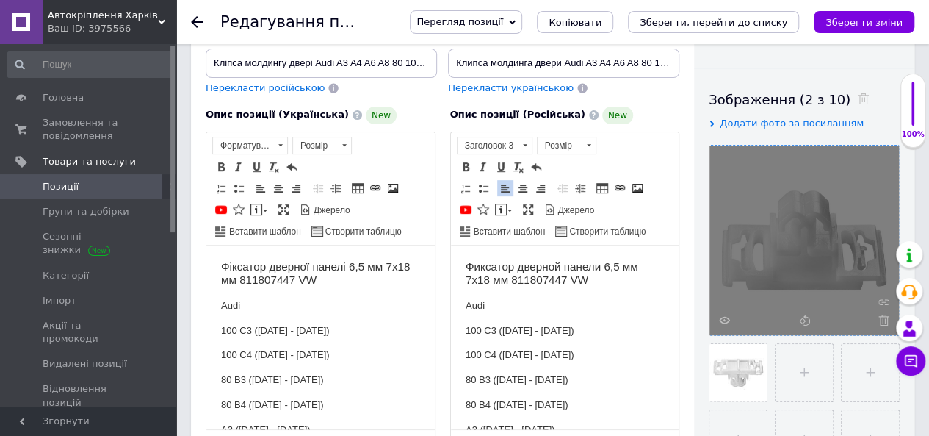
click at [590, 267] on h3 "Фиксатор дверной панели 6,5 мм 7x18 мм 811807447 VW" at bounding box center [564, 272] width 199 height 27
click at [557, 266] on h3 "Фиксатор дверной панели 6,5 мм 7x18 мм 811807447 VW" at bounding box center [564, 272] width 199 height 27
click at [588, 265] on h3 "Фиксатор дверной панели 6,5 мм 7x18 мм 811807447 VW" at bounding box center [564, 272] width 199 height 27
drag, startPoint x: 513, startPoint y: 275, endPoint x: 500, endPoint y: 270, distance: 13.9
click at [625, 273] on h3 "Фиксатор дверной панели 6,5 мм 7x18 мм 811807447 VW" at bounding box center [564, 272] width 199 height 27
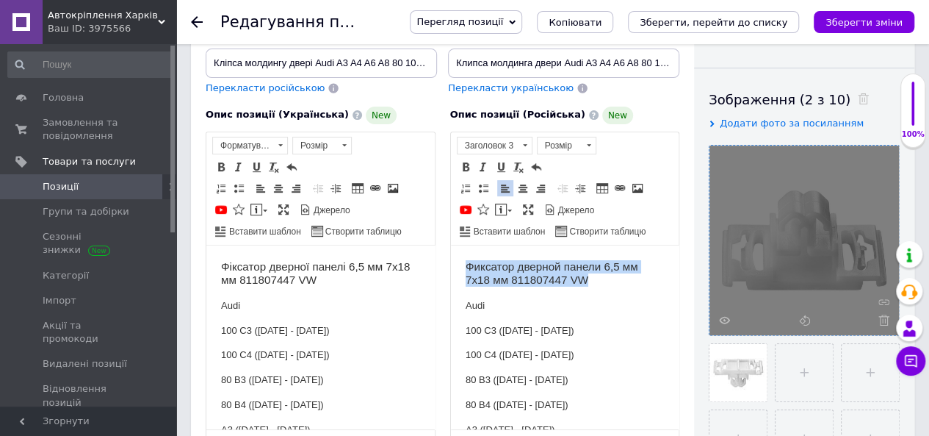
drag, startPoint x: 466, startPoint y: 263, endPoint x: 630, endPoint y: 283, distance: 165.0
click at [630, 283] on h3 "Фиксатор дверной панели 6,5 мм 7x18 мм 811807447 VW" at bounding box center [564, 272] width 199 height 27
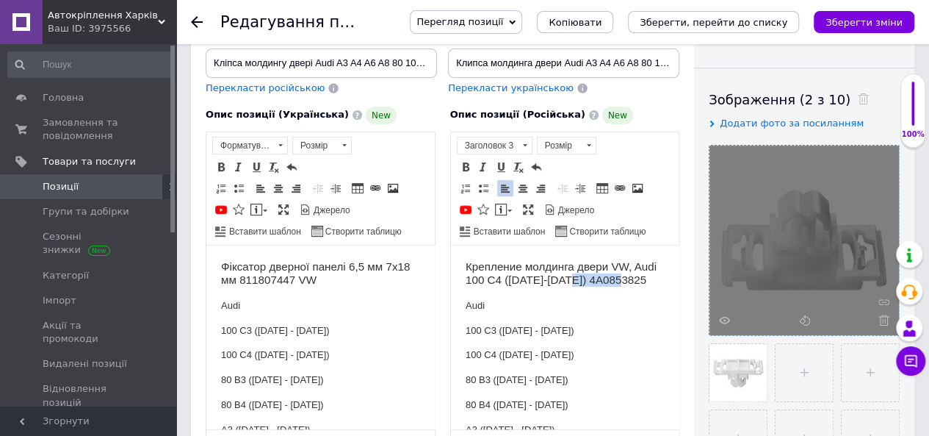
drag, startPoint x: 592, startPoint y: 278, endPoint x: 652, endPoint y: 281, distance: 59.6
click at [652, 281] on h3 "Крепление молдинга двери VW, Audi 100 C4 ([DATE]-[DATE]) 4A0853825" at bounding box center [564, 272] width 199 height 27
copy h3 "4A0853825"
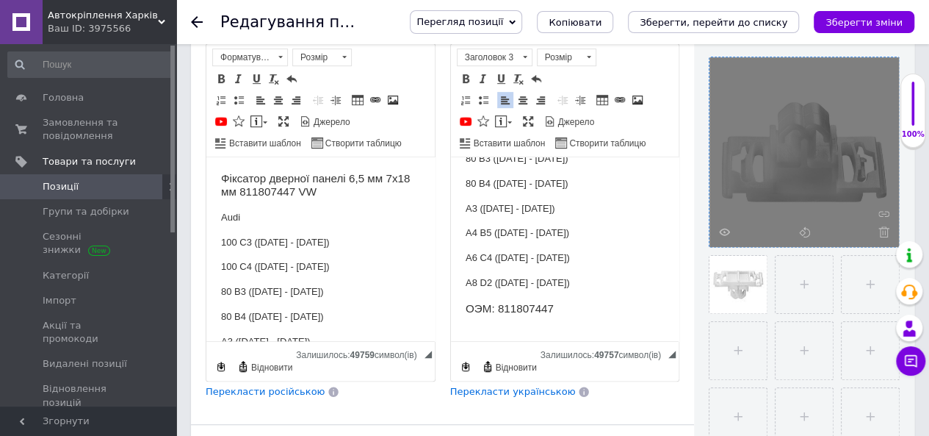
scroll to position [441, 0]
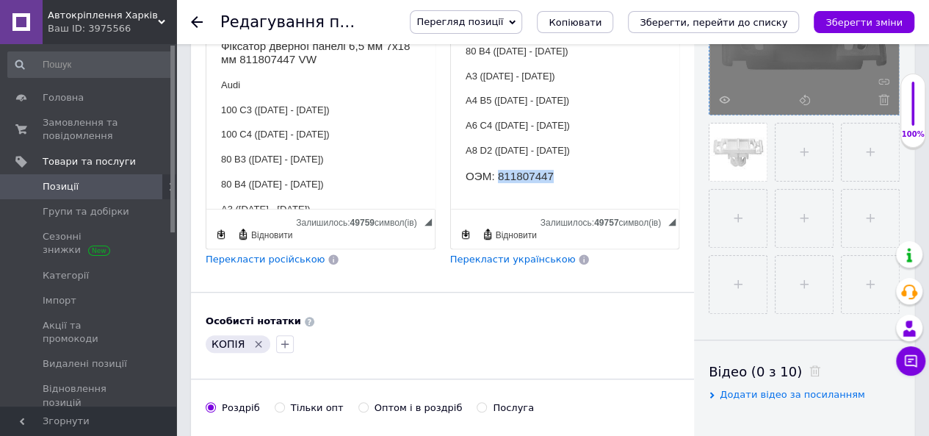
drag, startPoint x: 498, startPoint y: 173, endPoint x: 667, endPoint y: 175, distance: 169.0
click at [667, 175] on html "Крепление молдинга двери VW, Audi 100 C4 ([DATE]-[DATE]) Audi 100 C3 ([DATE] - …" at bounding box center [564, 49] width 228 height 317
click at [547, 253] on span "Перекласти українською" at bounding box center [513, 258] width 126 height 11
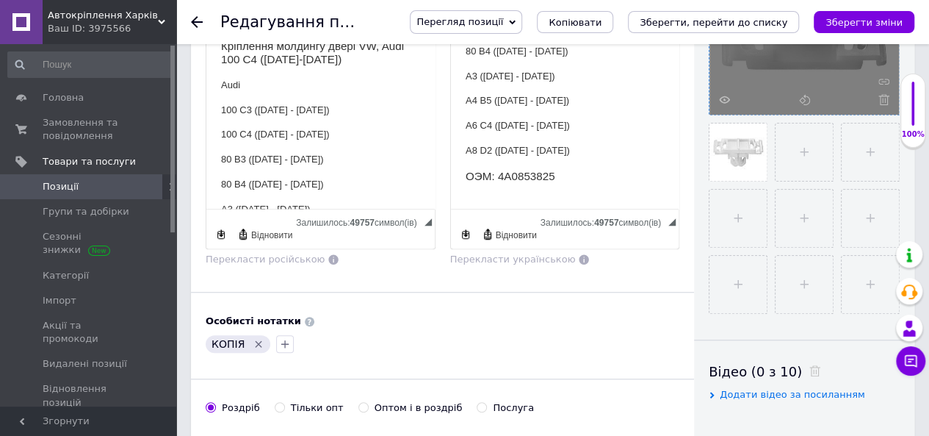
click at [256, 338] on icon "Видалити мітку" at bounding box center [259, 344] width 12 height 12
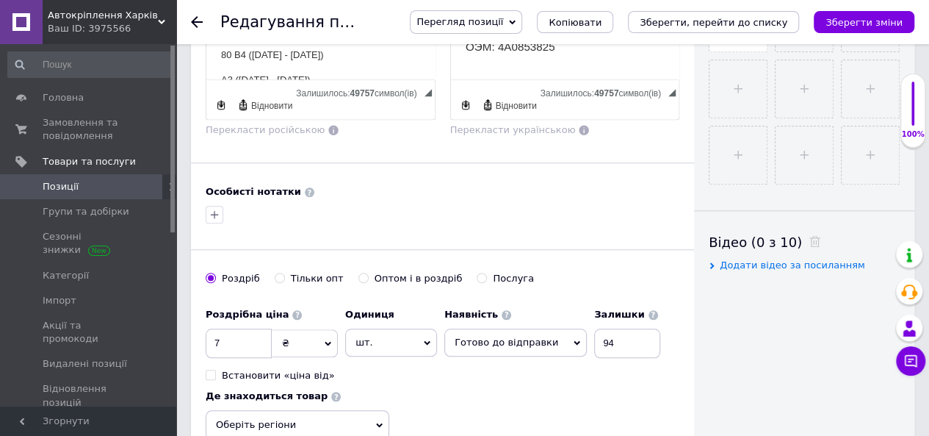
scroll to position [735, 0]
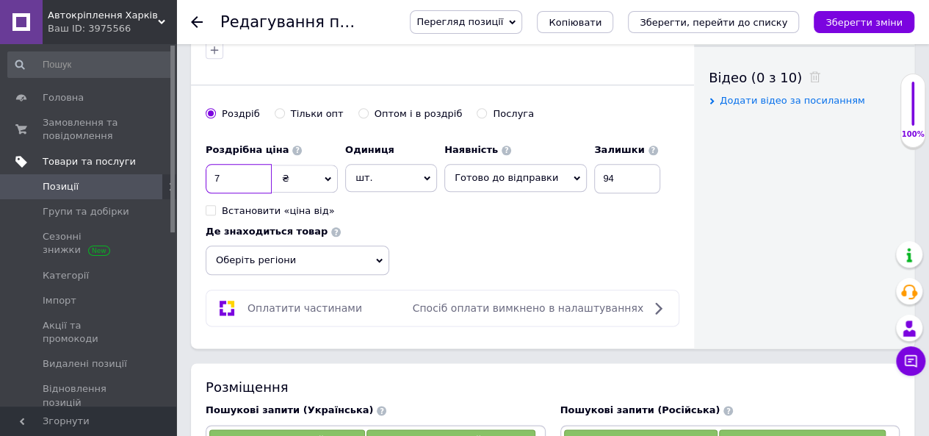
drag, startPoint x: 231, startPoint y: 154, endPoint x: 167, endPoint y: 159, distance: 64.2
type input "24"
click at [659, 187] on div "Роздрібна ціна 24 ₴ $ EUR CHF GBP ¥ PLN ₸ MDL HUF KGS CNY TRY KRW lei Встановит…" at bounding box center [443, 206] width 474 height 140
drag, startPoint x: 605, startPoint y: 159, endPoint x: 554, endPoint y: 150, distance: 52.3
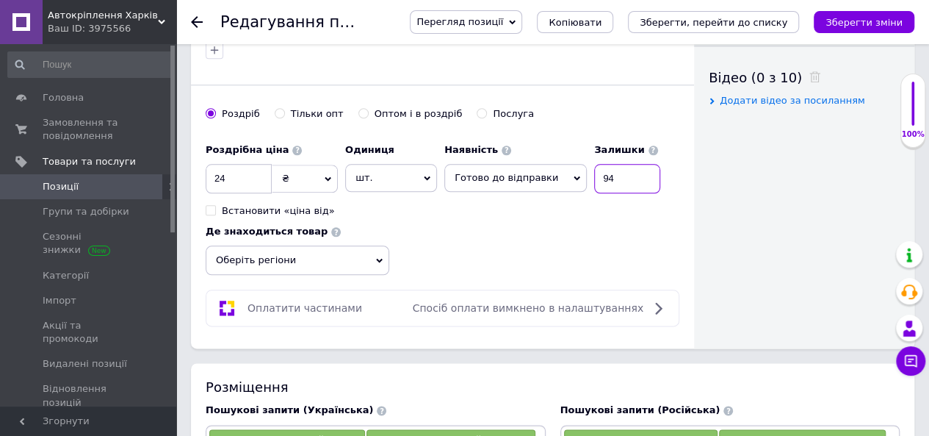
click at [554, 150] on div "Наявність Готово до відправки В наявності Немає в наявності Під замовлення Зали…" at bounding box center [552, 164] width 216 height 57
type input "100"
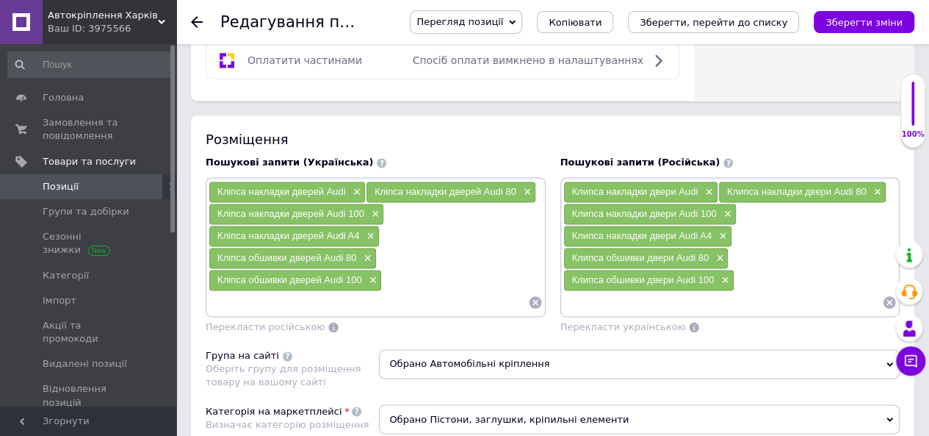
scroll to position [1028, 0]
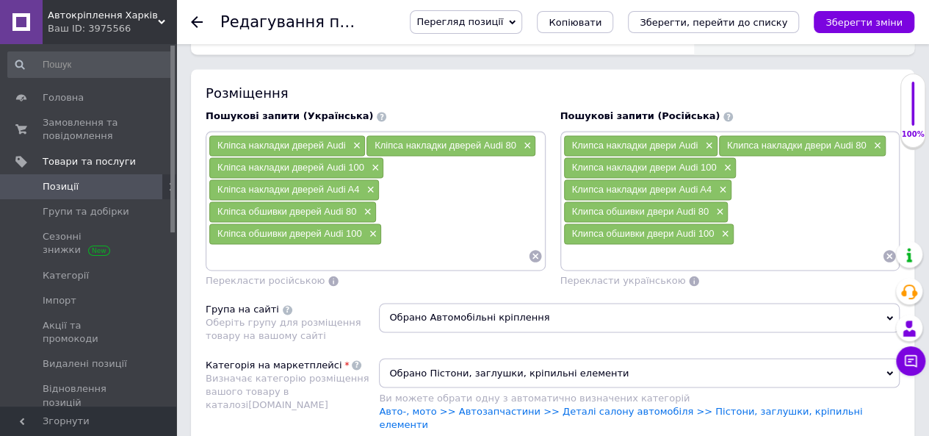
click at [613, 245] on input at bounding box center [723, 256] width 320 height 22
paste input "Audi"
type input "Клипса молдинга Audi"
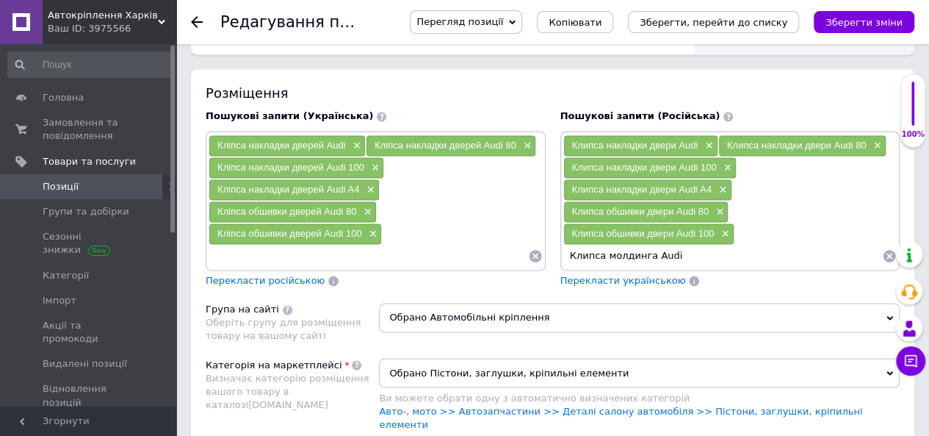
drag, startPoint x: 699, startPoint y: 209, endPoint x: 472, endPoint y: 208, distance: 227.0
click at [472, 208] on div "Пошукові запити (Українська) Кліпса накладки дверей Audi × Кліпса накладки двер…" at bounding box center [552, 198] width 709 height 192
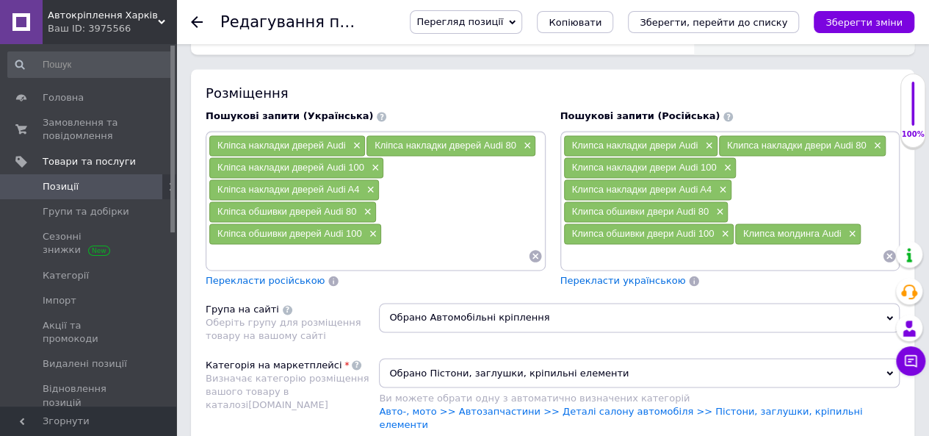
paste input "Клипса молдинга Audi"
type input "Клипса молдинга Audi 100"
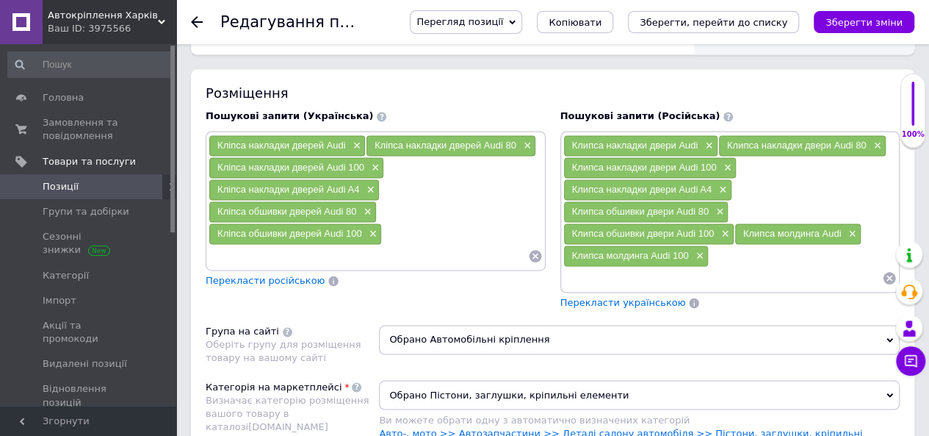
paste input "Клипса молдинга Audi"
paste input "100 C4"
type input "Клипса молдинга Audi 100 C4"
drag, startPoint x: 724, startPoint y: 231, endPoint x: 488, endPoint y: 231, distance: 236.5
click at [488, 231] on div "Пошукові запити (Українська) Кліпса накладки дверей Audi × Кліпса накладки двер…" at bounding box center [552, 209] width 709 height 214
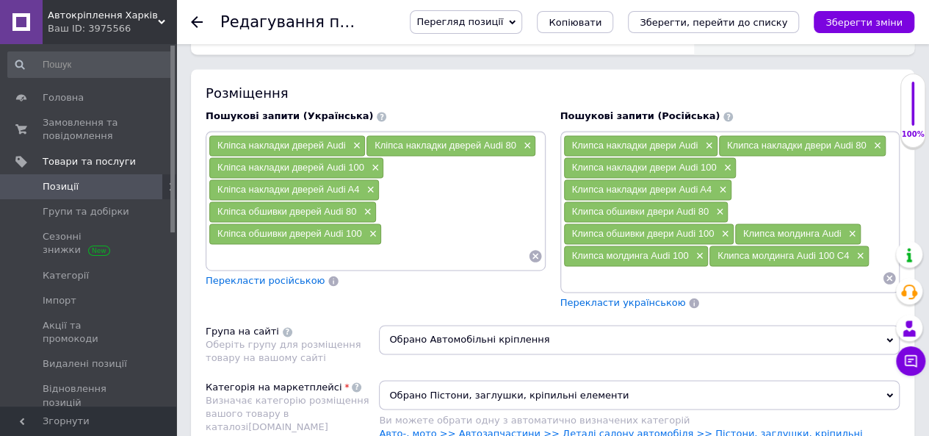
paste input "Клипса молдинга Audi 100 C4"
type input "Клипса молдинга Audi C4"
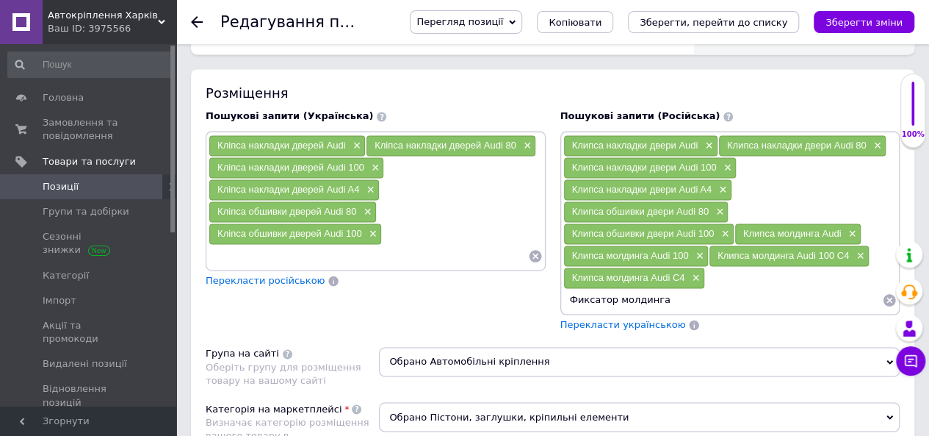
paste input "Клипса молдинга Audi 100 C4"
drag, startPoint x: 775, startPoint y: 253, endPoint x: 895, endPoint y: 253, distance: 120.5
click at [895, 253] on body "Автокріплення Харків Ваш ID: 3975566 Сайт Автокріплення Харків Кабінет покупця …" at bounding box center [464, 437] width 929 height 2931
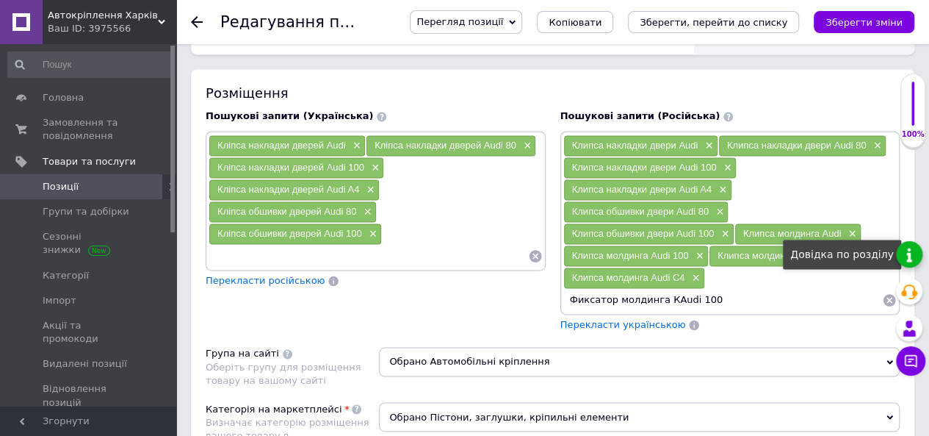
type input "Фиксатор молдинга Audi 100"
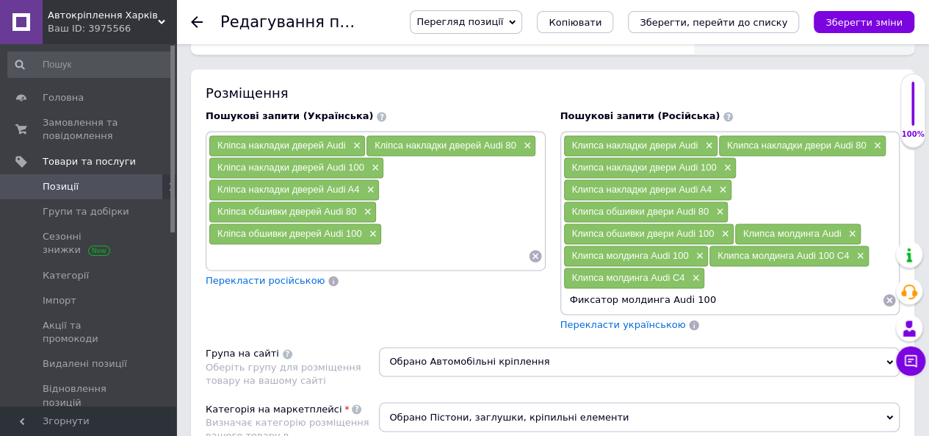
scroll to position [0, 0]
drag, startPoint x: 706, startPoint y: 258, endPoint x: 500, endPoint y: 258, distance: 206.4
click at [500, 258] on div "Пошукові запити (Українська) Кліпса накладки дверей Audi × Кліпса накладки двер…" at bounding box center [552, 220] width 709 height 237
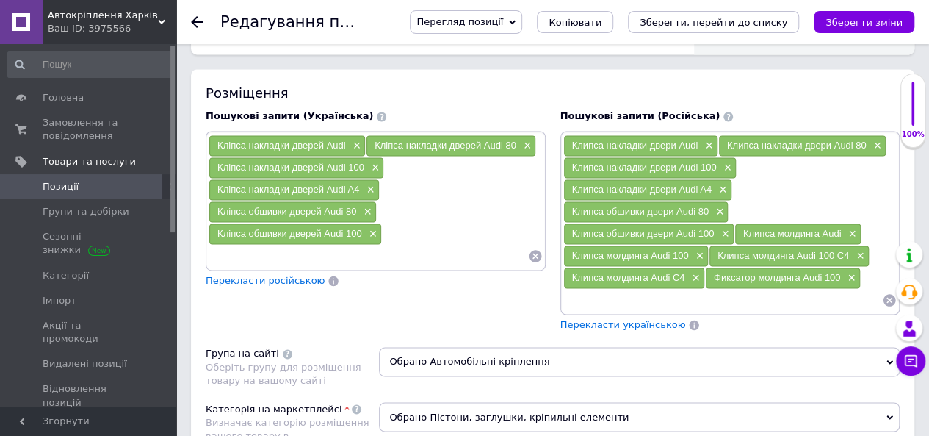
paste input "Фиксатор молдинга Audi 100"
type input "Фиксатор молдинга двери Audi 100"
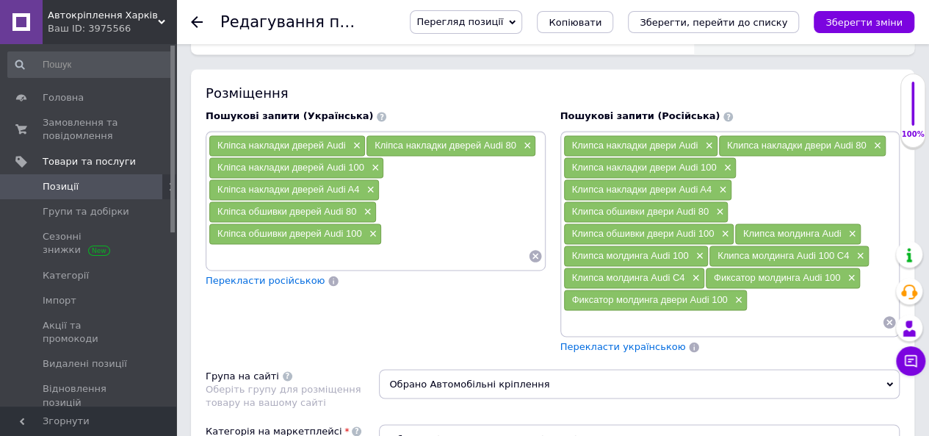
paste input "Фиксатор молдинга Audi 100"
type input "Клипса молдинга двери Audi 100"
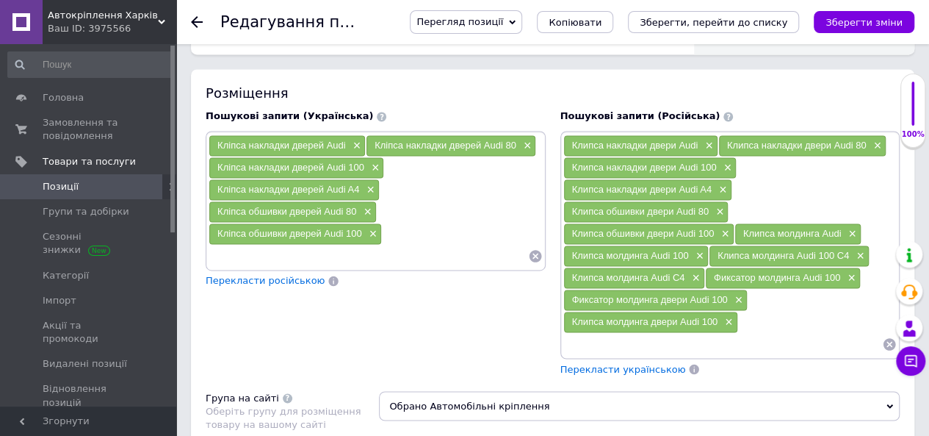
click at [611, 363] on span "Перекласти українською" at bounding box center [623, 368] width 126 height 11
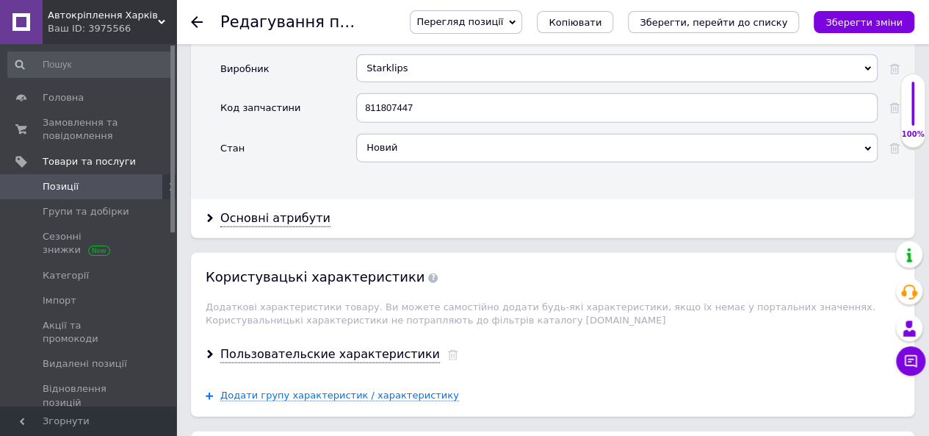
scroll to position [1616, 0]
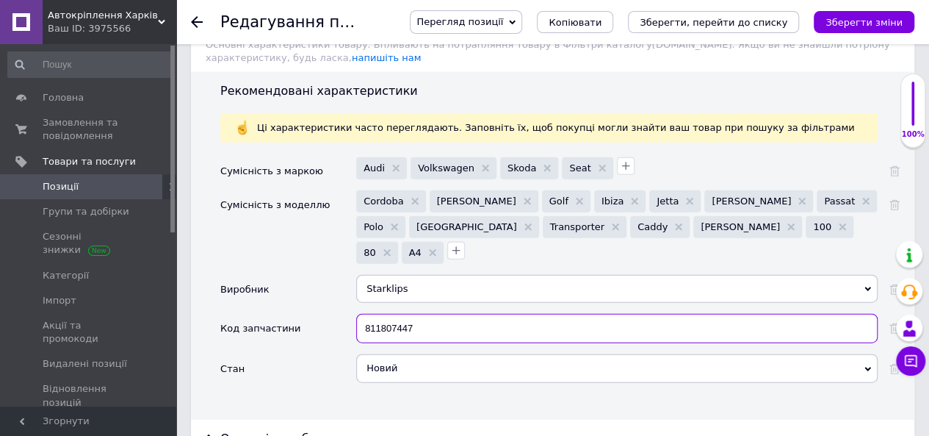
drag, startPoint x: 458, startPoint y: 258, endPoint x: 239, endPoint y: 259, distance: 219.6
click at [239, 314] on div "Код запчастини 811807447" at bounding box center [559, 334] width 679 height 40
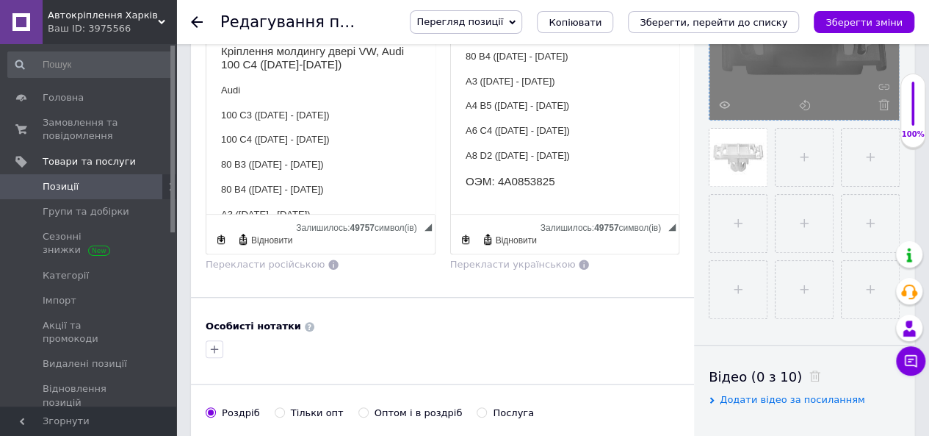
scroll to position [367, 0]
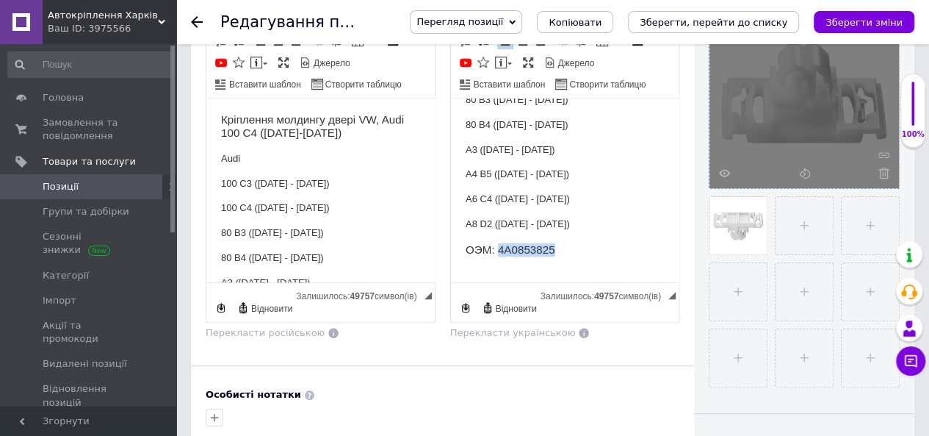
drag, startPoint x: 499, startPoint y: 247, endPoint x: 603, endPoint y: 247, distance: 104.3
click at [603, 247] on h3 "ОЭМ: 4A0853825" at bounding box center [564, 248] width 199 height 13
copy h3 "4A0853825"
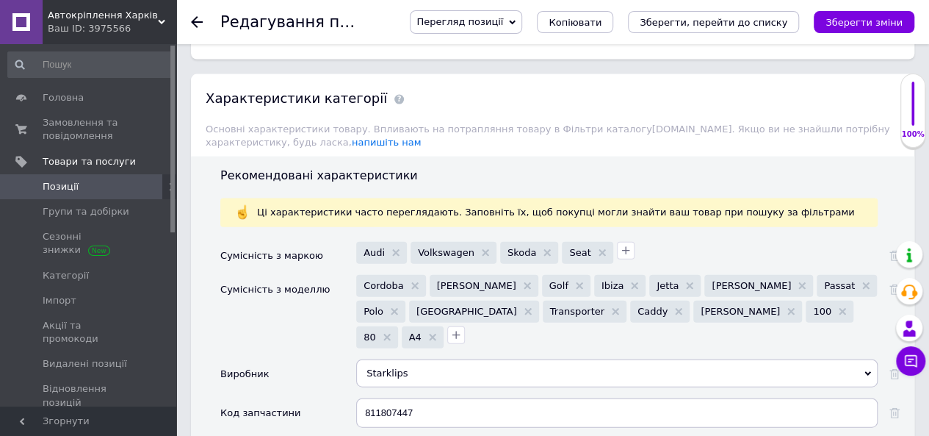
scroll to position [1616, 0]
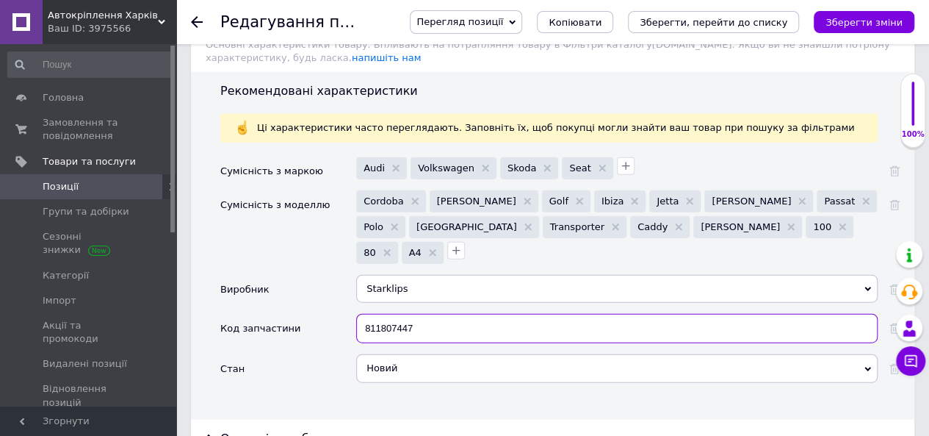
paste input "4A0853825"
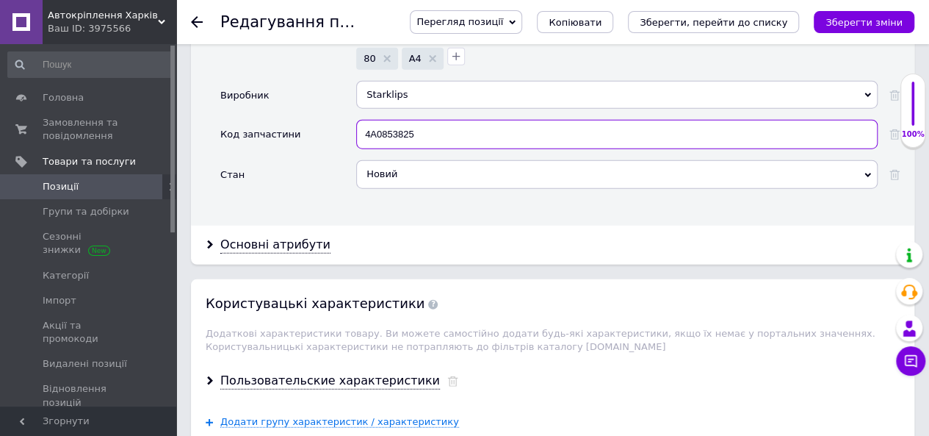
scroll to position [1983, 0]
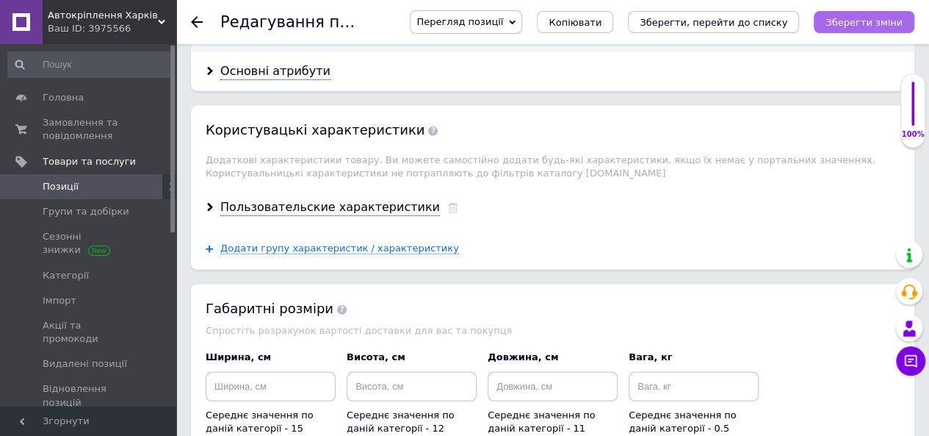
type input "4A0853825"
click at [873, 18] on icon "Зберегти зміни" at bounding box center [864, 22] width 77 height 11
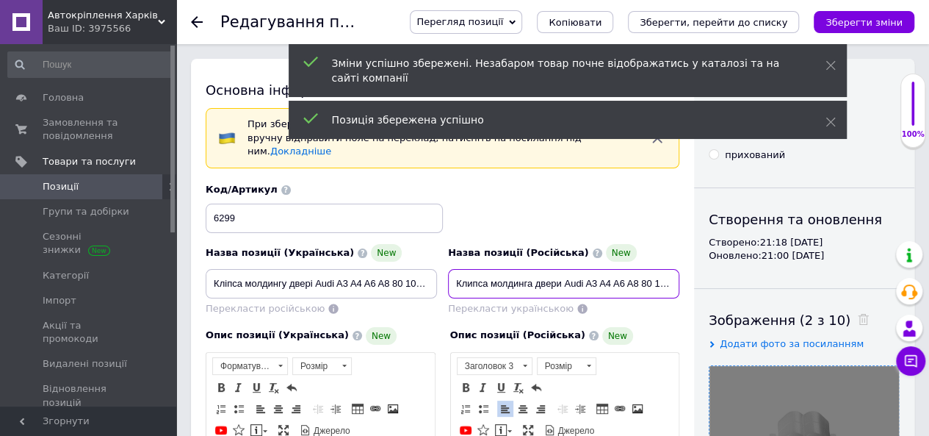
scroll to position [0, 70]
drag, startPoint x: 453, startPoint y: 264, endPoint x: 743, endPoint y: 267, distance: 290.2
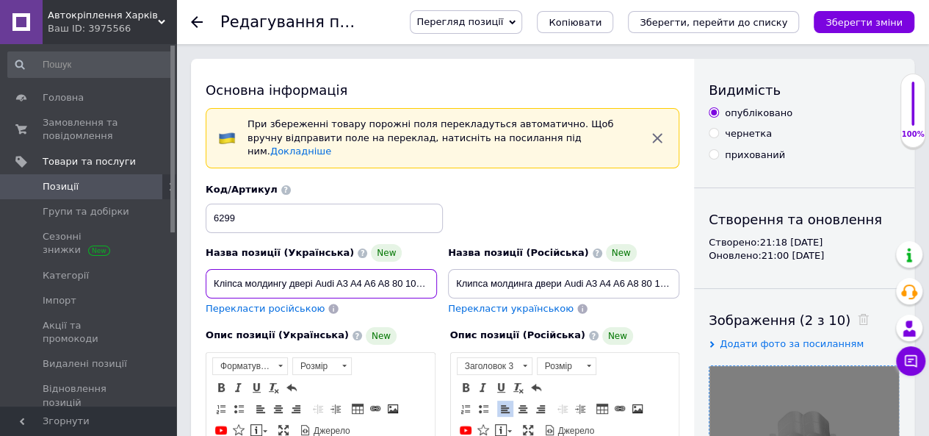
scroll to position [0, 63]
drag, startPoint x: 211, startPoint y: 270, endPoint x: 506, endPoint y: 267, distance: 295.3
click at [506, 269] on div "Назва позиції (Українська) New Кліпса молдингу двері Audi A3 A4 A6 A8 80 100 VW…" at bounding box center [443, 249] width 485 height 144
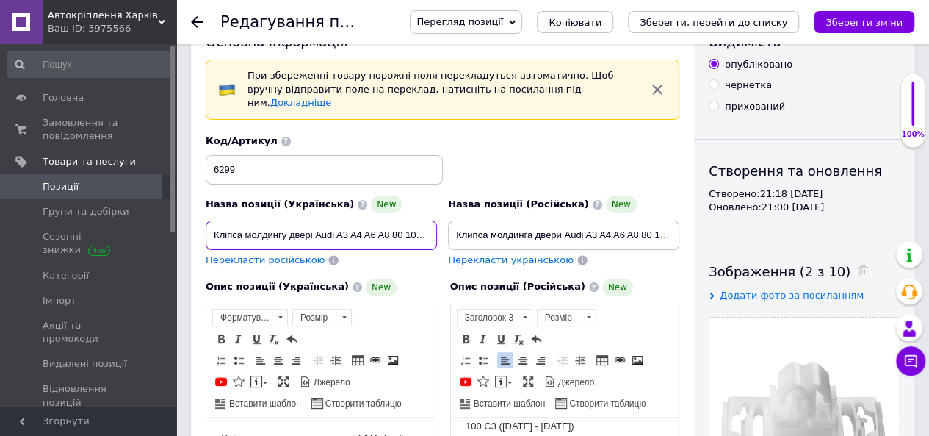
scroll to position [0, 0]
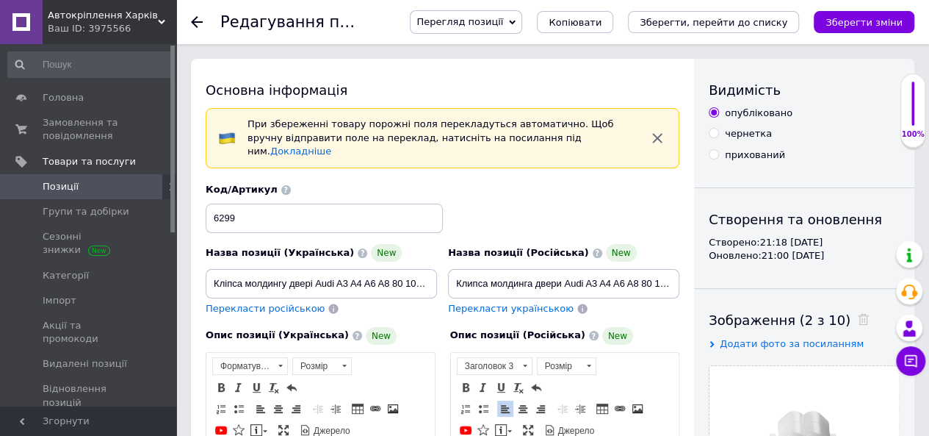
click at [43, 188] on span "Позиції" at bounding box center [61, 186] width 36 height 13
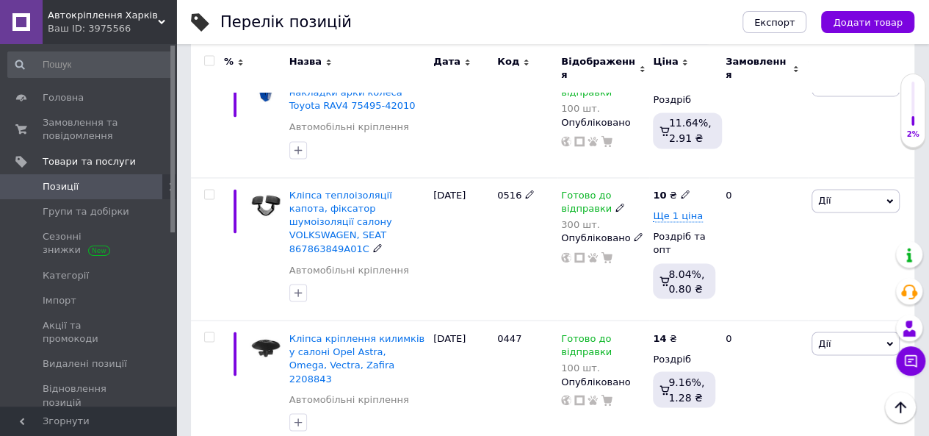
scroll to position [3967, 0]
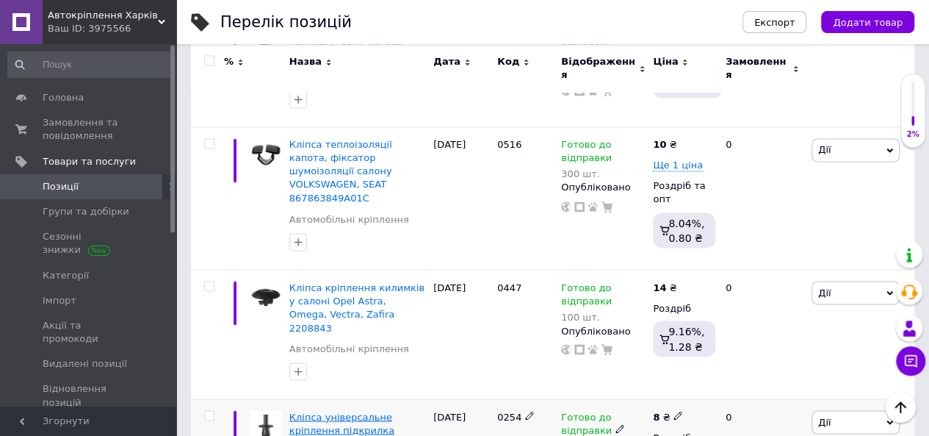
click at [414, 411] on span "Кліпса універсальне кріплення підкрилка бампера пороги бризковика Daewoo, Opel,…" at bounding box center [354, 443] width 131 height 65
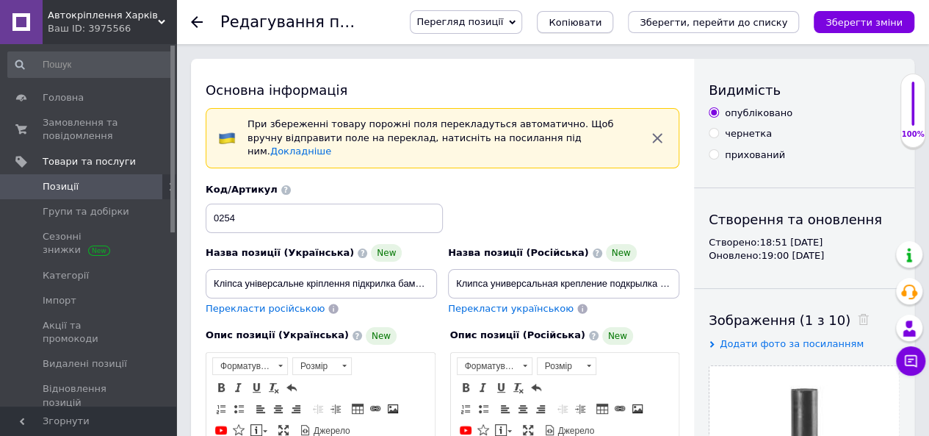
click at [602, 22] on span "Копіювати" at bounding box center [575, 22] width 53 height 11
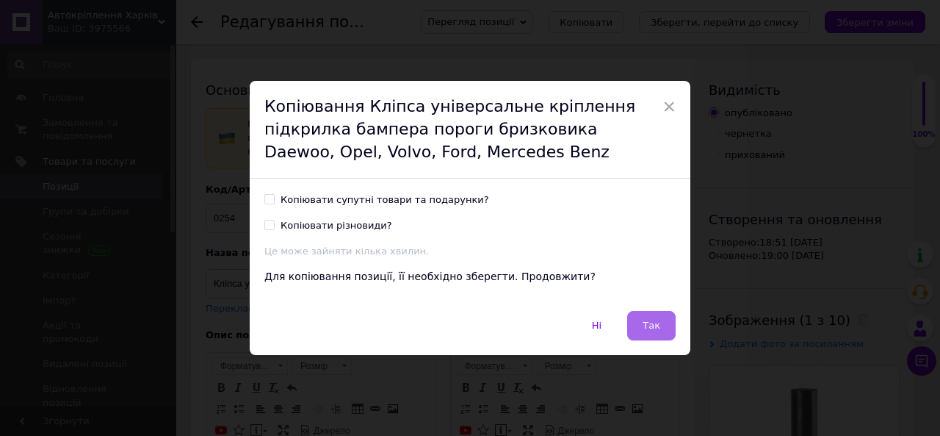
click at [639, 325] on button "Так" at bounding box center [651, 325] width 48 height 29
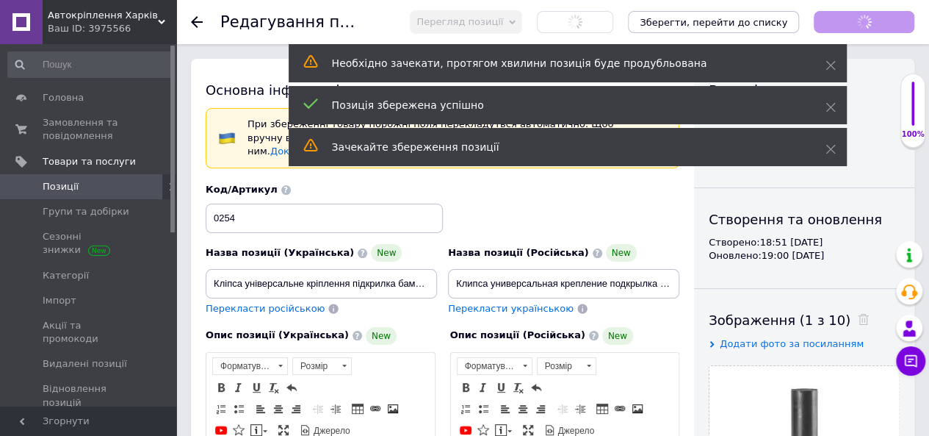
checkbox input "true"
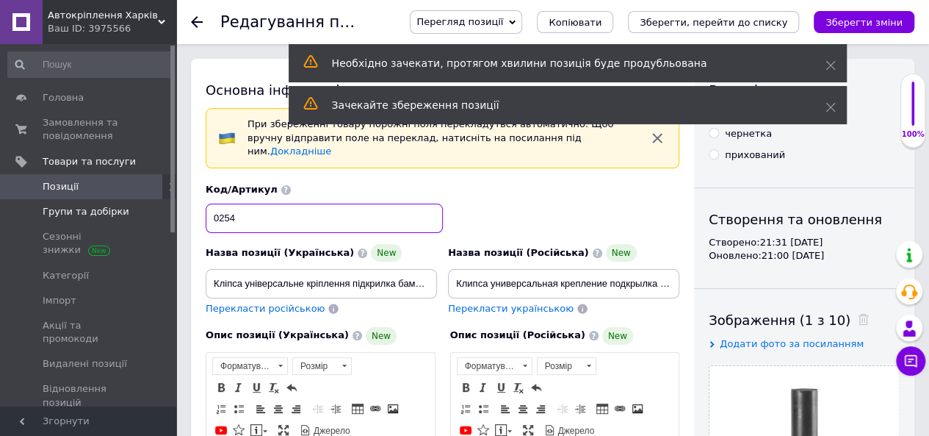
drag, startPoint x: 284, startPoint y: 208, endPoint x: 115, endPoint y: 211, distance: 169.0
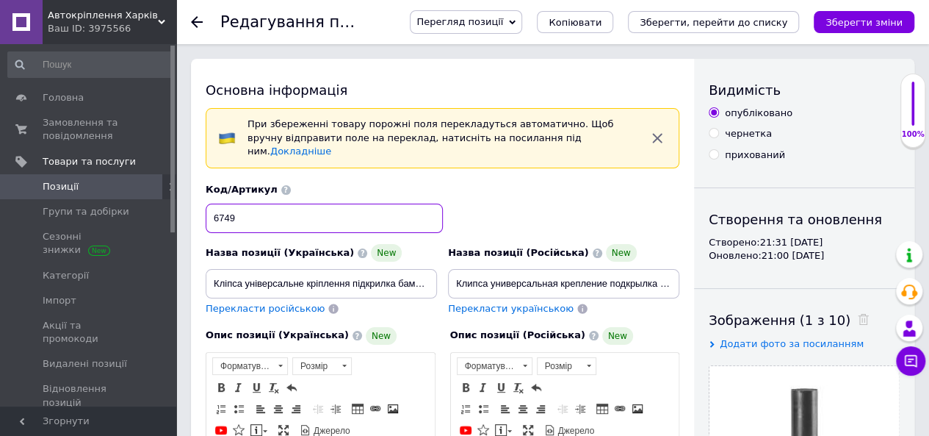
type input "6749"
click at [558, 269] on input "Клипса универсальная крепление подкрылка бампера порогов брызговика Daewoo, Ope…" at bounding box center [563, 283] width 231 height 29
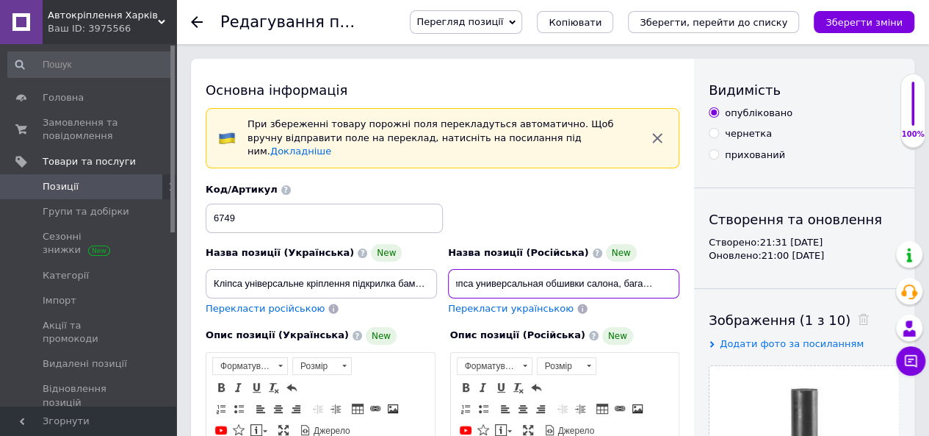
scroll to position [0, 203]
drag, startPoint x: 663, startPoint y: 267, endPoint x: 743, endPoint y: 253, distance: 81.2
click at [661, 269] on input "Клипса универсальная обшивки салона, багажника Daewoo, Opel, Volvo, Ford, [PERS…" at bounding box center [563, 283] width 231 height 29
type input "Клипса универсальная обшивки салона, багажника Daewoo, Opel, Volvo, Ford, [PERS…"
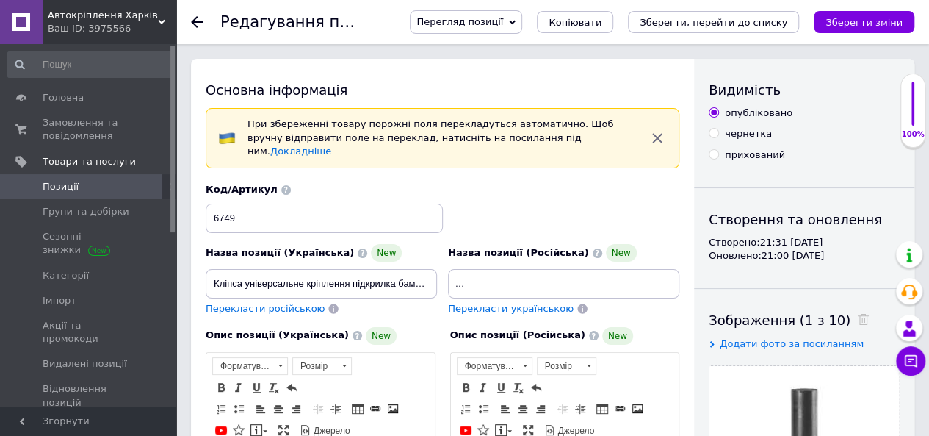
scroll to position [0, 0]
click at [508, 303] on span "Перекласти українською" at bounding box center [511, 308] width 126 height 11
type input "Кліпса універсальна обшивки салону, багажника Daewoo, Opel, Volvo, Ford, [PERSO…"
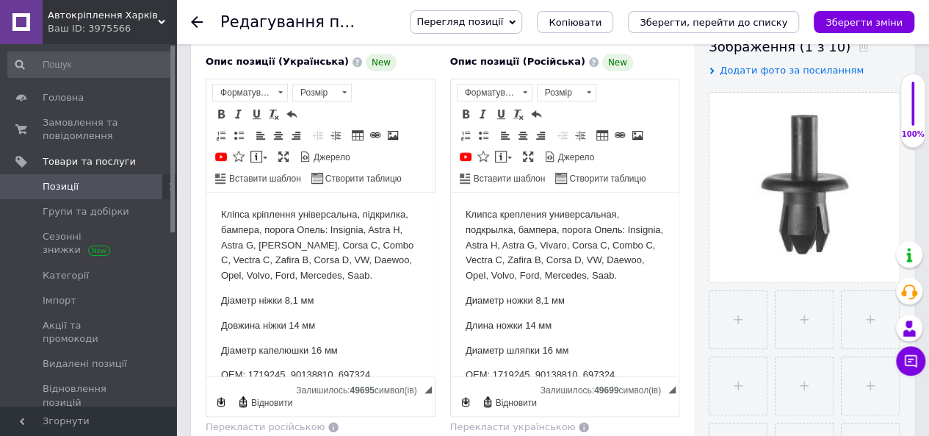
scroll to position [367, 0]
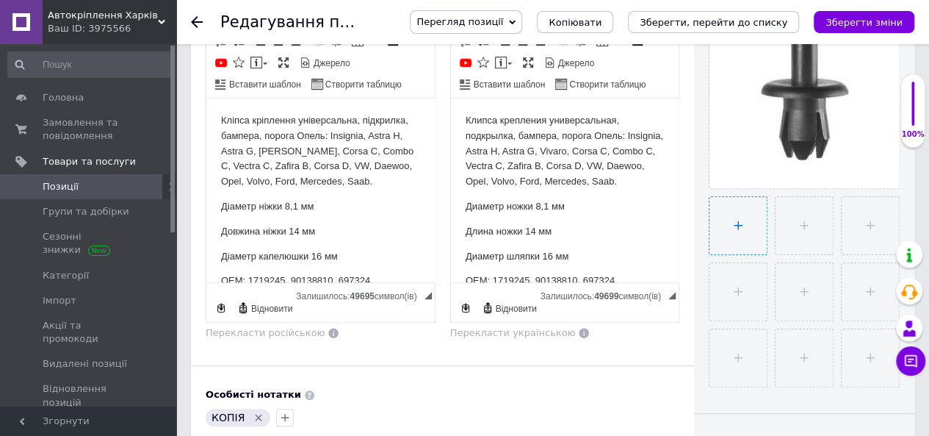
click at [739, 224] on input "file" at bounding box center [738, 225] width 57 height 57
type input "C:\fakepath\6749.jpg"
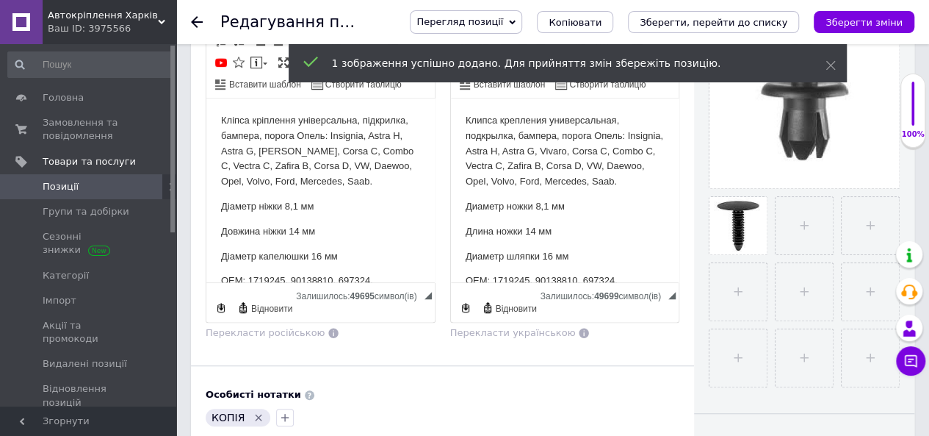
scroll to position [294, 0]
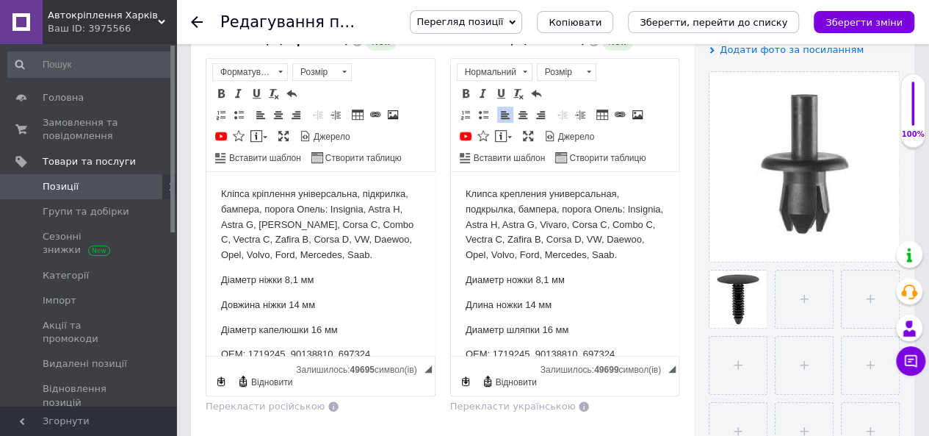
click at [621, 190] on p "Клипса крепления универсальная, подкрылка, бампера, порога Опель: Insignia, Ast…" at bounding box center [564, 224] width 199 height 76
click at [552, 262] on p "Клипса крепления универсальная ель обшивки салона, багажника Опель: Insignia, A…" at bounding box center [564, 224] width 199 height 76
click at [548, 262] on p "Клипса крепления универсальная ель обшивки салона, багажника Опель: Insignia, A…" at bounding box center [564, 224] width 199 height 76
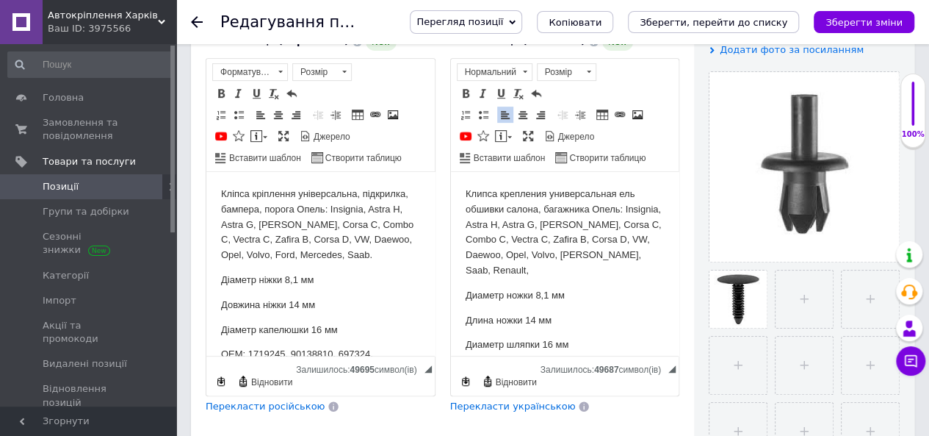
click at [583, 275] on p "Клипса крепления универсальная ель обшивки салона, багажника Опель: Insignia, A…" at bounding box center [564, 232] width 199 height 92
click at [605, 270] on p "Клипса крепления универсальная ель обшивки салона, багажника Опель: Insignia, A…" at bounding box center [564, 232] width 199 height 92
click at [539, 293] on p "Диаметр ножки 8,1 мм" at bounding box center [564, 294] width 199 height 15
click at [550, 344] on p "Диаметр шляпки 16 мм" at bounding box center [564, 343] width 199 height 15
click at [531, 327] on body "Клипса крепления универсальная ель обшивки салона, багажника Опель: Insignia, A…" at bounding box center [564, 294] width 199 height 216
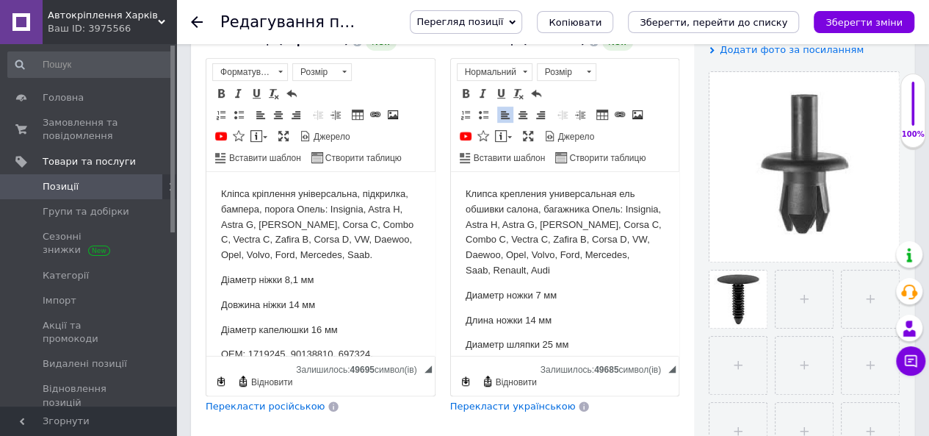
click at [532, 314] on p "Длина ножки 14 мм" at bounding box center [564, 319] width 199 height 15
click at [534, 314] on p "Длина ножки 14 мм" at bounding box center [564, 319] width 199 height 15
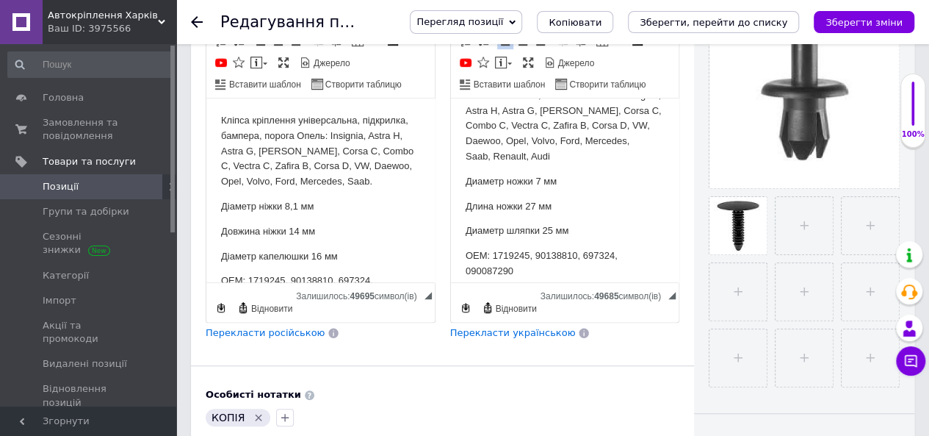
scroll to position [62, 0]
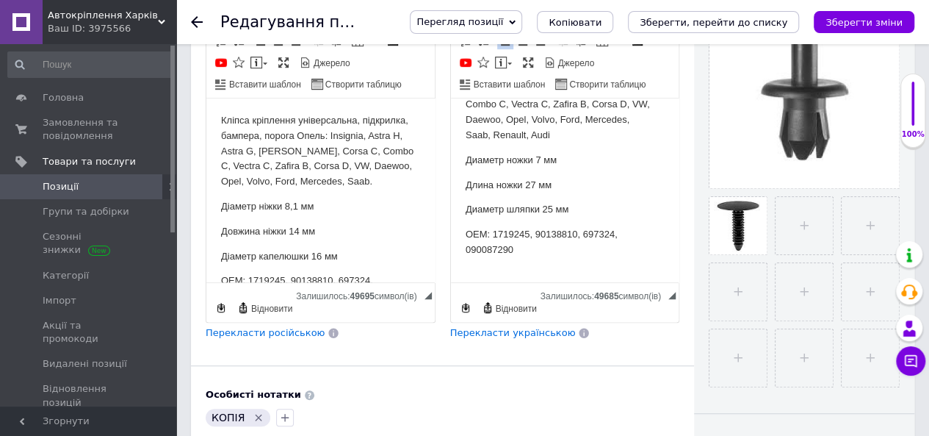
click at [491, 230] on p "OEM: 1719245, 90138810, 697324, 090087290" at bounding box center [564, 241] width 199 height 31
drag, startPoint x: 494, startPoint y: 231, endPoint x: 515, endPoint y: 250, distance: 28.6
click at [515, 250] on p "OEM: 1719245, 90138810, 697324, 090087290" at bounding box center [564, 241] width 199 height 31
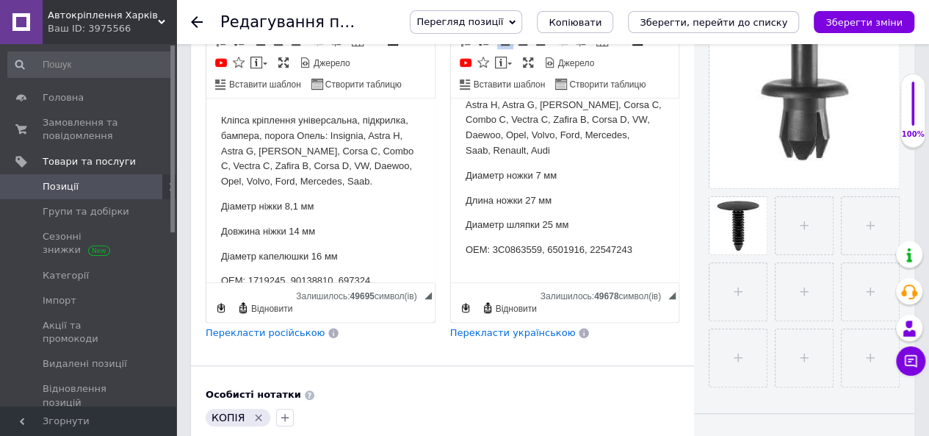
scroll to position [46, 0]
click at [491, 327] on span "Перекласти українською" at bounding box center [513, 332] width 126 height 11
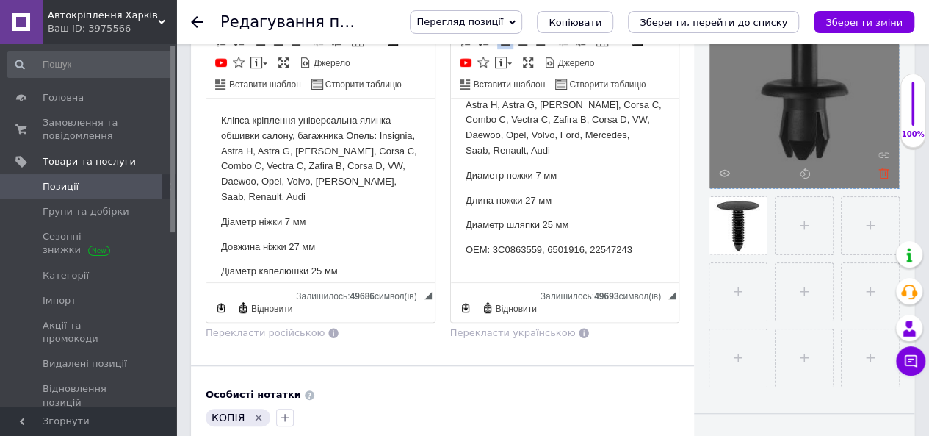
click at [886, 173] on icon at bounding box center [884, 172] width 11 height 11
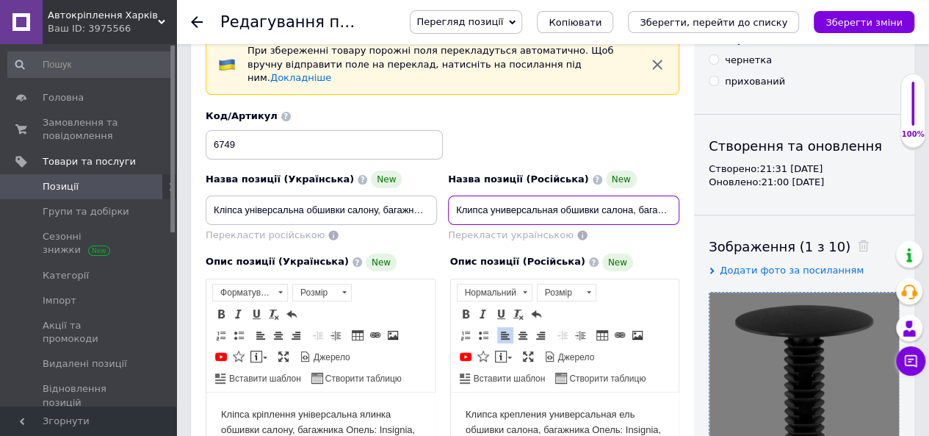
scroll to position [0, 203]
drag, startPoint x: 580, startPoint y: 195, endPoint x: 740, endPoint y: 185, distance: 161.2
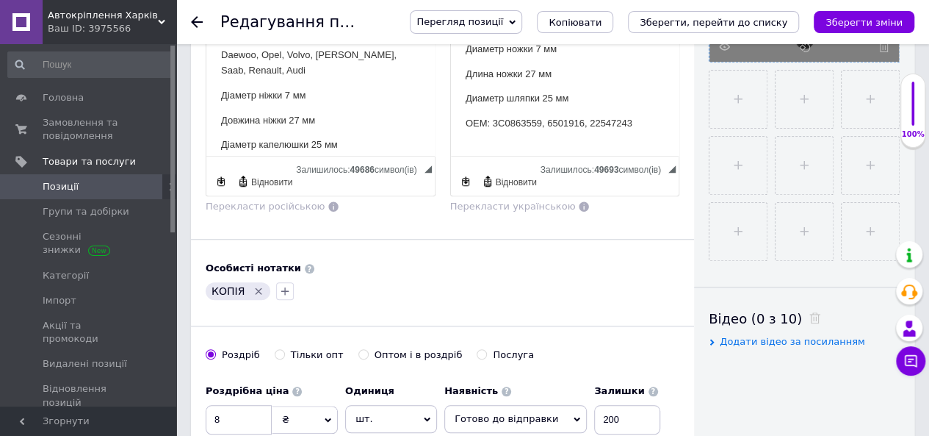
scroll to position [514, 0]
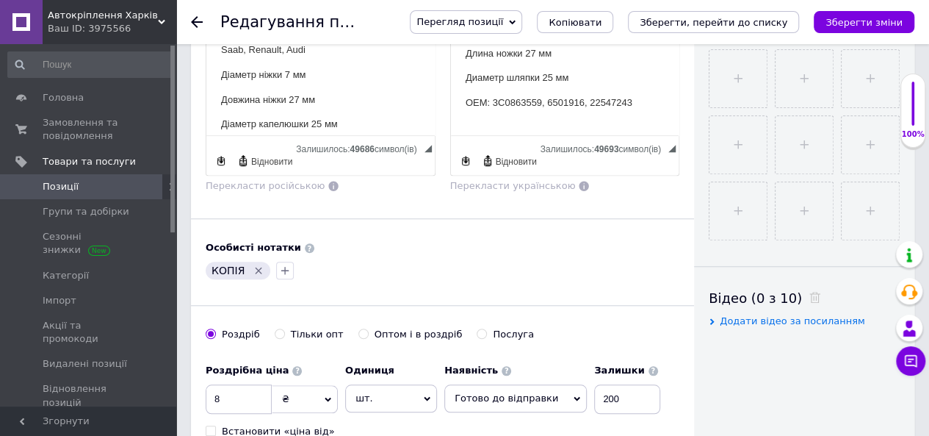
click at [253, 264] on icon "Видалити мітку" at bounding box center [259, 270] width 12 height 12
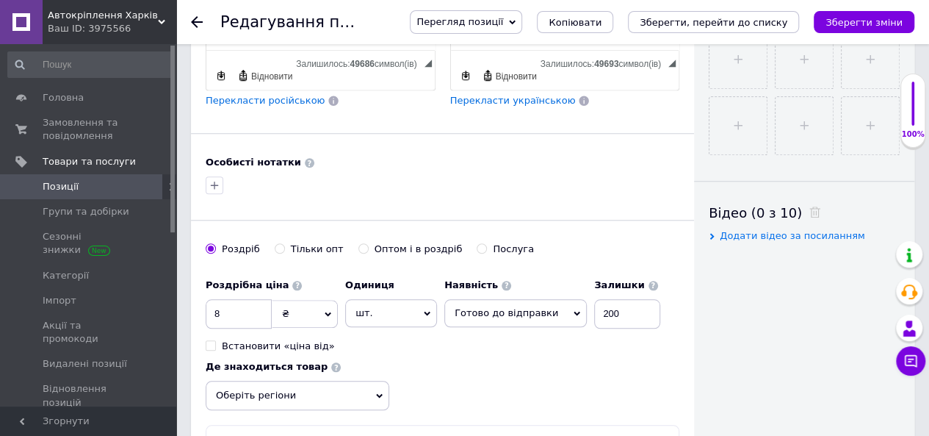
scroll to position [661, 0]
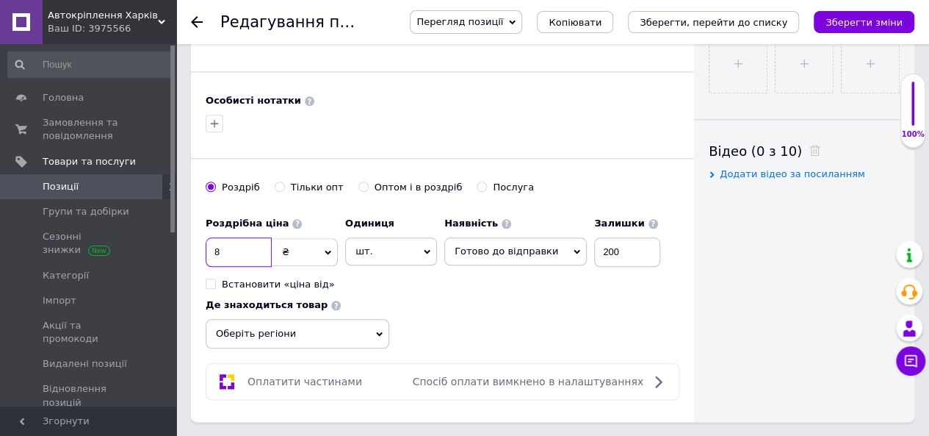
drag, startPoint x: 223, startPoint y: 233, endPoint x: 213, endPoint y: 234, distance: 10.4
click at [213, 237] on input "8" at bounding box center [239, 251] width 66 height 29
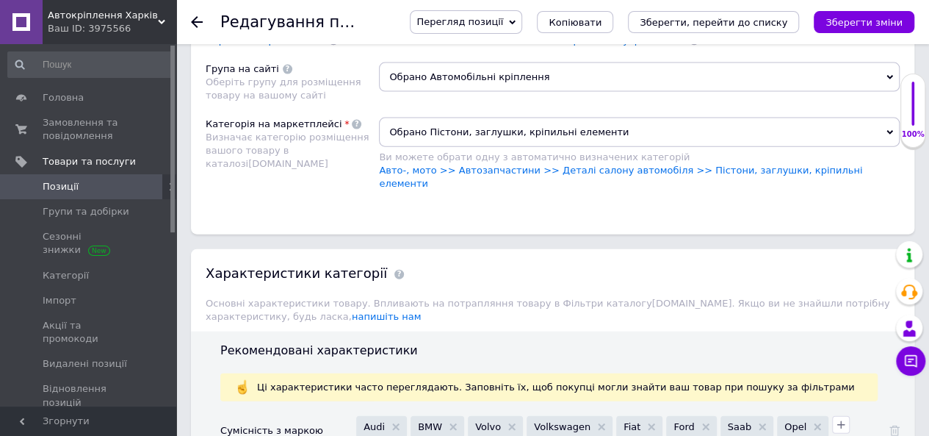
scroll to position [1763, 0]
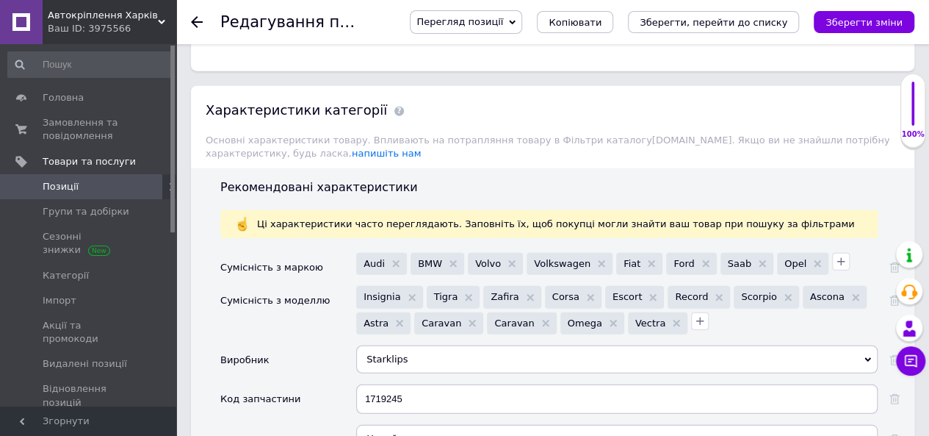
type input "10"
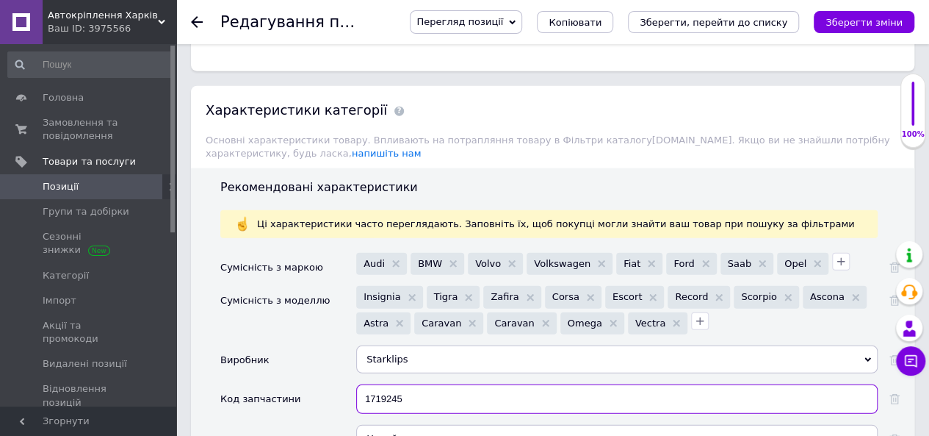
drag, startPoint x: 426, startPoint y: 356, endPoint x: 327, endPoint y: 347, distance: 99.6
click at [327, 384] on div "Код запчастини 1719245" at bounding box center [559, 404] width 679 height 40
paste input "3C0863559"
type input "3C0863559"
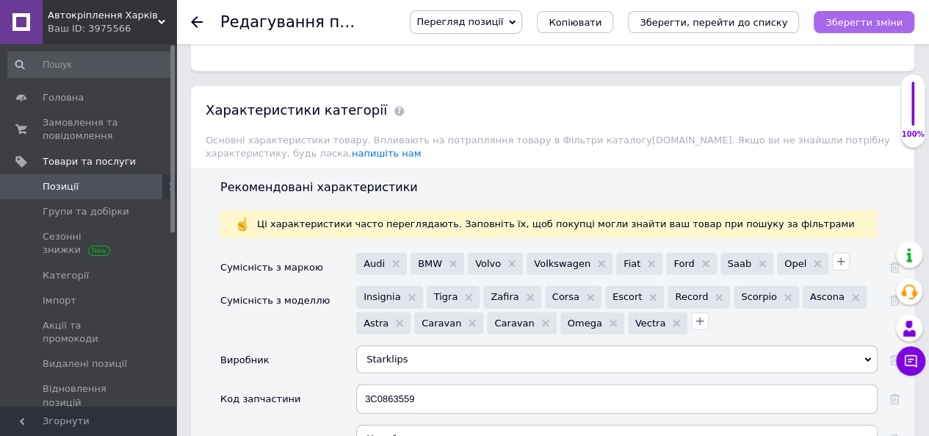
click at [858, 21] on icon "Зберегти зміни" at bounding box center [864, 22] width 77 height 11
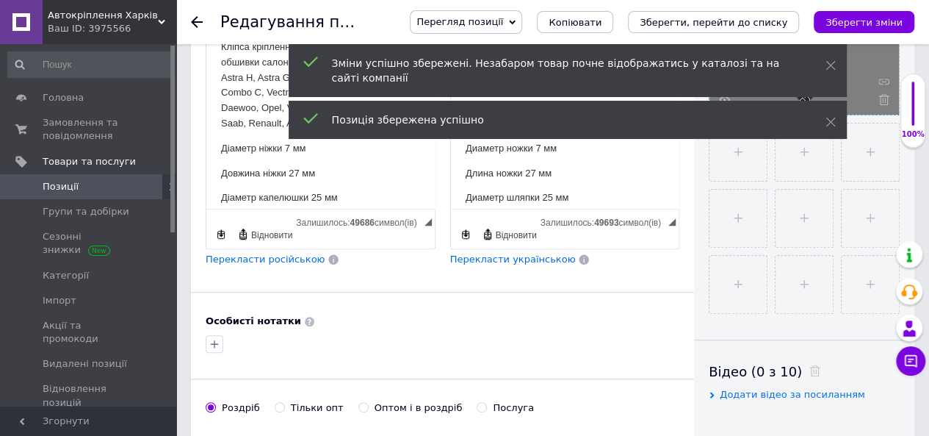
scroll to position [0, 0]
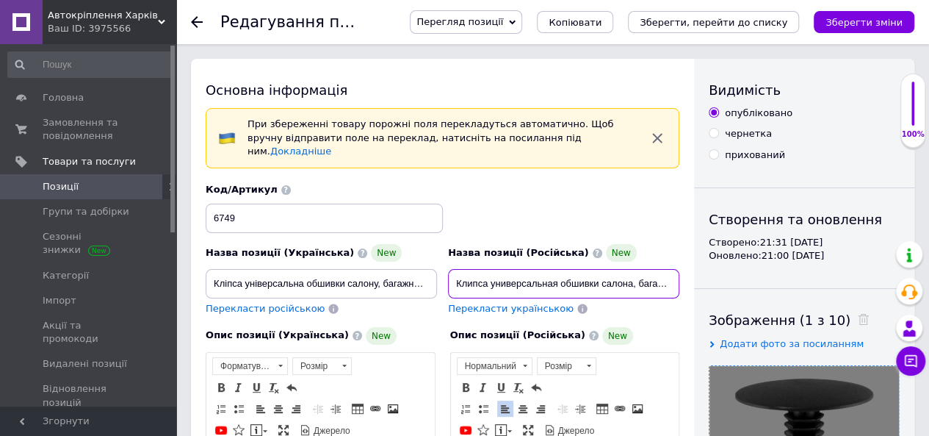
click at [570, 270] on input "Клипса универсальная обшивки салона, багажника Daewoo, Opel, Volvo, Ford, [PERS…" at bounding box center [563, 283] width 231 height 29
click at [629, 269] on input "Клипса универсальная обшивки салона, багажника Daewoo, Opel, Volvo, Ford, [PERS…" at bounding box center [563, 283] width 231 height 29
type input "Клипса универсальная (ель) обшивки салона, багажника Daewoo, Opel, Volvo, Ford,…"
click at [376, 269] on input "Кліпса універсальна обшивки салону, багажника Daewoo, Opel, Volvo, Ford, [PERSO…" at bounding box center [321, 283] width 231 height 29
drag, startPoint x: 303, startPoint y: 268, endPoint x: 334, endPoint y: 268, distance: 30.9
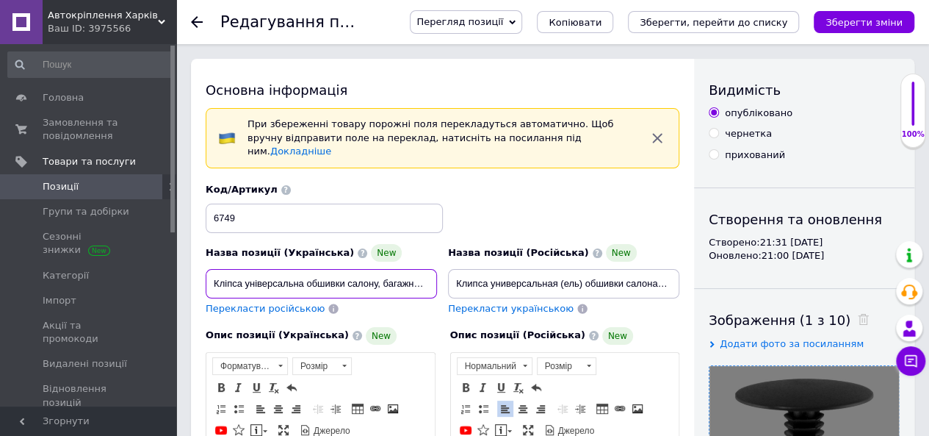
click at [303, 269] on input "Кліпса універсальна обшивки салону, багажника Daewoo, Opel, Volvo, Ford, [PERSO…" at bounding box center [321, 283] width 231 height 29
type input "Кліпса універсальна (ялина) обшивки салону, багажника Daewoo, Opel, Volvo, Ford…"
click at [625, 269] on input "Клипса универсальная (ель) обшивки салона, багажника Daewoo, Opel, Volvo, Ford,…" at bounding box center [563, 283] width 231 height 29
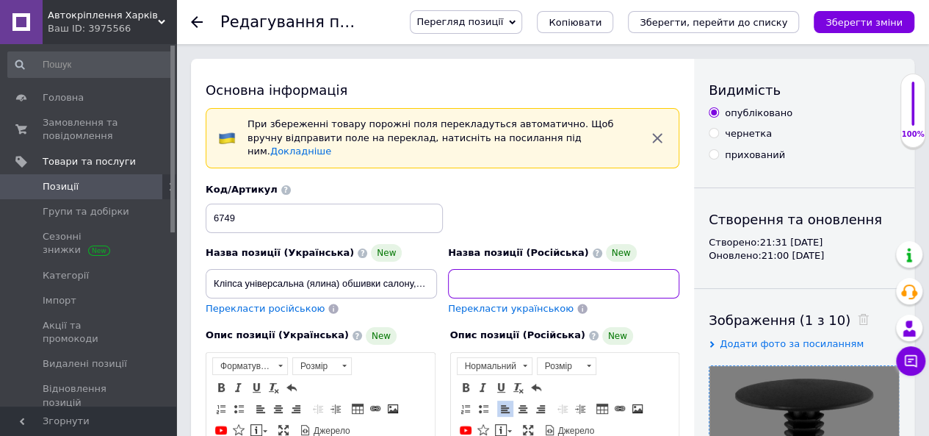
drag, startPoint x: 450, startPoint y: 268, endPoint x: 704, endPoint y: 256, distance: 255.2
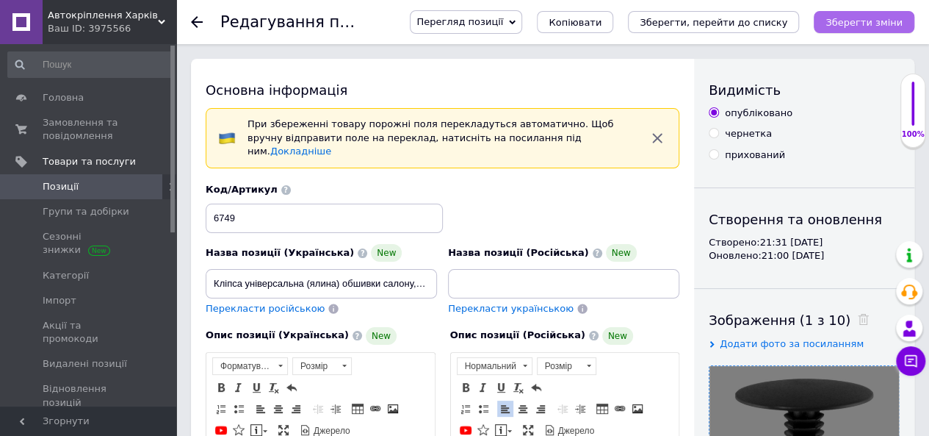
scroll to position [0, 0]
click at [874, 21] on icon "Зберегти зміни" at bounding box center [864, 22] width 77 height 11
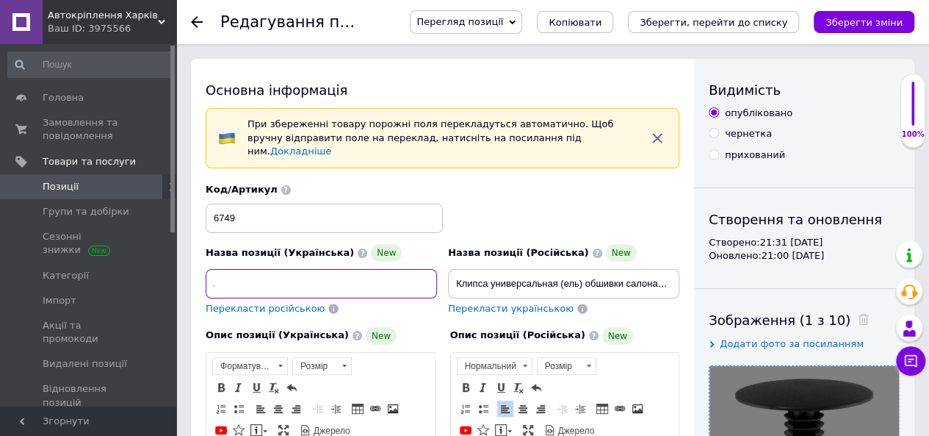
scroll to position [0, 225]
drag, startPoint x: 214, startPoint y: 267, endPoint x: 461, endPoint y: 253, distance: 246.4
click at [461, 253] on div "Назва позиції (Українська) New Кліпса універсальна (ялина) обшивки салону, бага…" at bounding box center [443, 249] width 485 height 144
